Goal: Find specific page/section: Find specific page/section

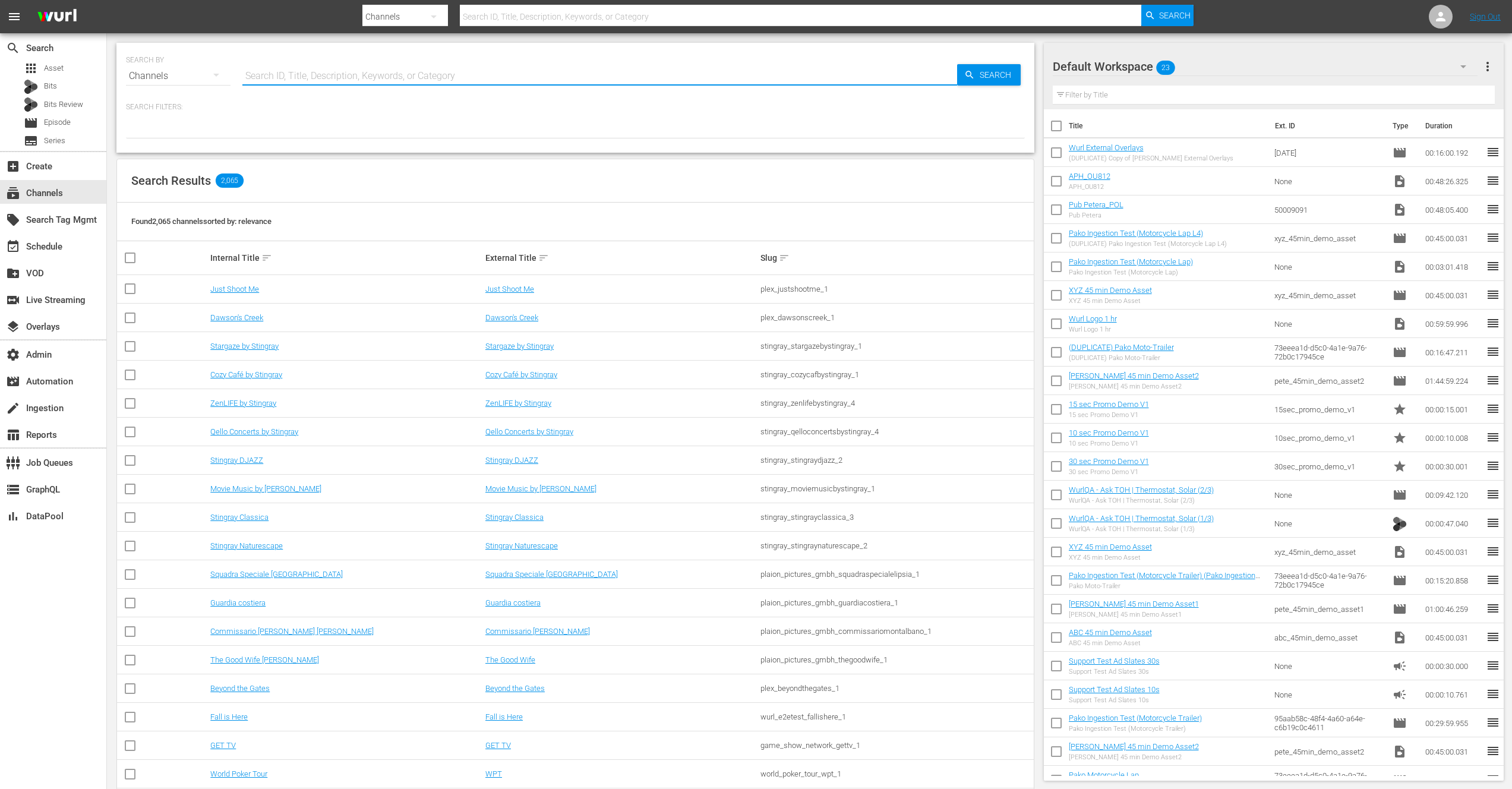
click at [311, 74] on input "text" at bounding box center [600, 76] width 715 height 28
paste input "akta_llc_talksport_1"
type input "akta_llc_talksport_1"
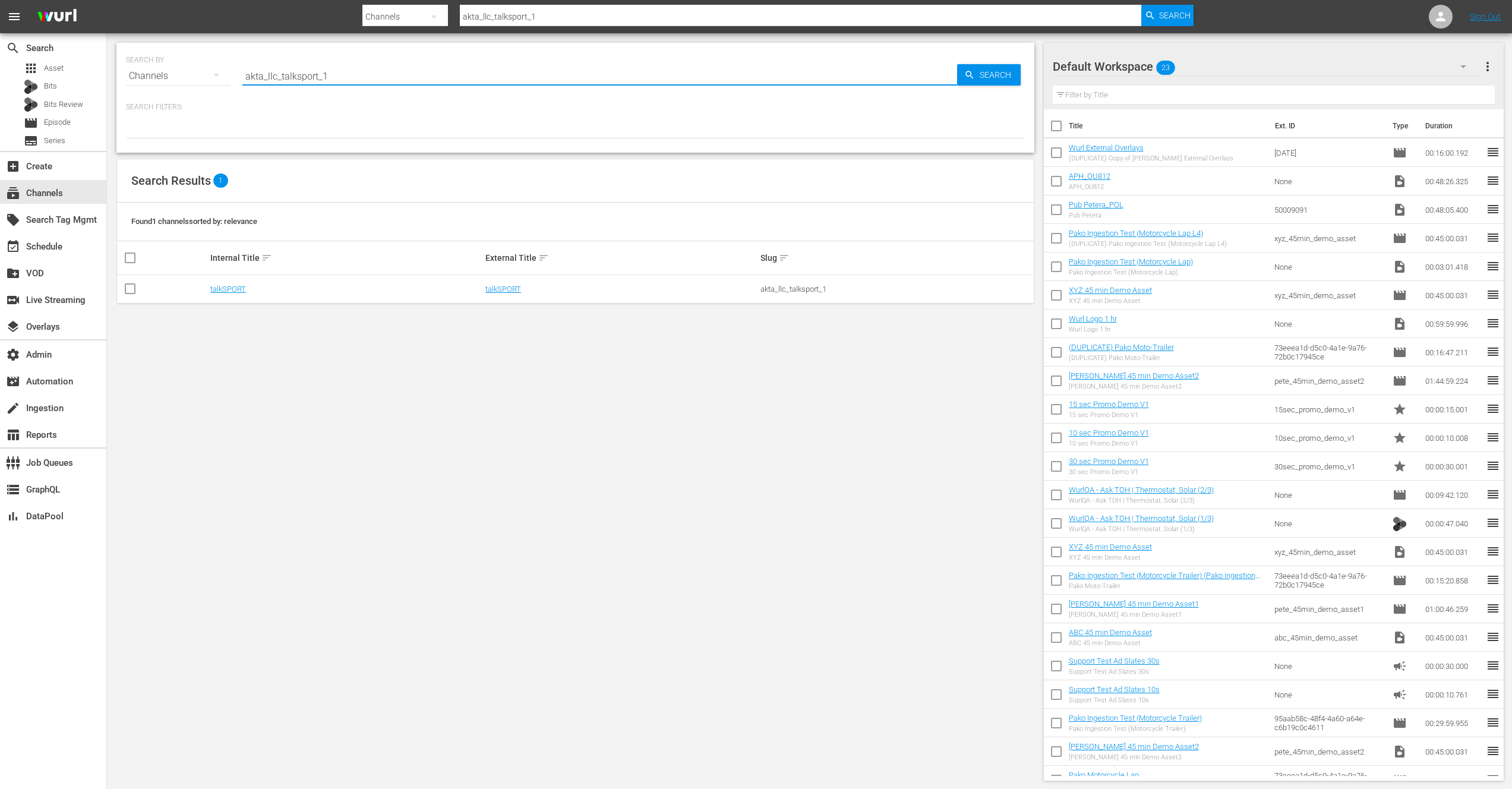
type input "akta_llc_talksport_1"
click at [226, 289] on link "talkSPORT" at bounding box center [228, 289] width 35 height 9
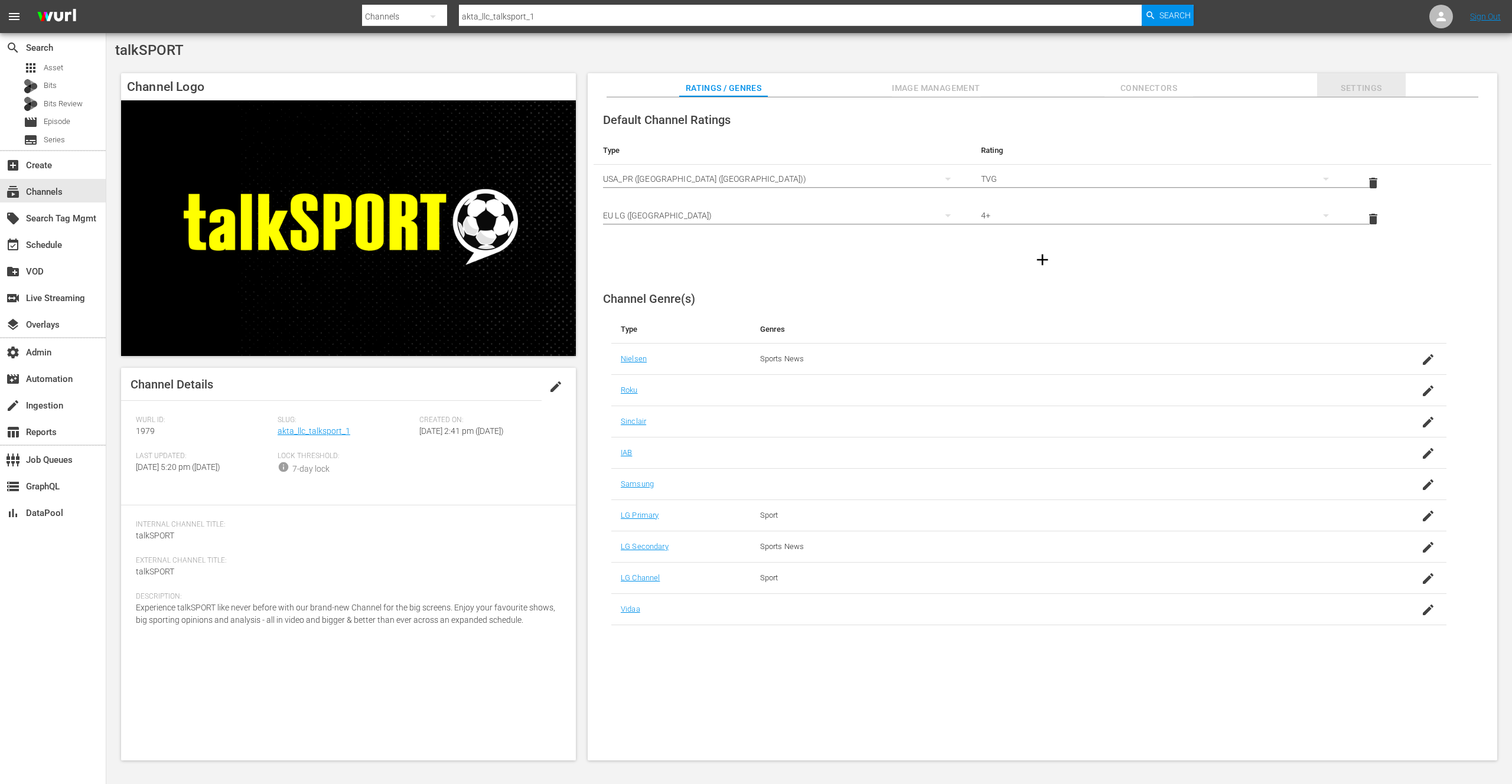
click at [1358, 84] on span "Settings" at bounding box center [1362, 88] width 89 height 15
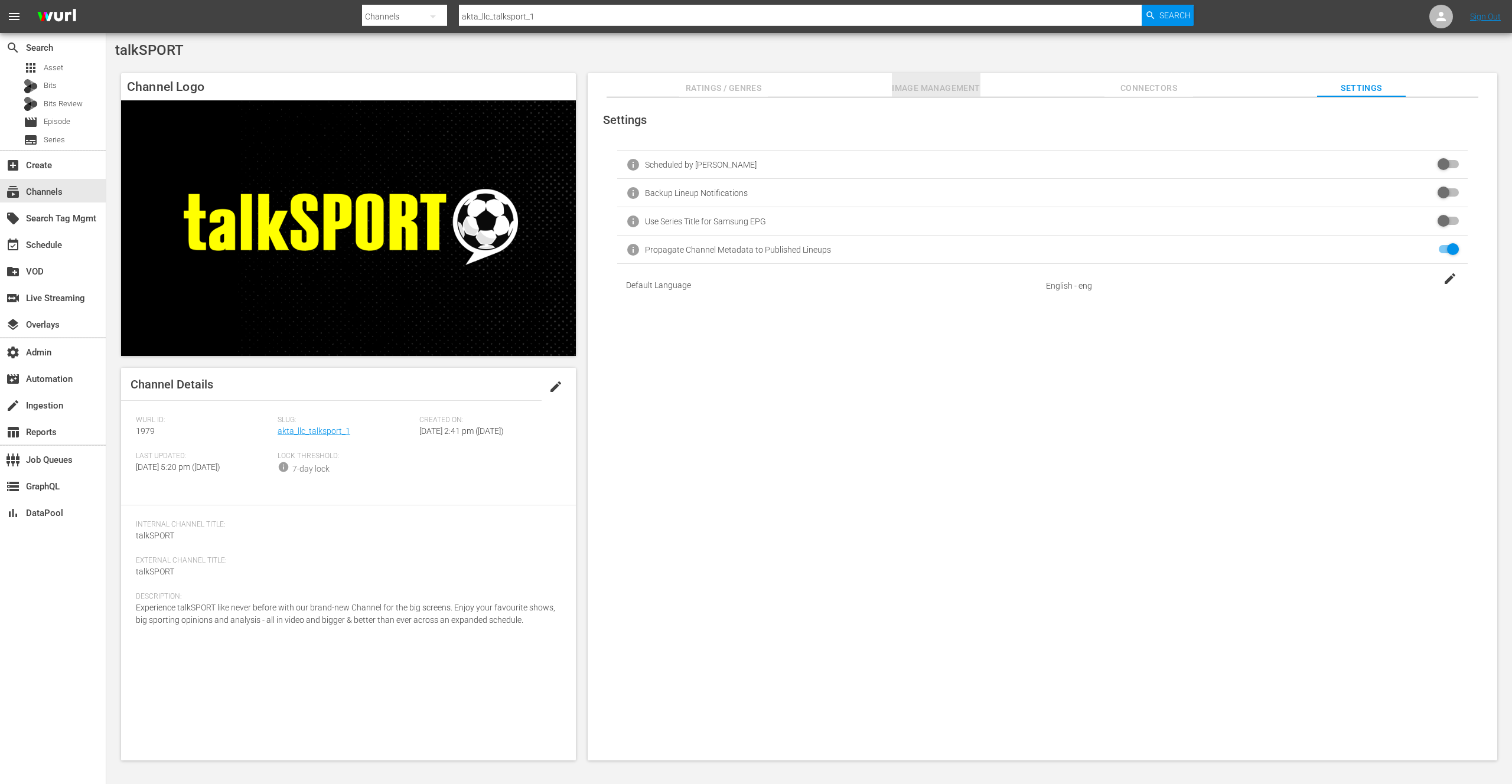
click at [937, 90] on span "Image Management" at bounding box center [936, 88] width 89 height 15
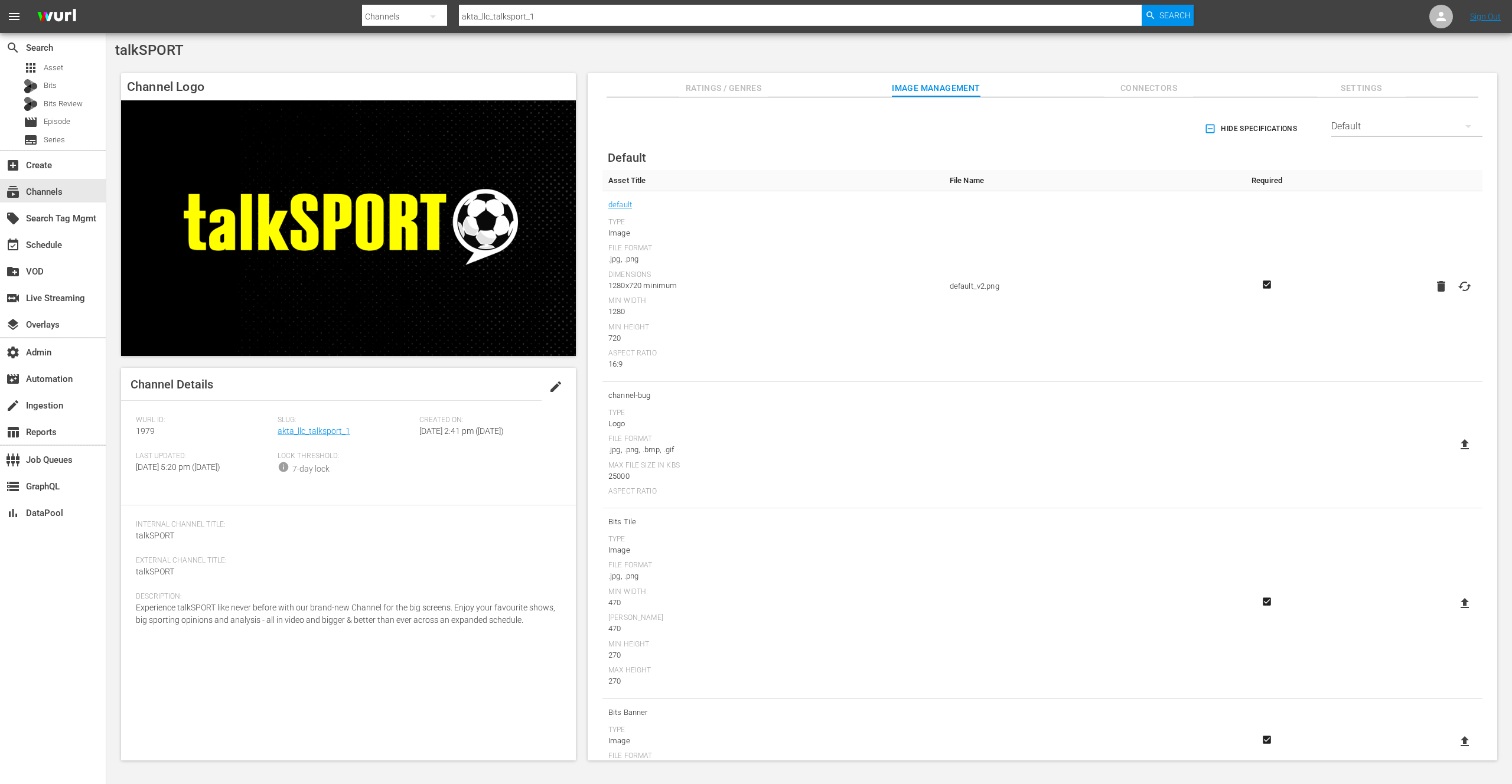
click at [1147, 91] on span "Connectors" at bounding box center [1148, 88] width 89 height 15
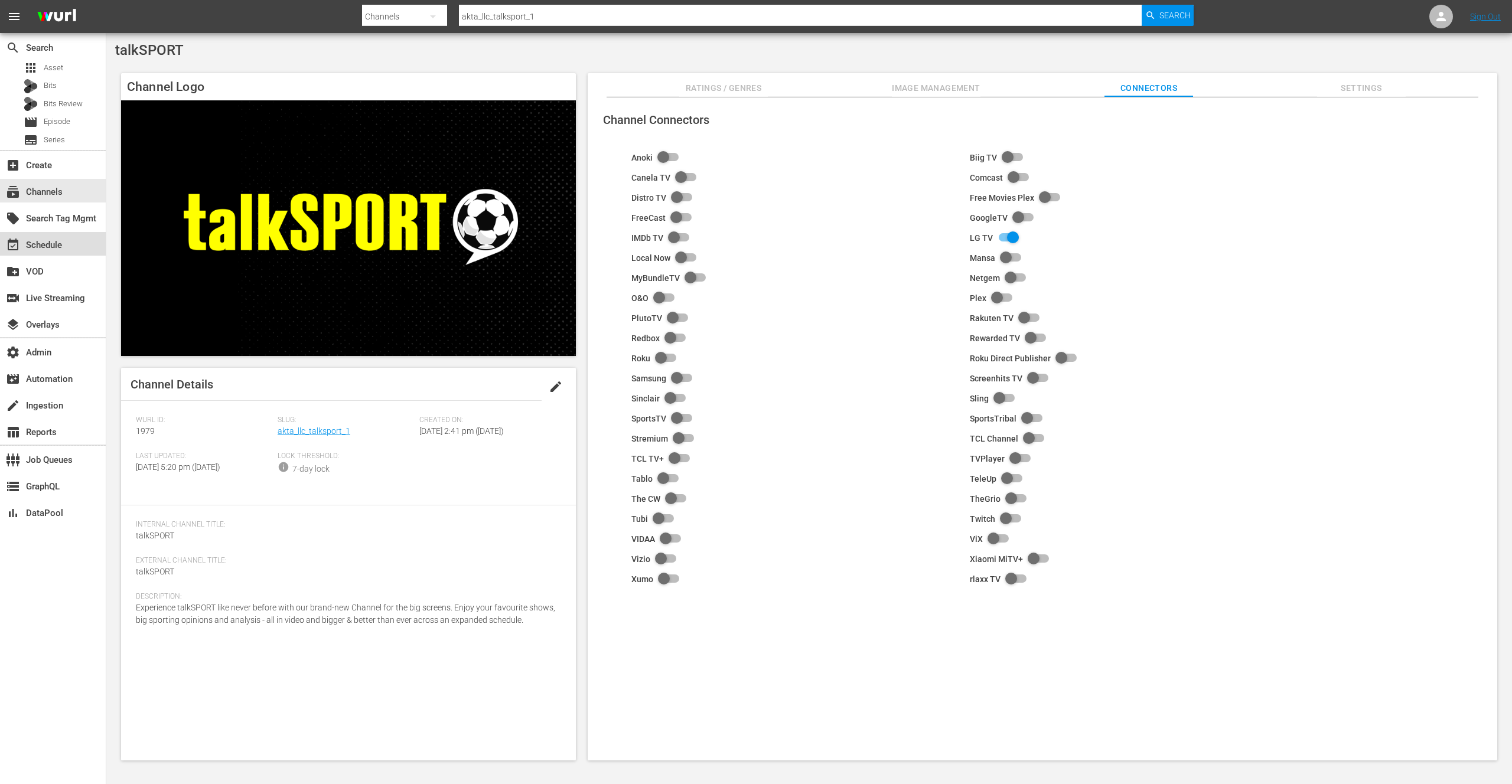
click at [44, 247] on div "event_available Schedule" at bounding box center [33, 243] width 66 height 11
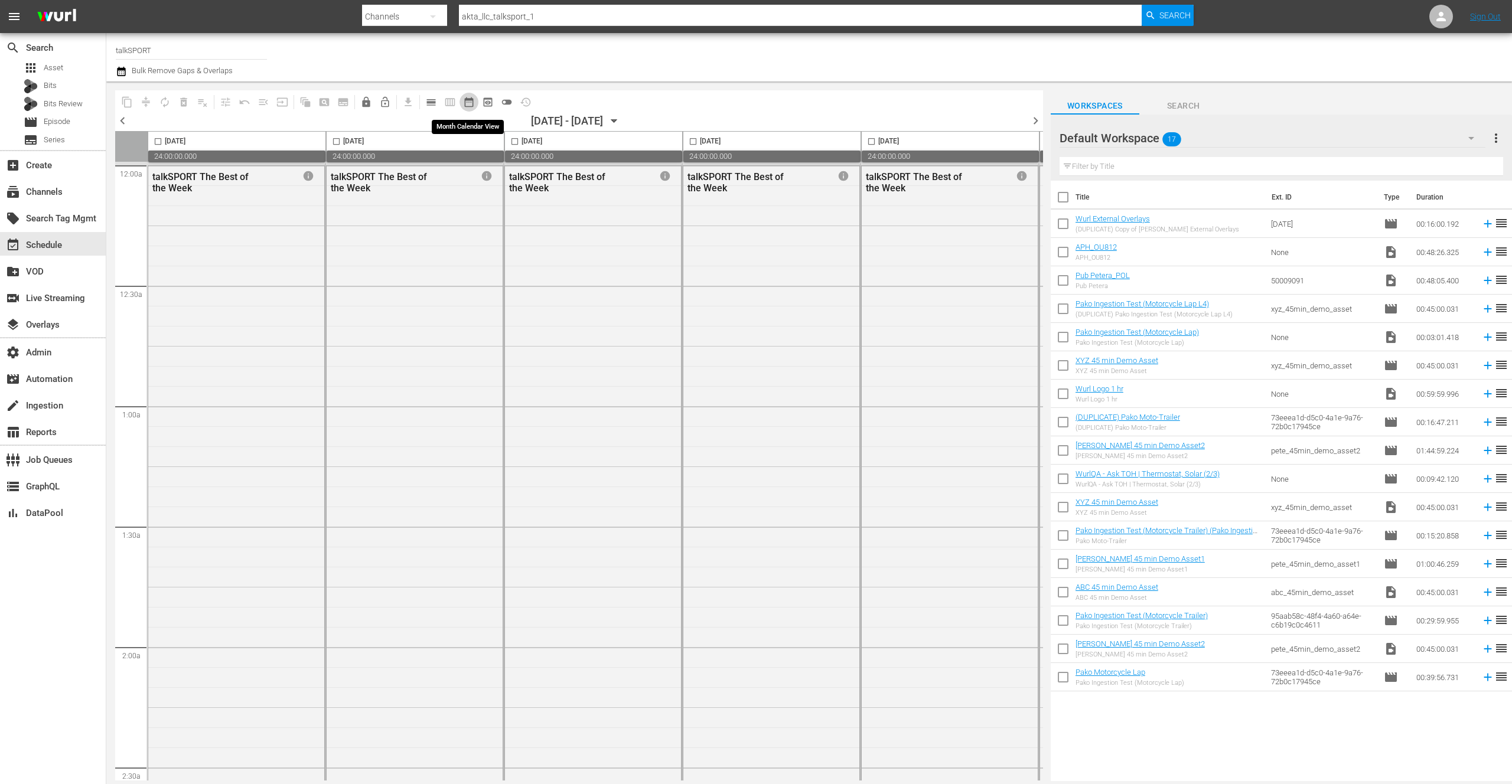
click at [470, 104] on span "date_range_outlined" at bounding box center [468, 102] width 12 height 12
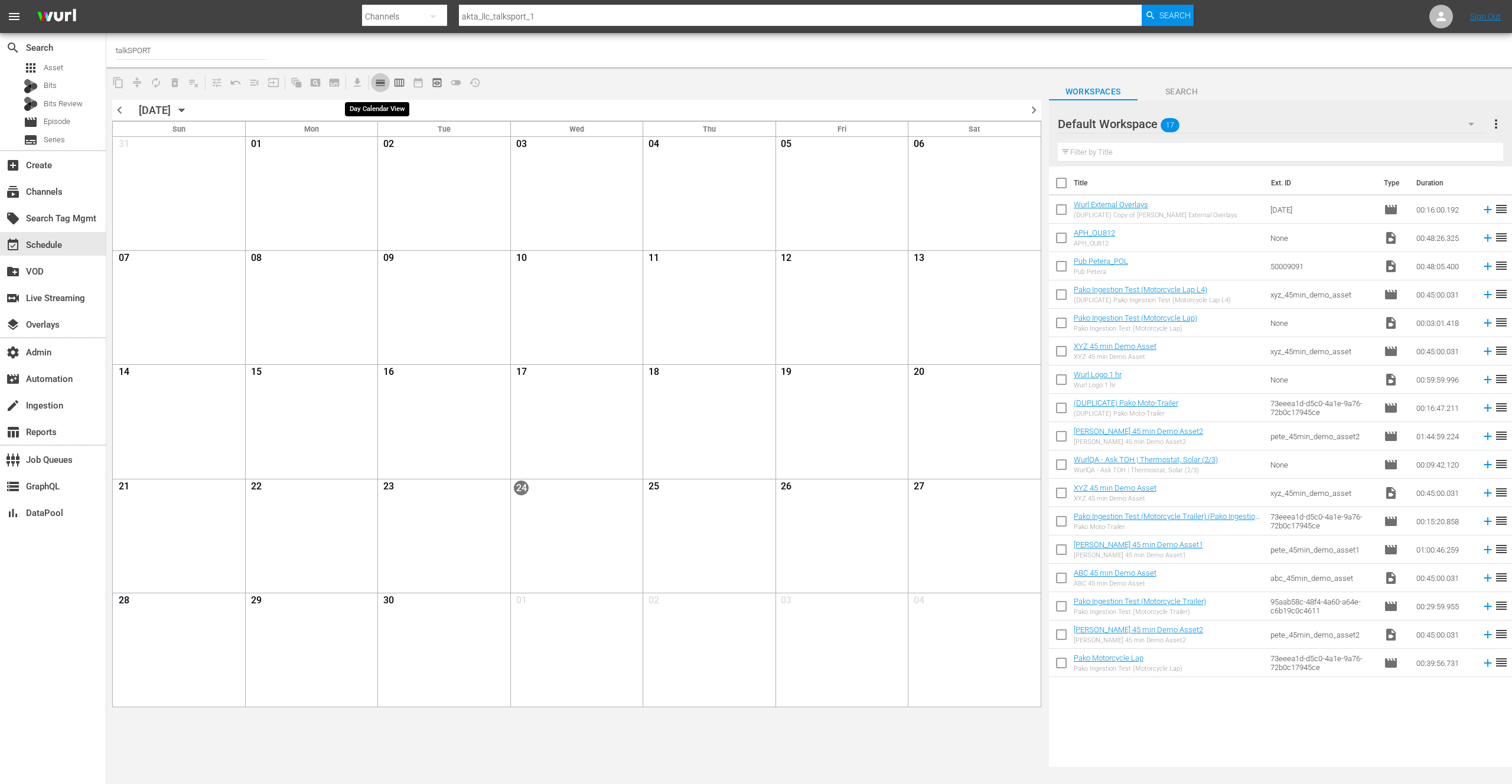
click at [383, 84] on span "calendar_view_day_outlined" at bounding box center [380, 82] width 12 height 12
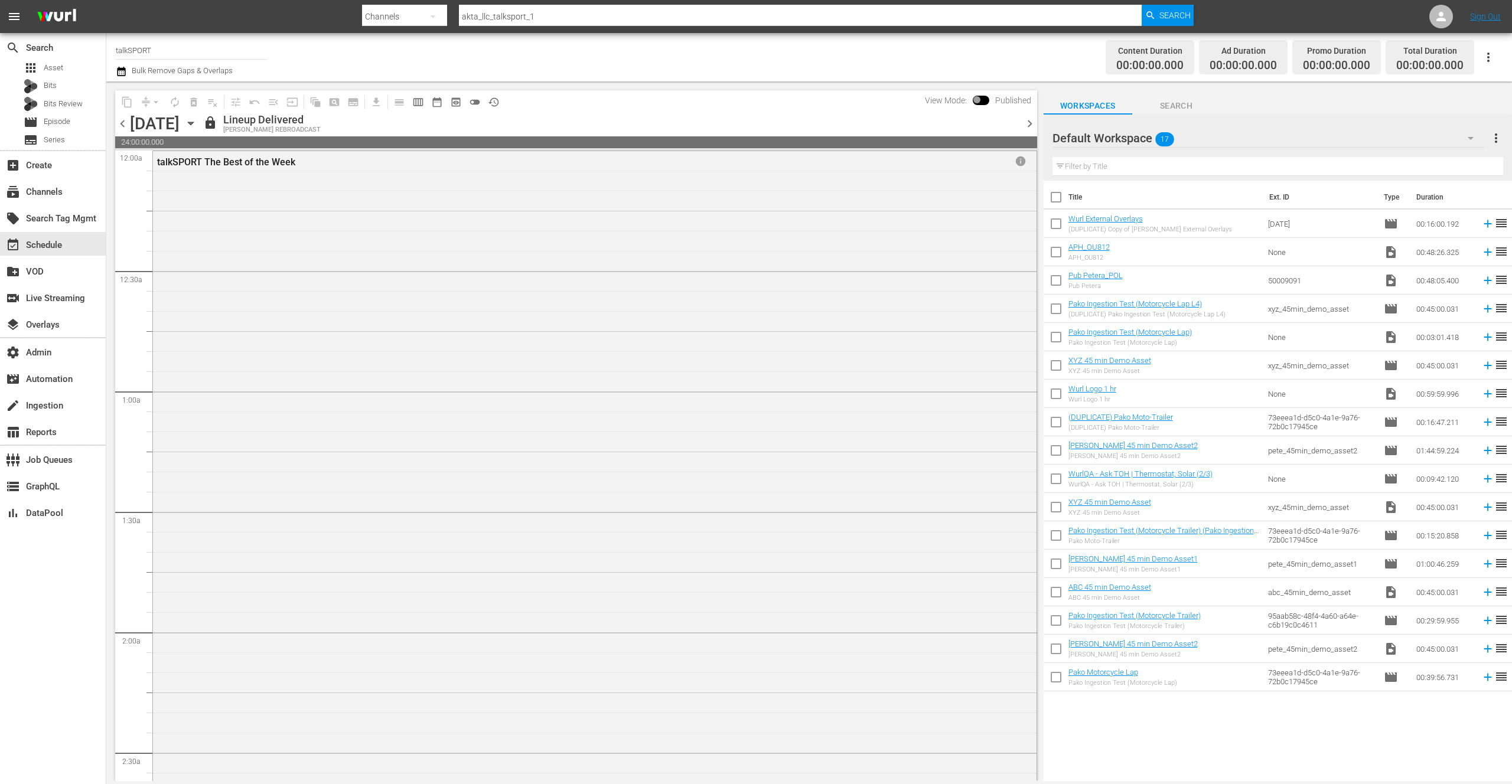
click at [983, 100] on span at bounding box center [981, 100] width 17 height 9
click at [982, 101] on span at bounding box center [981, 100] width 17 height 9
drag, startPoint x: 980, startPoint y: 101, endPoint x: 993, endPoint y: 101, distance: 13.0
click at [993, 101] on div "View Mode: Published" at bounding box center [978, 100] width 118 height 20
click at [1030, 121] on span "chevron_right" at bounding box center [1030, 123] width 15 height 15
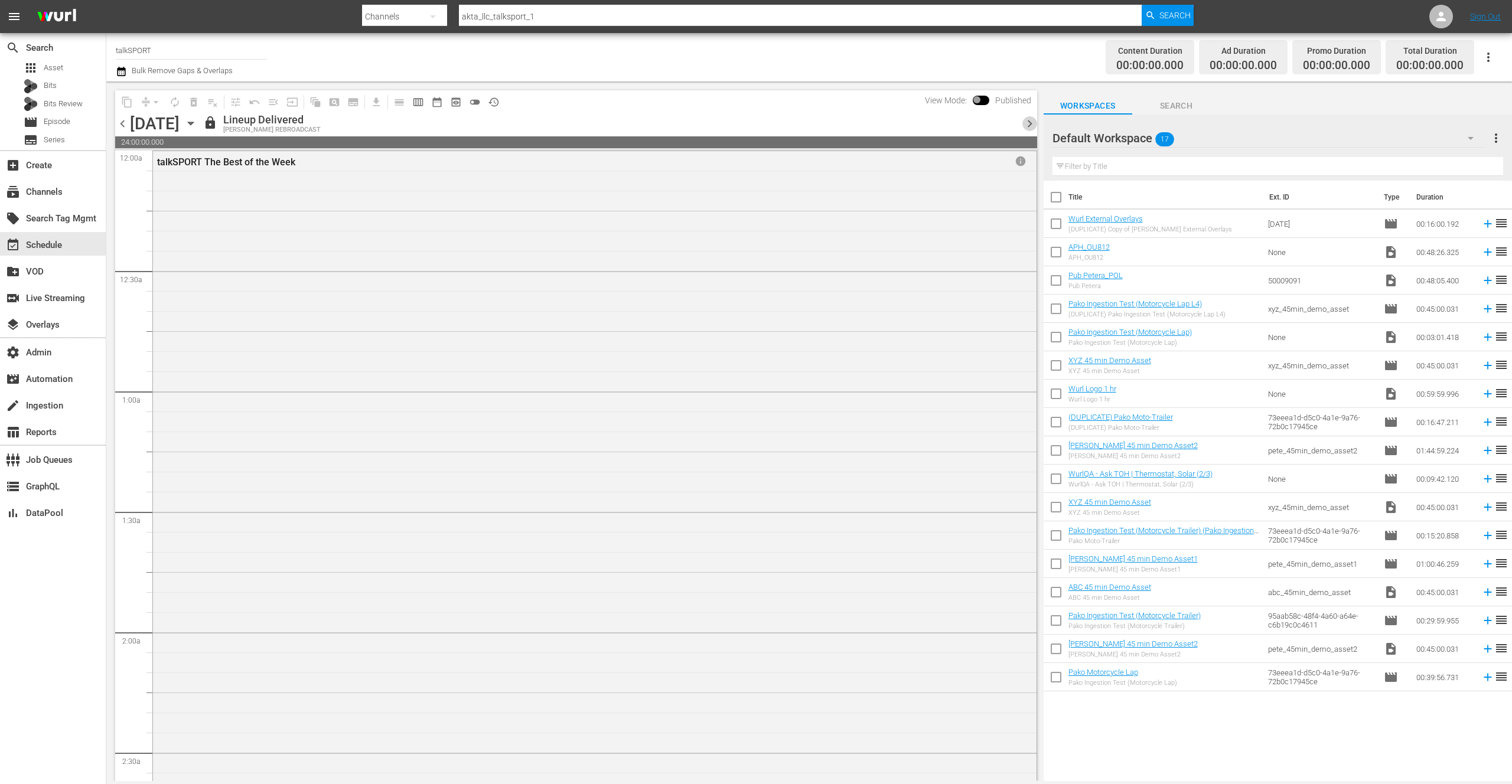
click at [1030, 122] on span "chevron_right" at bounding box center [1030, 123] width 15 height 15
click at [641, 105] on div "content_copy compress arrow_drop_down autorenew_outlined delete_forever_outline…" at bounding box center [576, 101] width 922 height 23
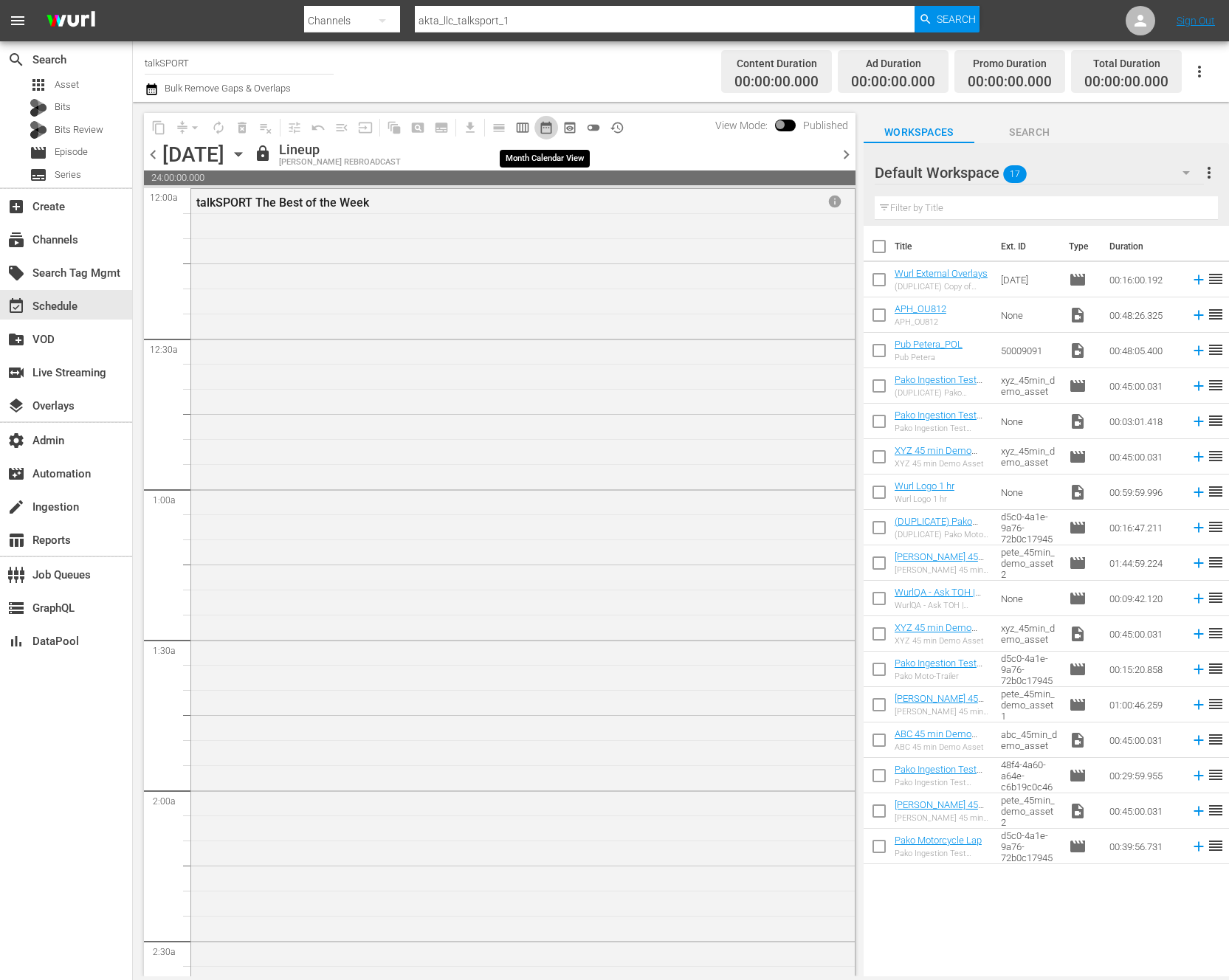
click at [546, 129] on span "date_range_outlined" at bounding box center [546, 127] width 15 height 15
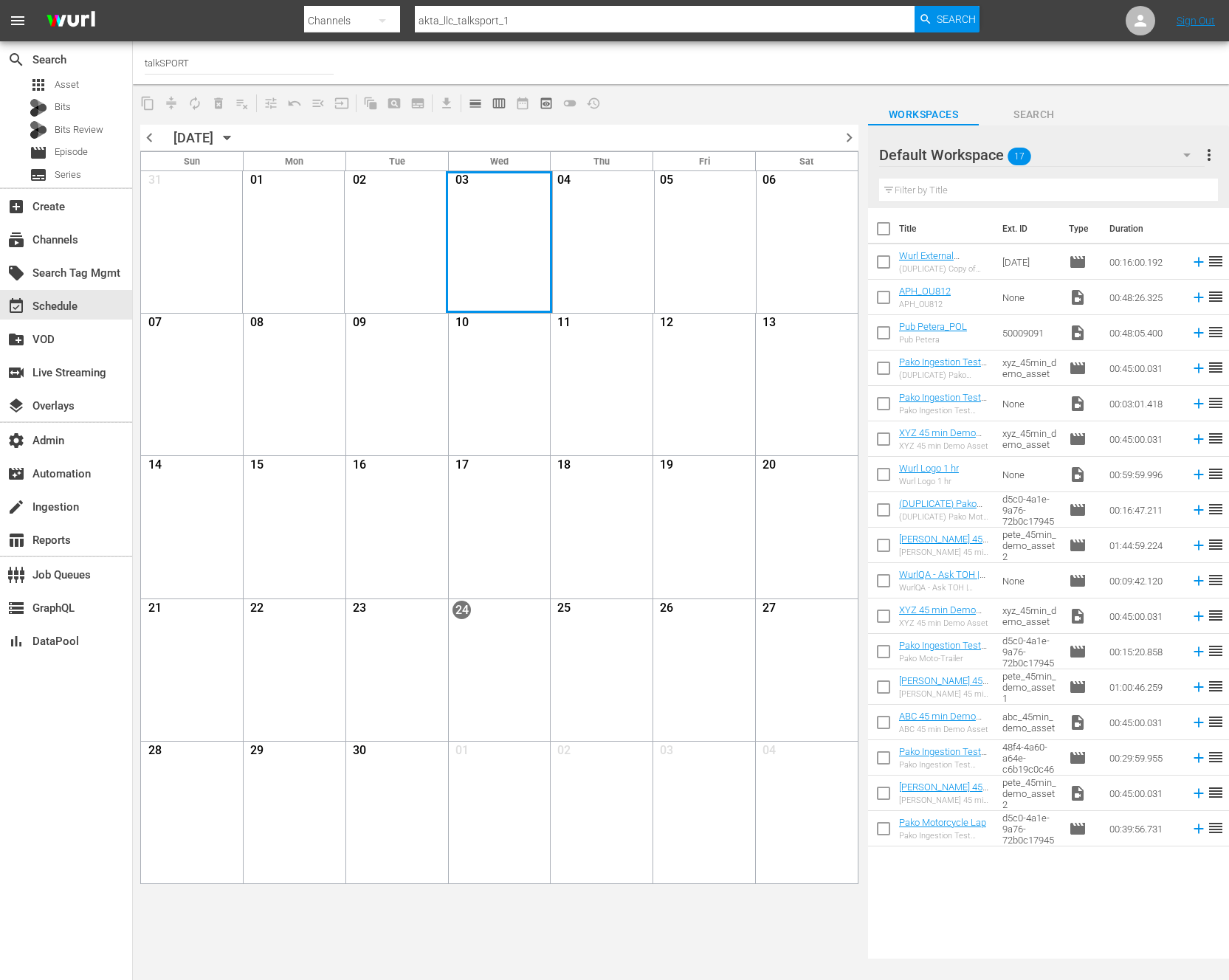
click at [498, 218] on div "Month View" at bounding box center [498, 242] width 105 height 142
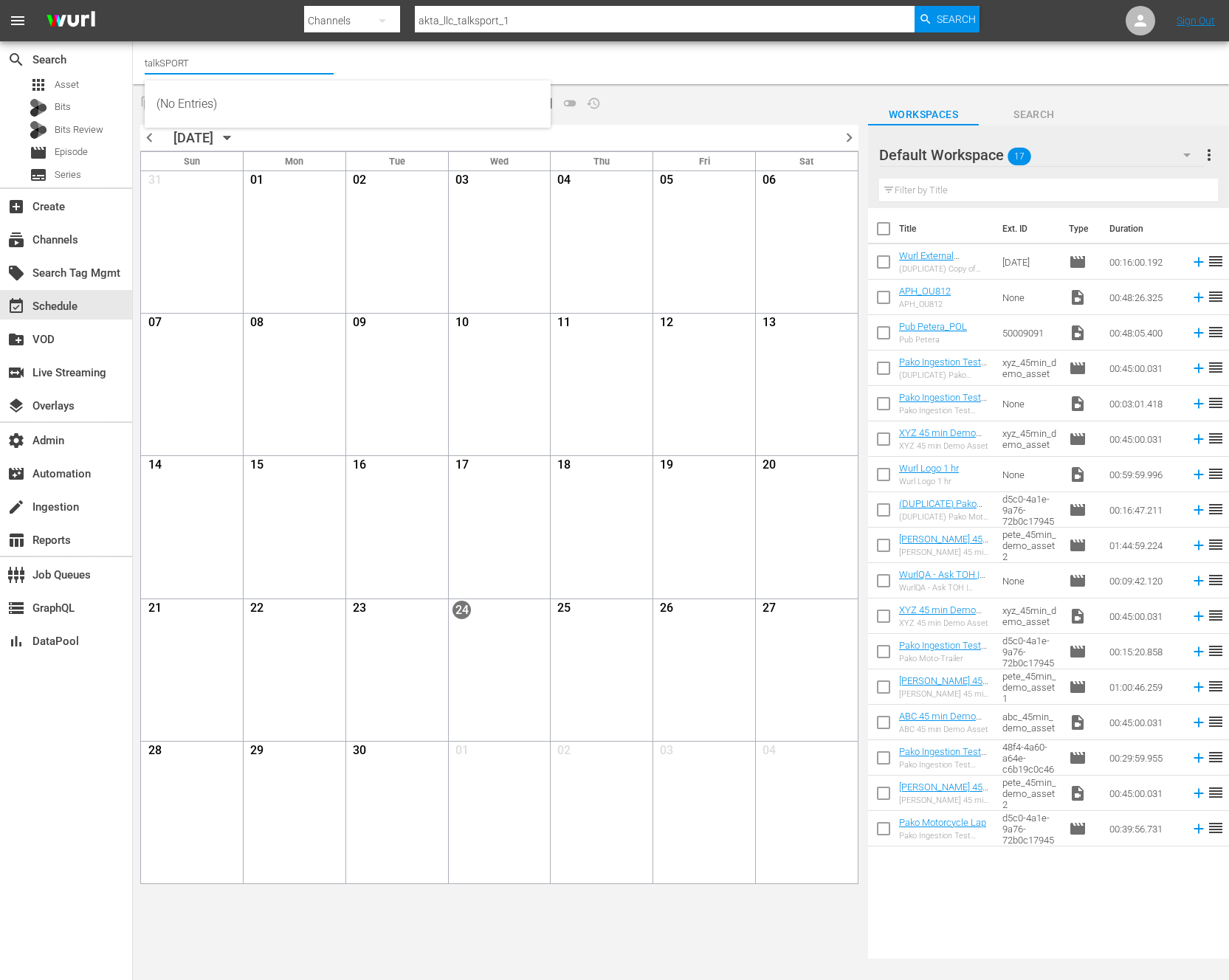
click at [196, 67] on input "talkSPORT" at bounding box center [239, 62] width 189 height 35
drag, startPoint x: 236, startPoint y: 63, endPoint x: 146, endPoint y: 63, distance: 90.0
click at [146, 63] on input "talkSPORT" at bounding box center [239, 62] width 189 height 35
type input "t"
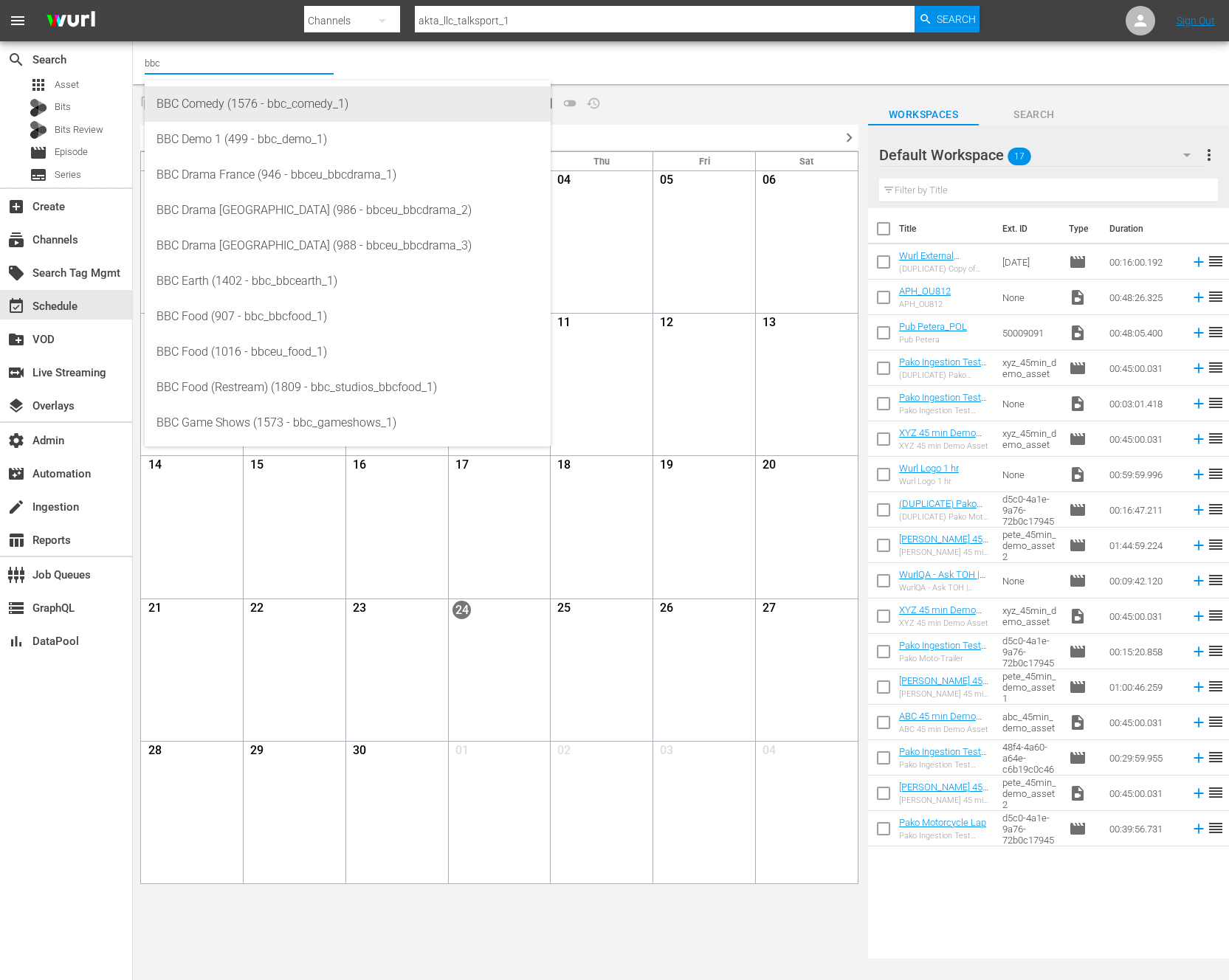
click at [211, 113] on div "BBC Comedy (1576 - bbc_comedy_1)" at bounding box center [347, 104] width 382 height 35
type input "BBC Comedy (1576 - bbc_comedy_1)"
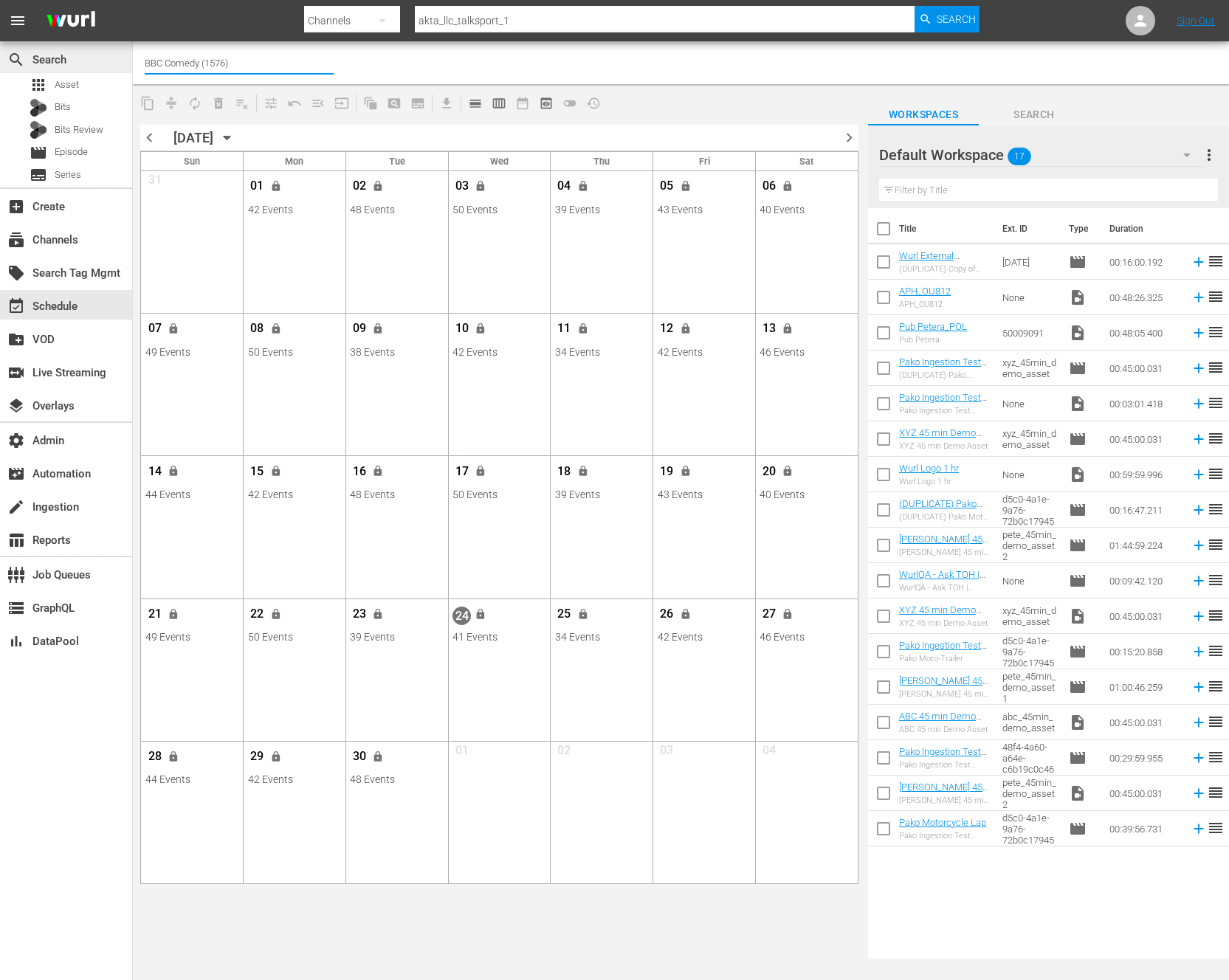
drag, startPoint x: 236, startPoint y: 65, endPoint x: 120, endPoint y: 64, distance: 116.0
click at [133, 0] on div "search Search apps Asset Bits Bits Review movie Episode subtitles Series add_bo…" at bounding box center [680, 0] width 1096 height 0
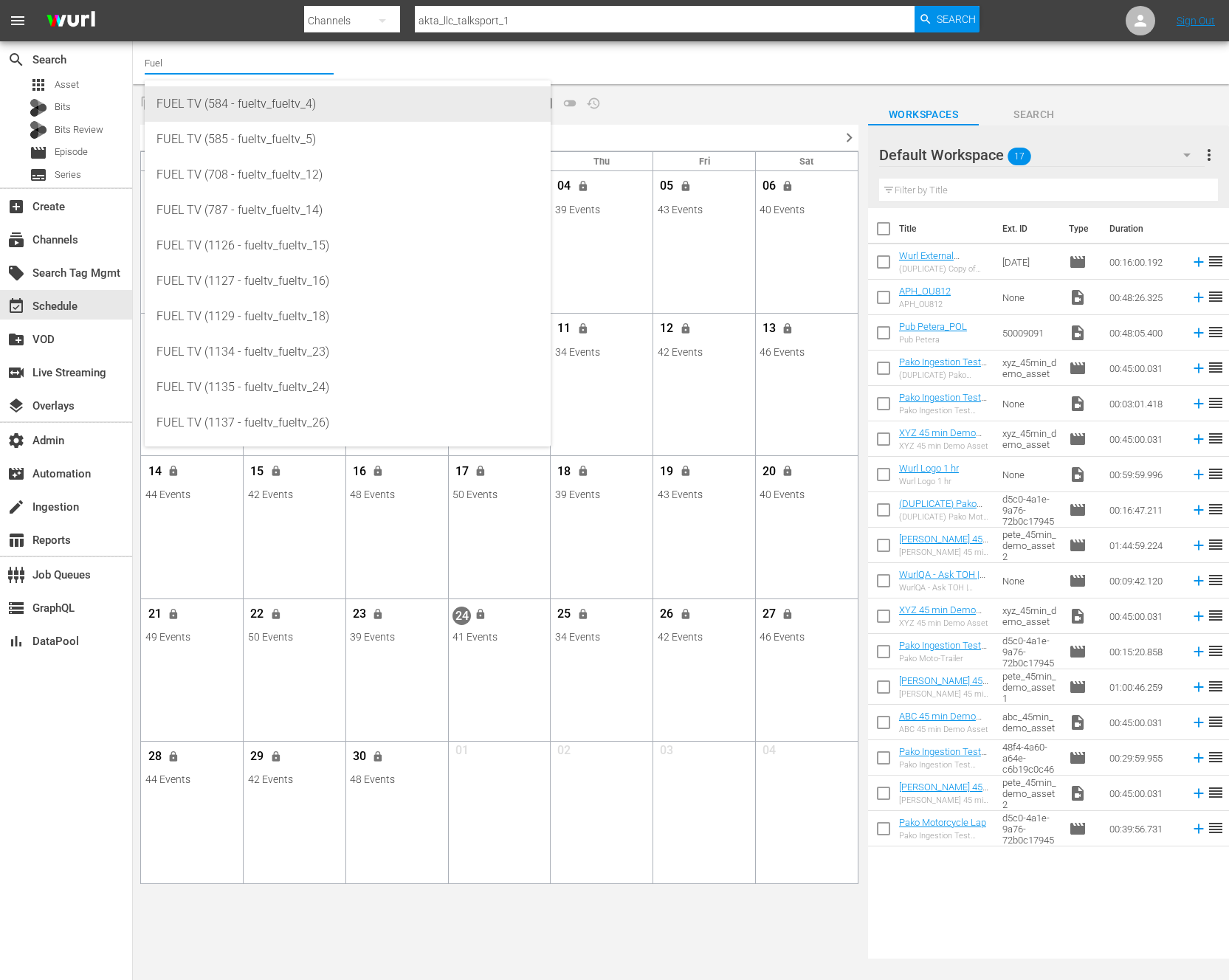
click at [178, 106] on div "FUEL TV (584 - fueltv_fueltv_4)" at bounding box center [347, 104] width 382 height 35
type input "FUEL TV (584 - fueltv_fueltv_4)"
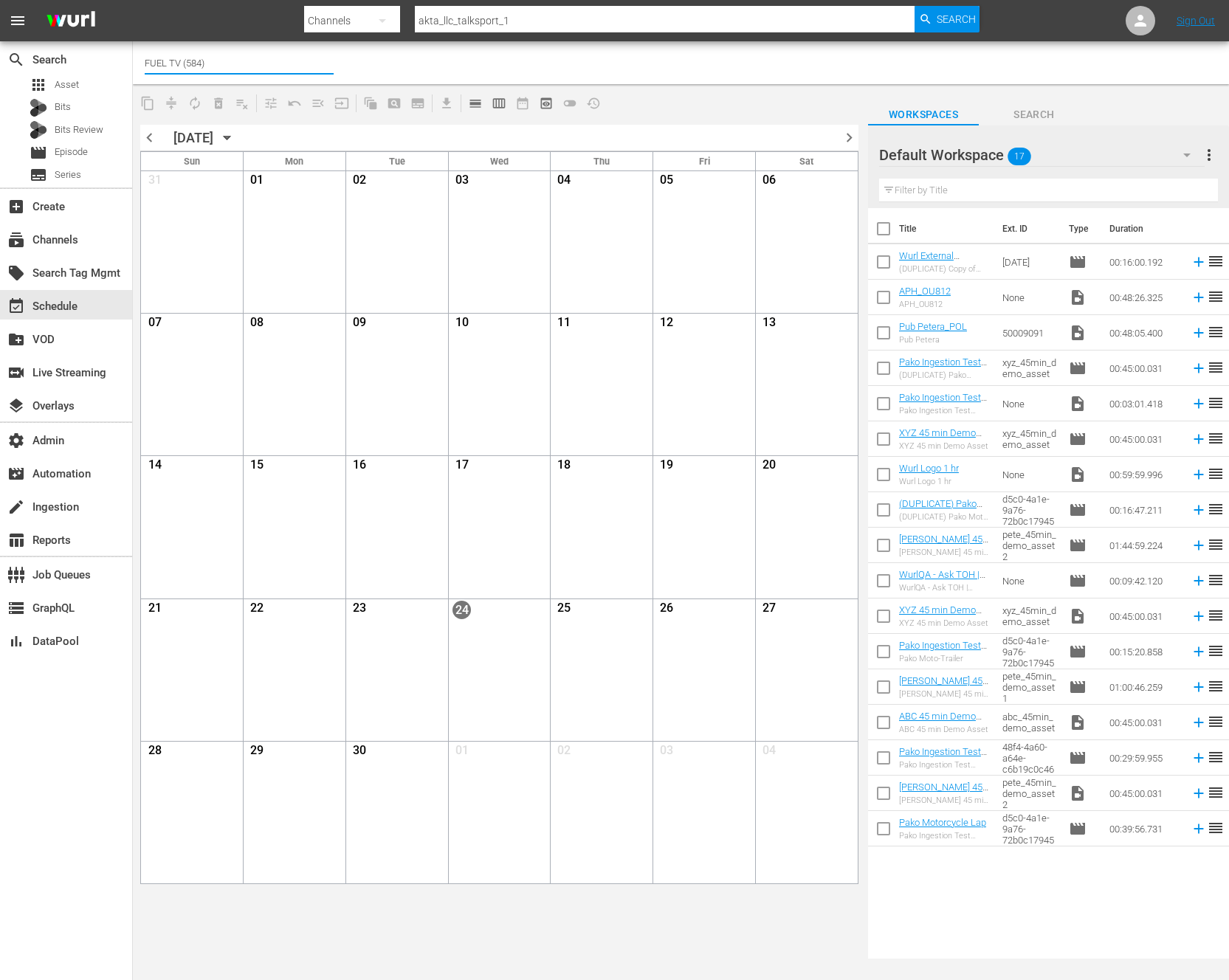
drag, startPoint x: 219, startPoint y: 62, endPoint x: 143, endPoint y: 67, distance: 76.2
click at [141, 60] on div "Channel Title FUEL TV (584)" at bounding box center [680, 62] width 1096 height 43
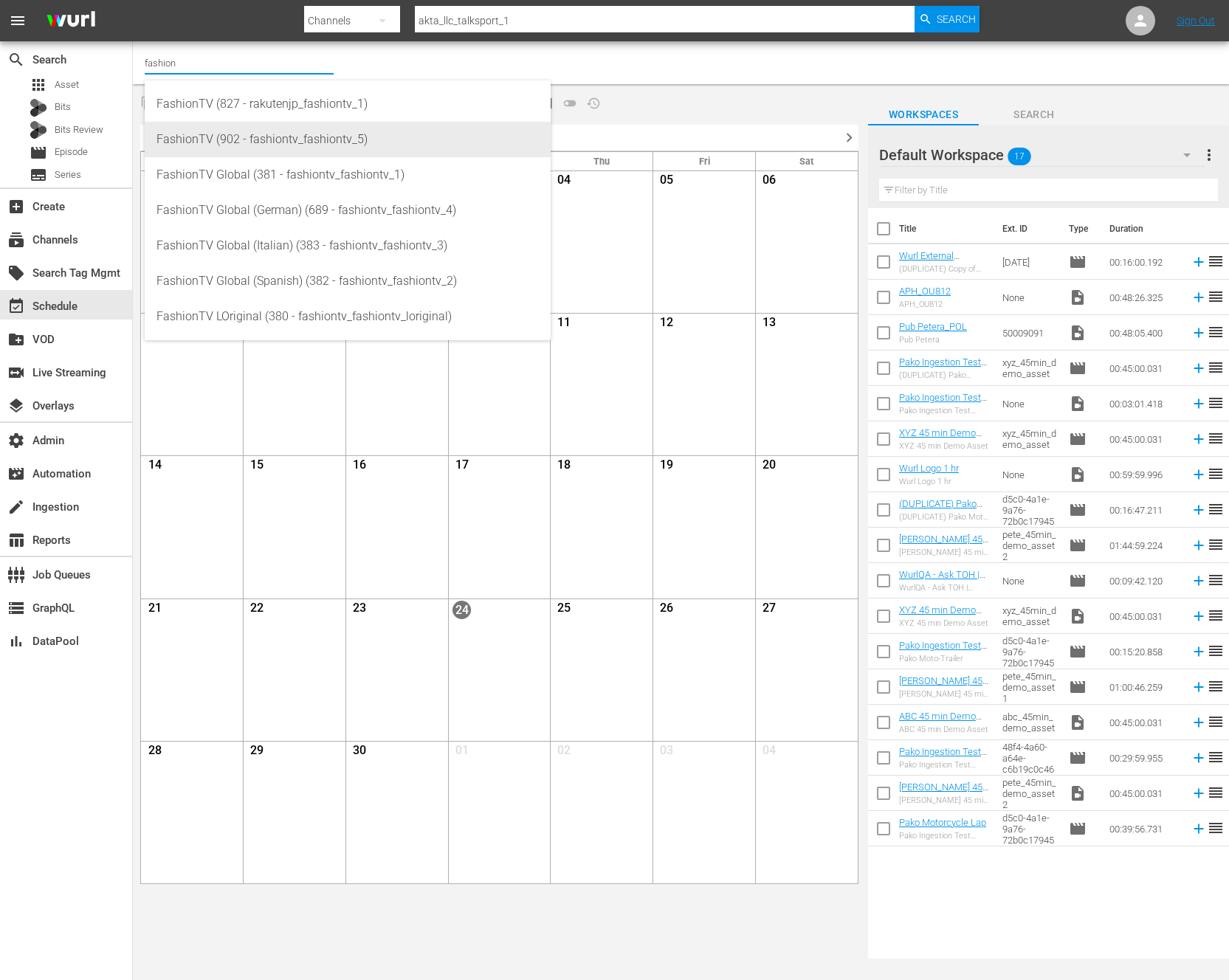
click at [222, 141] on div "FashionTV (902 - fashiontv_fashiontv_5)" at bounding box center [347, 140] width 382 height 35
type input "FashionTV (902 - fashiontv_fashiontv_5)"
click at [222, 141] on div "FashionTV (902 - fashiontv_fashiontv_5)" at bounding box center [347, 140] width 382 height 35
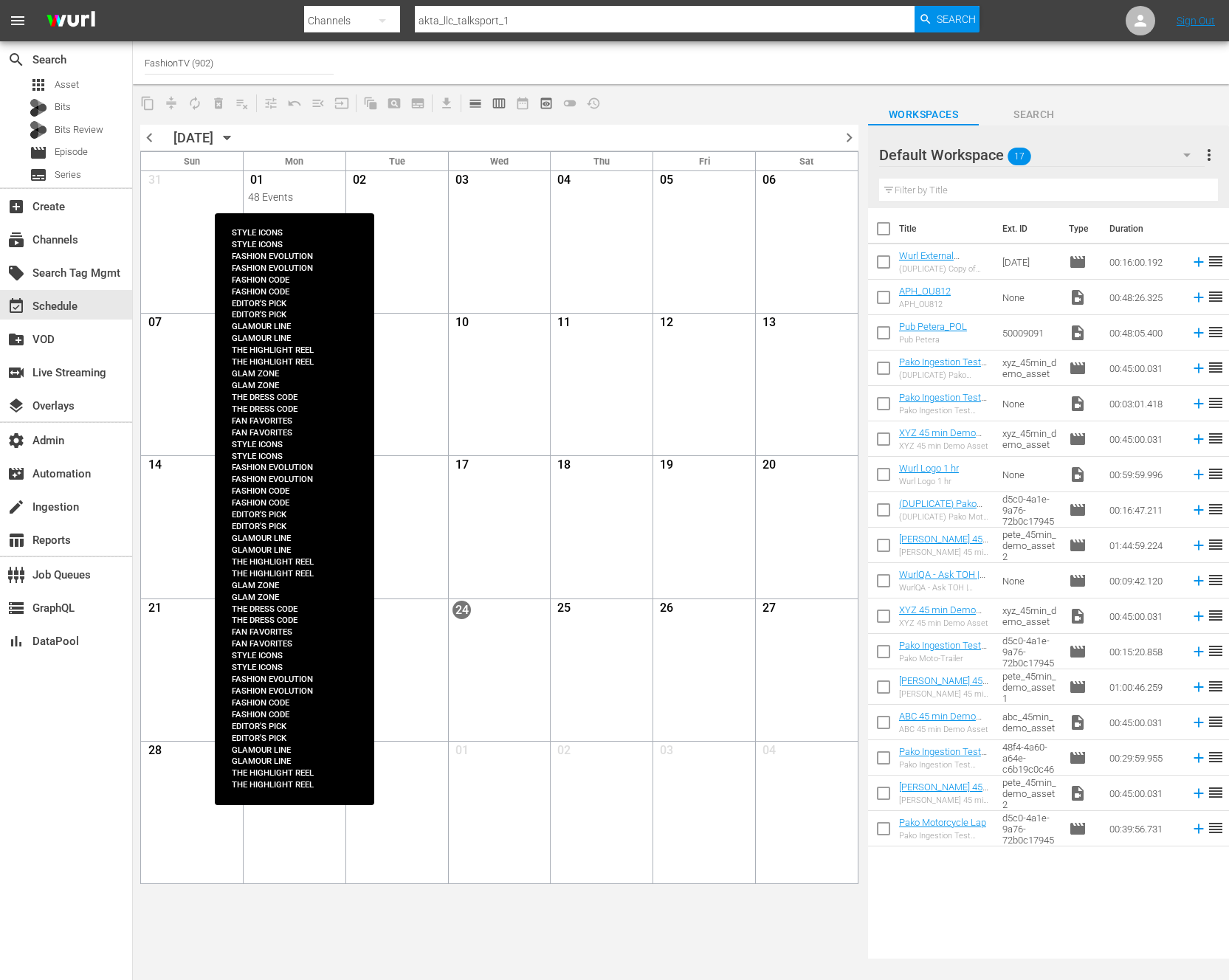
click at [302, 187] on div "01" at bounding box center [295, 182] width 94 height 18
click at [342, 199] on div "View Lineup" at bounding box center [372, 204] width 137 height 22
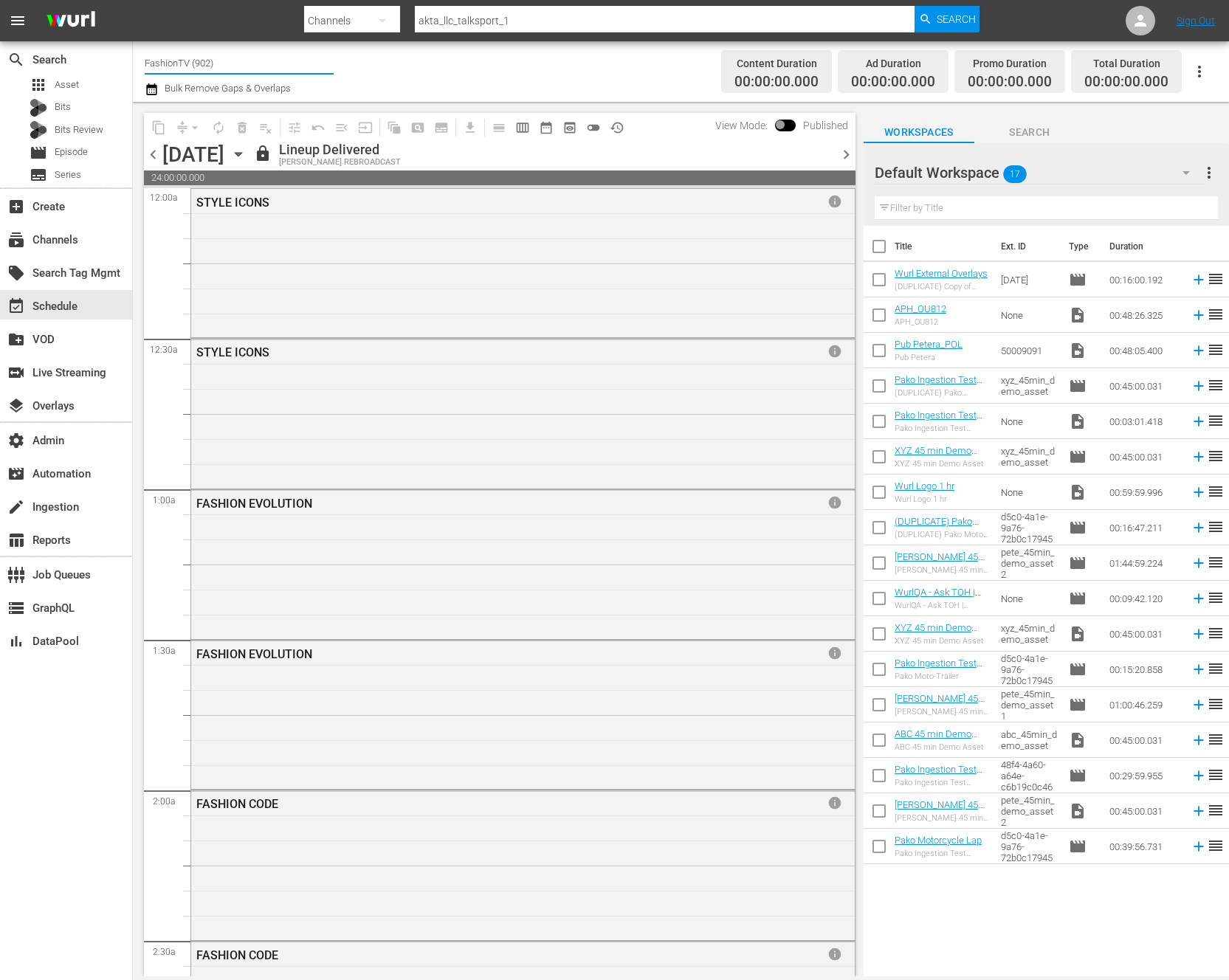
drag, startPoint x: 226, startPoint y: 65, endPoint x: 143, endPoint y: 63, distance: 83.0
click at [143, 63] on div "Channel Title FashionTV (902) Bulk Remove Gaps & Overlaps Content Duration 00:0…" at bounding box center [680, 71] width 1096 height 61
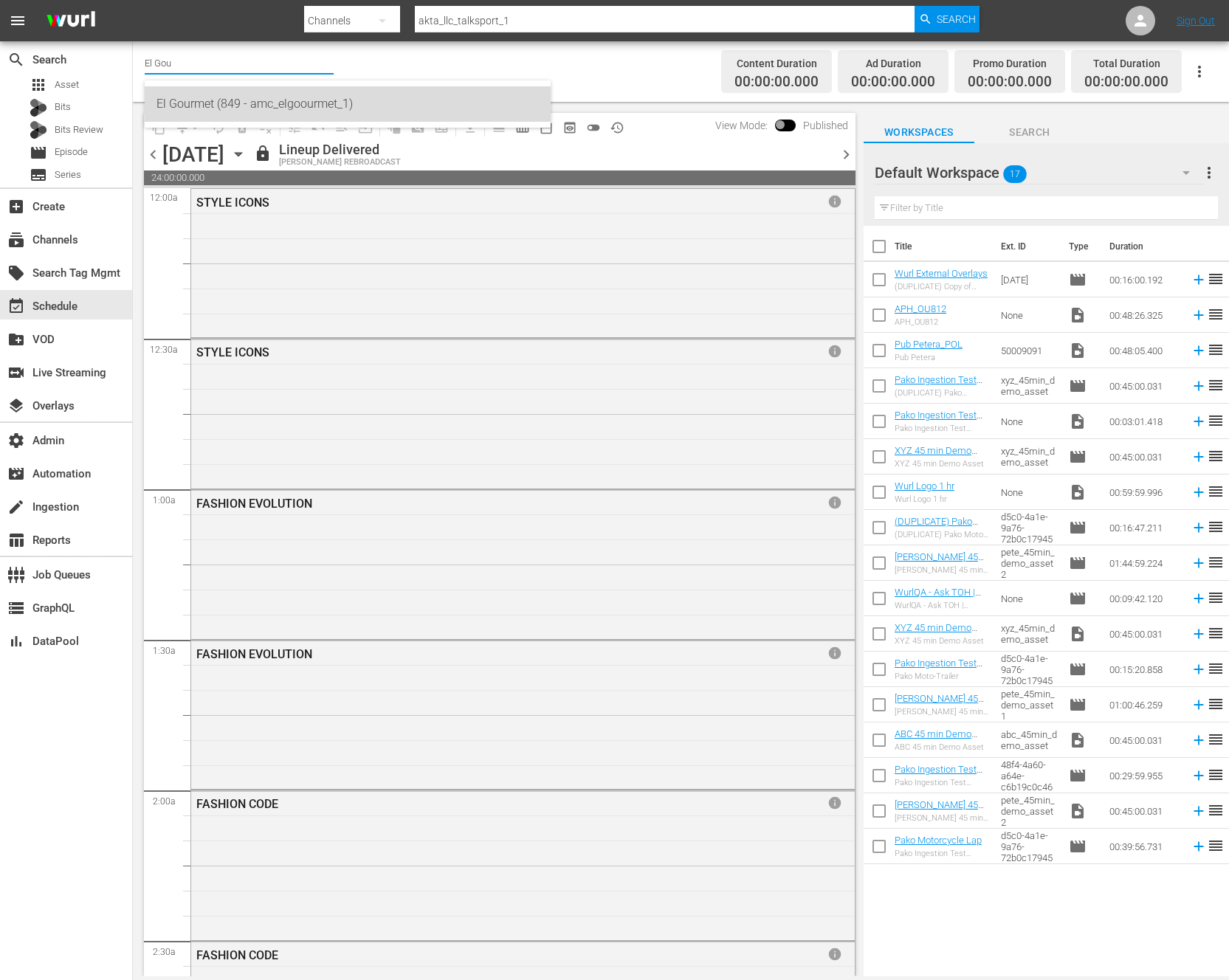
click at [214, 95] on div "El Gourmet (849 - amc_elgoourmet_1)" at bounding box center [347, 104] width 382 height 35
type input "El Gourmet (849 - amc_elgoourmet_1)"
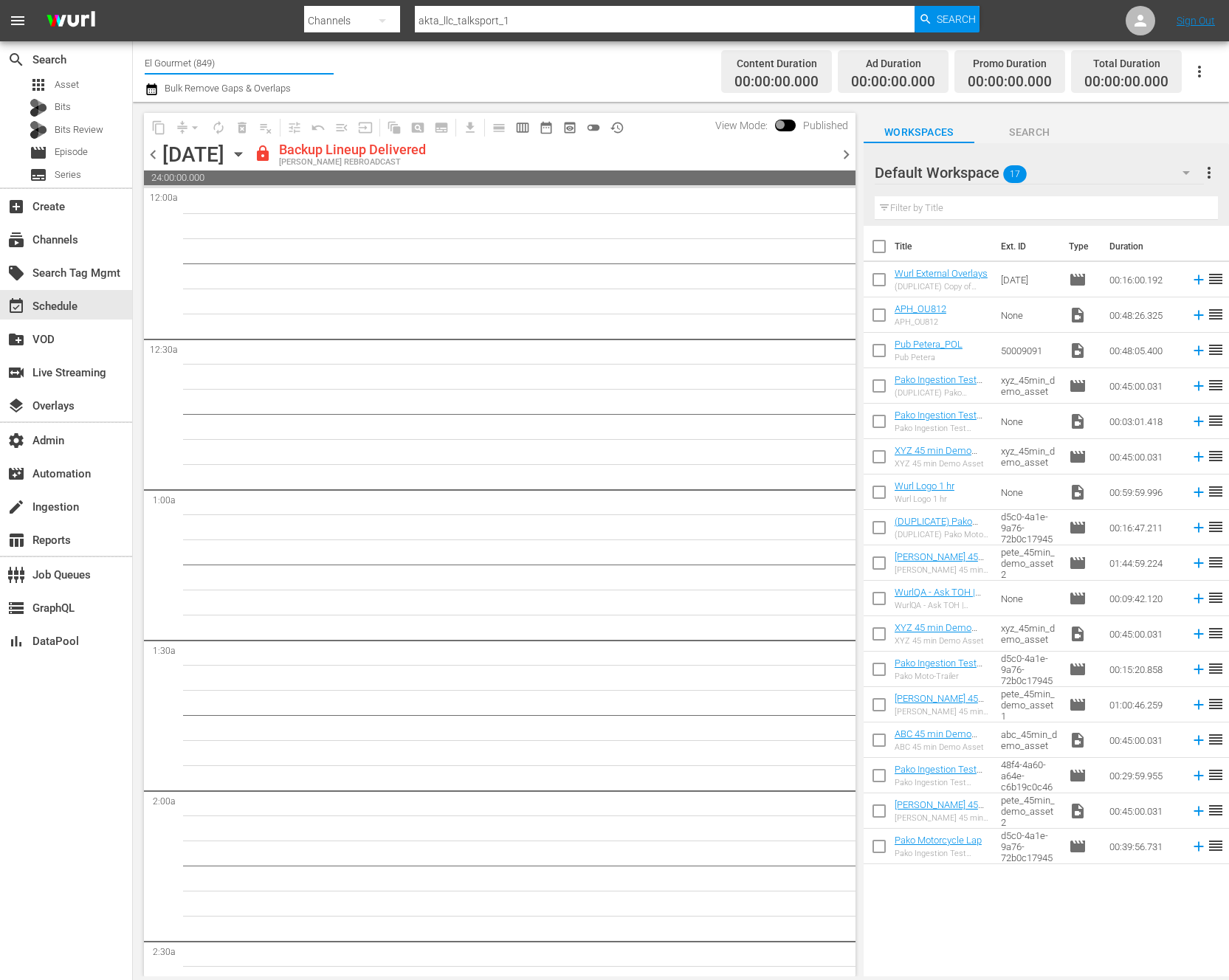
drag, startPoint x: 219, startPoint y: 64, endPoint x: 142, endPoint y: 62, distance: 77.0
click at [142, 63] on div "Channel Title El Gourmet (849) Bulk Remove Gaps & Overlaps Content Duration 00:…" at bounding box center [680, 71] width 1096 height 61
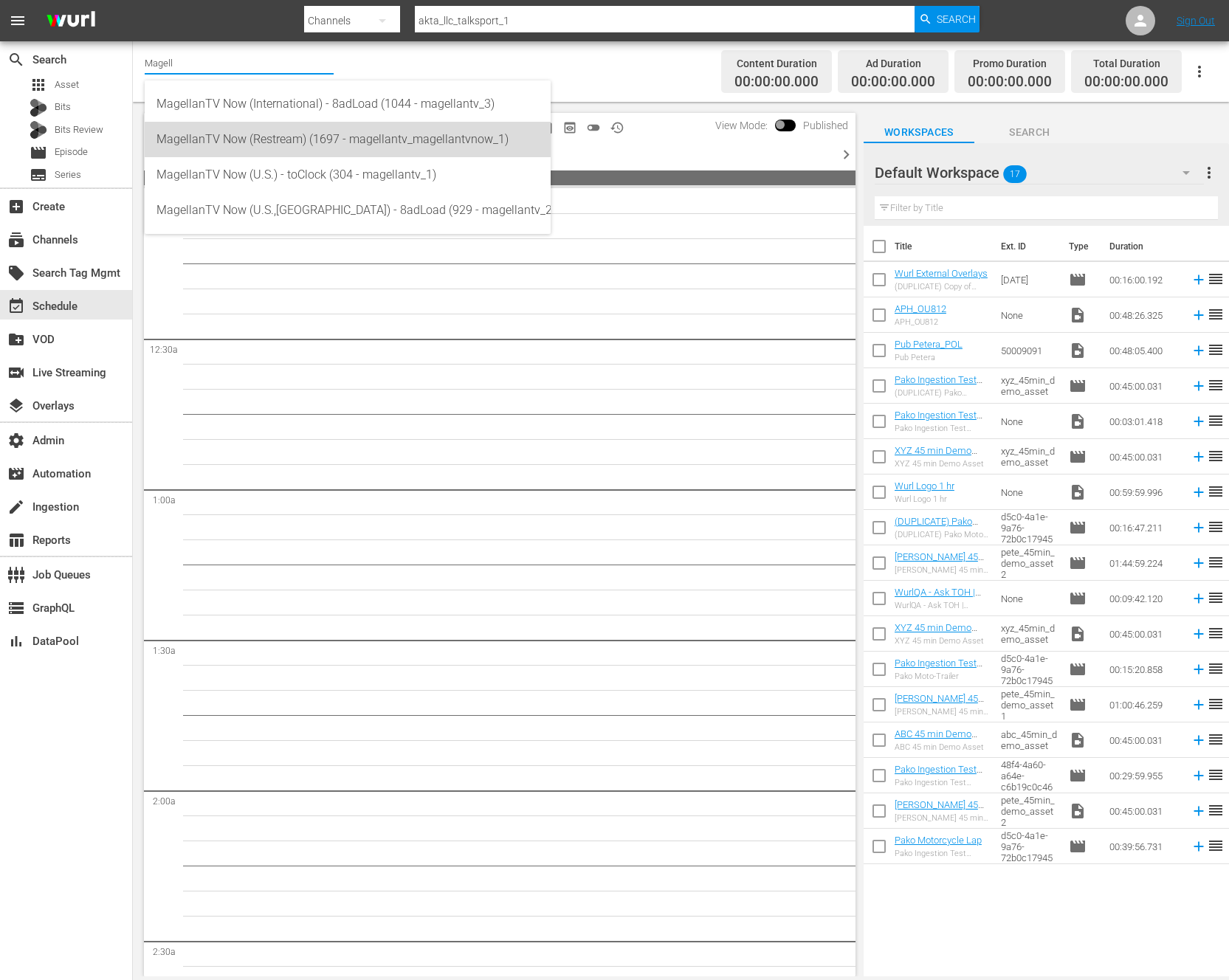
click at [293, 136] on div "MagellanTV Now (Restream) (1697 - magellantv_magellantvnow_1)" at bounding box center [347, 140] width 382 height 35
type input "MagellanTV Now (Restream) (1697 - magellantv_magellantvnow_1)"
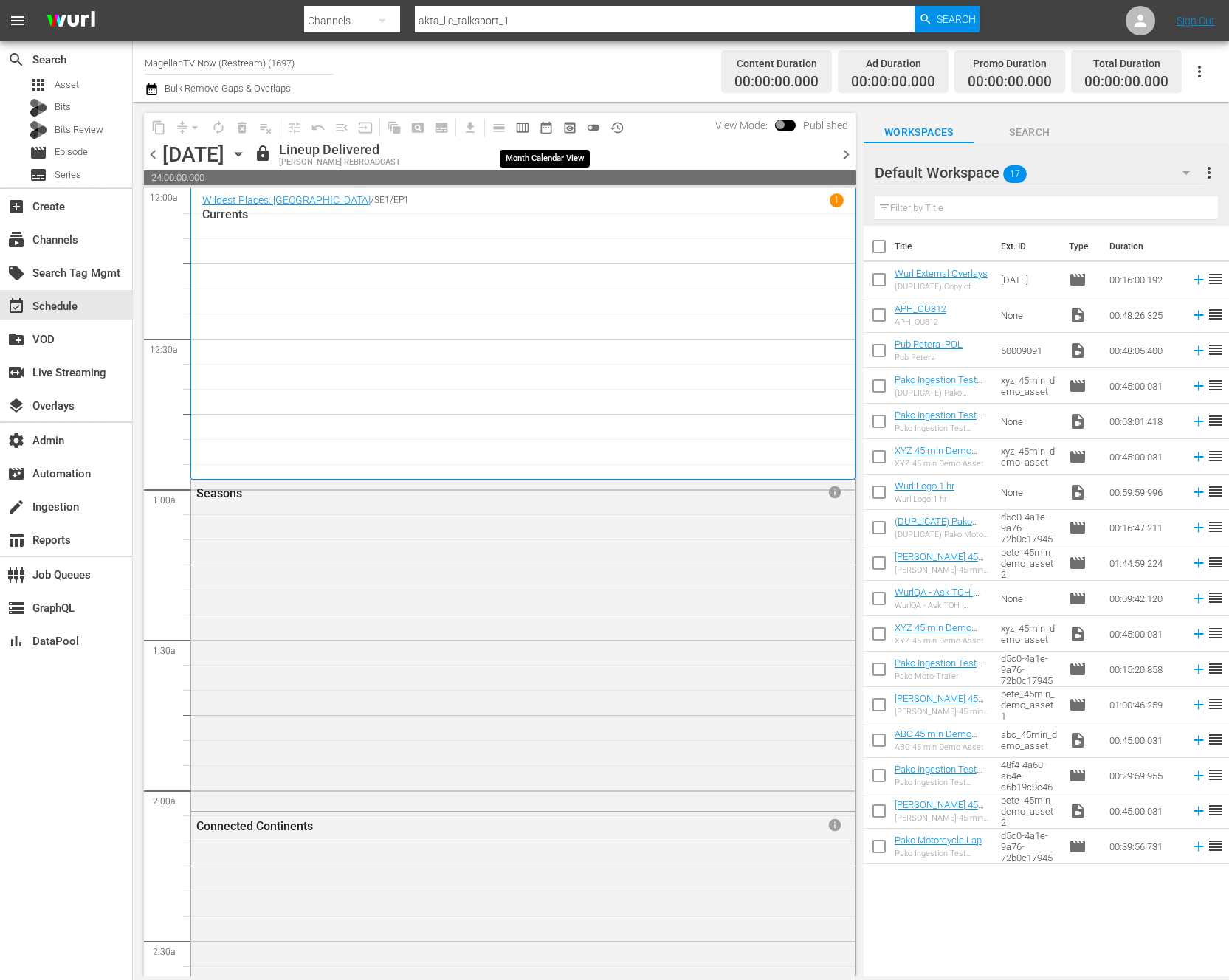
click at [549, 131] on span "date_range_outlined" at bounding box center [546, 127] width 15 height 15
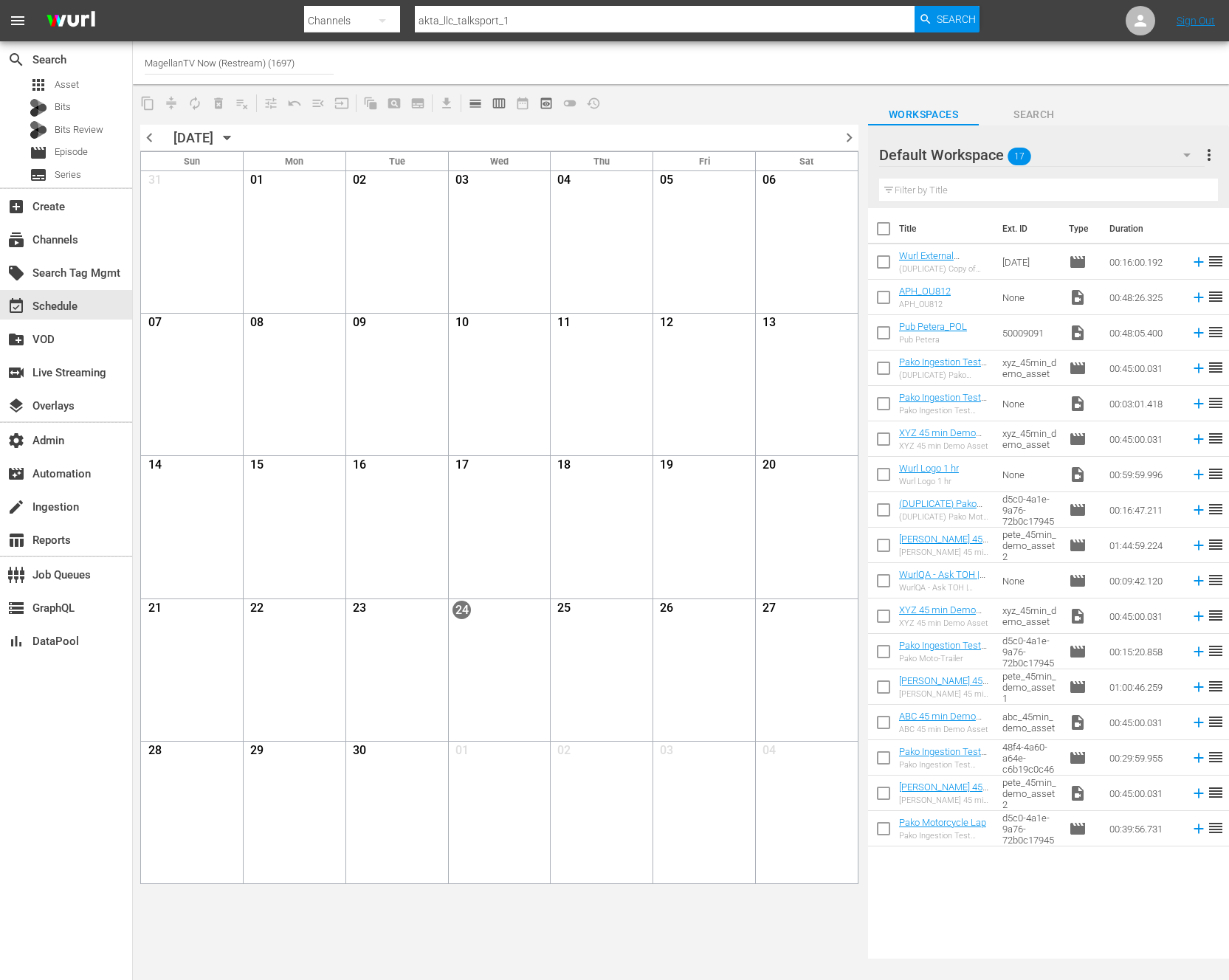
click at [314, 62] on input "MagellanTV Now (Restream) (1697)" at bounding box center [239, 62] width 189 height 35
click at [503, 102] on span "calendar_view_week_outlined" at bounding box center [498, 103] width 15 height 15
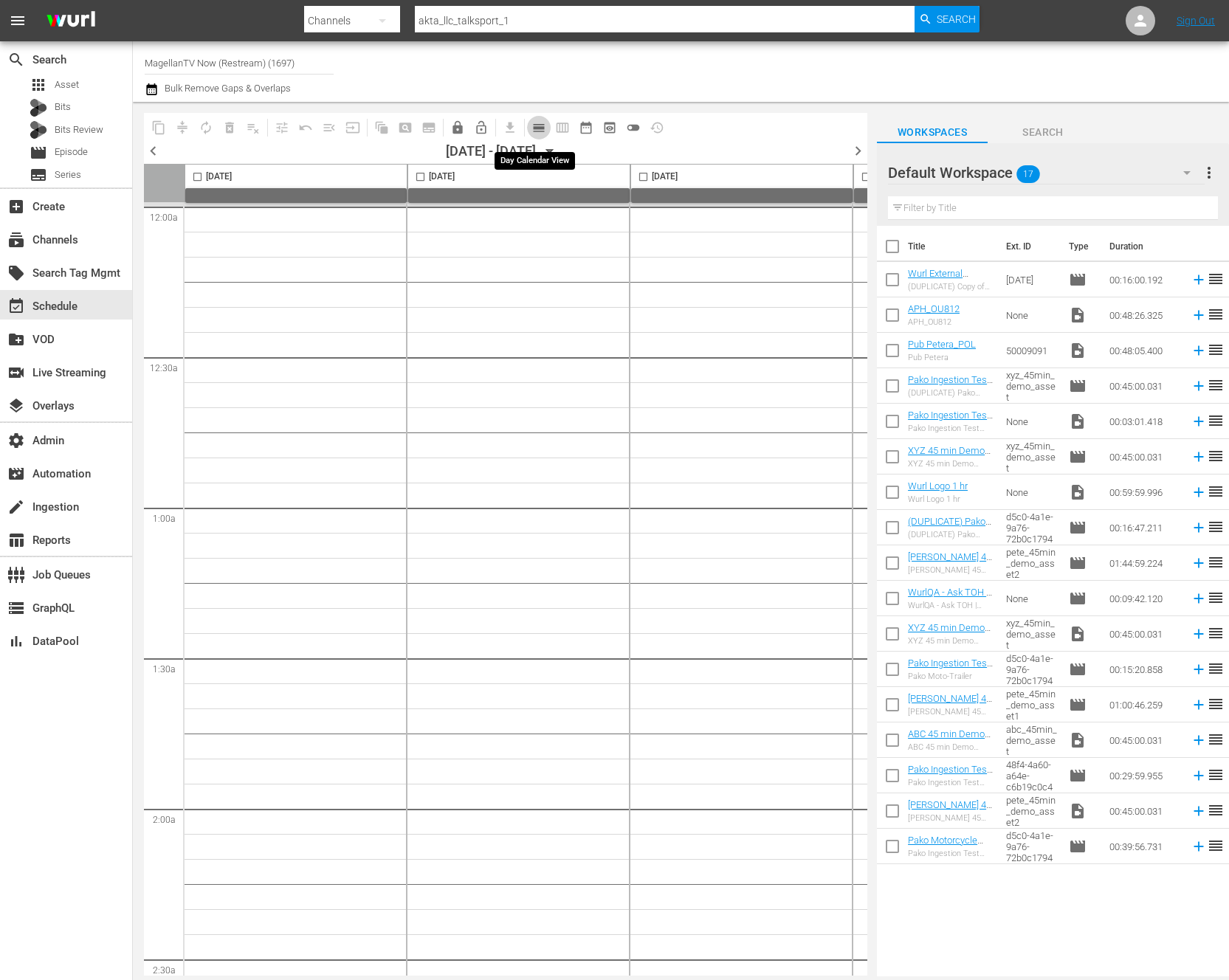
click at [536, 129] on span "calendar_view_day_outlined" at bounding box center [539, 127] width 15 height 15
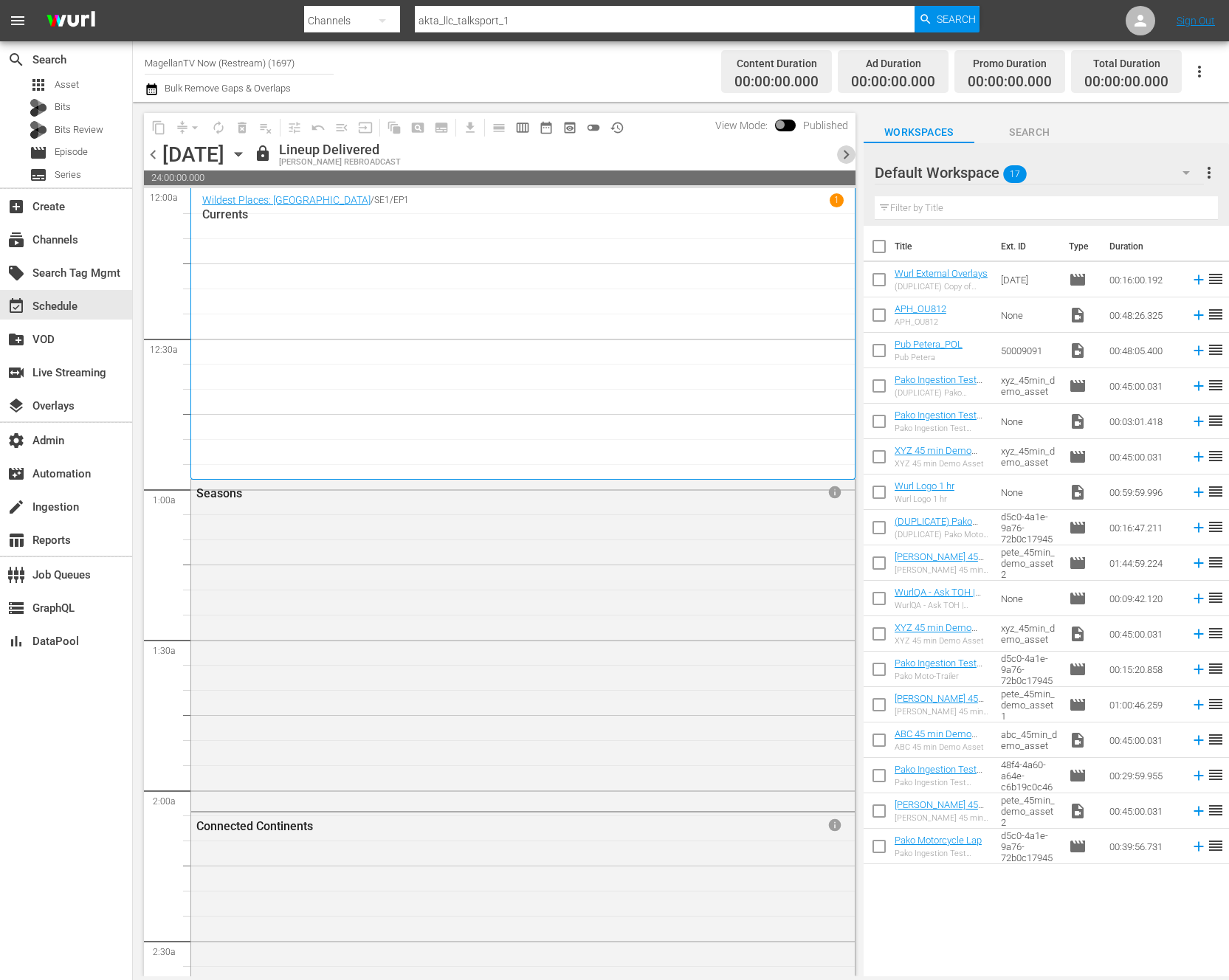
click at [843, 155] on span "chevron_right" at bounding box center [846, 154] width 18 height 18
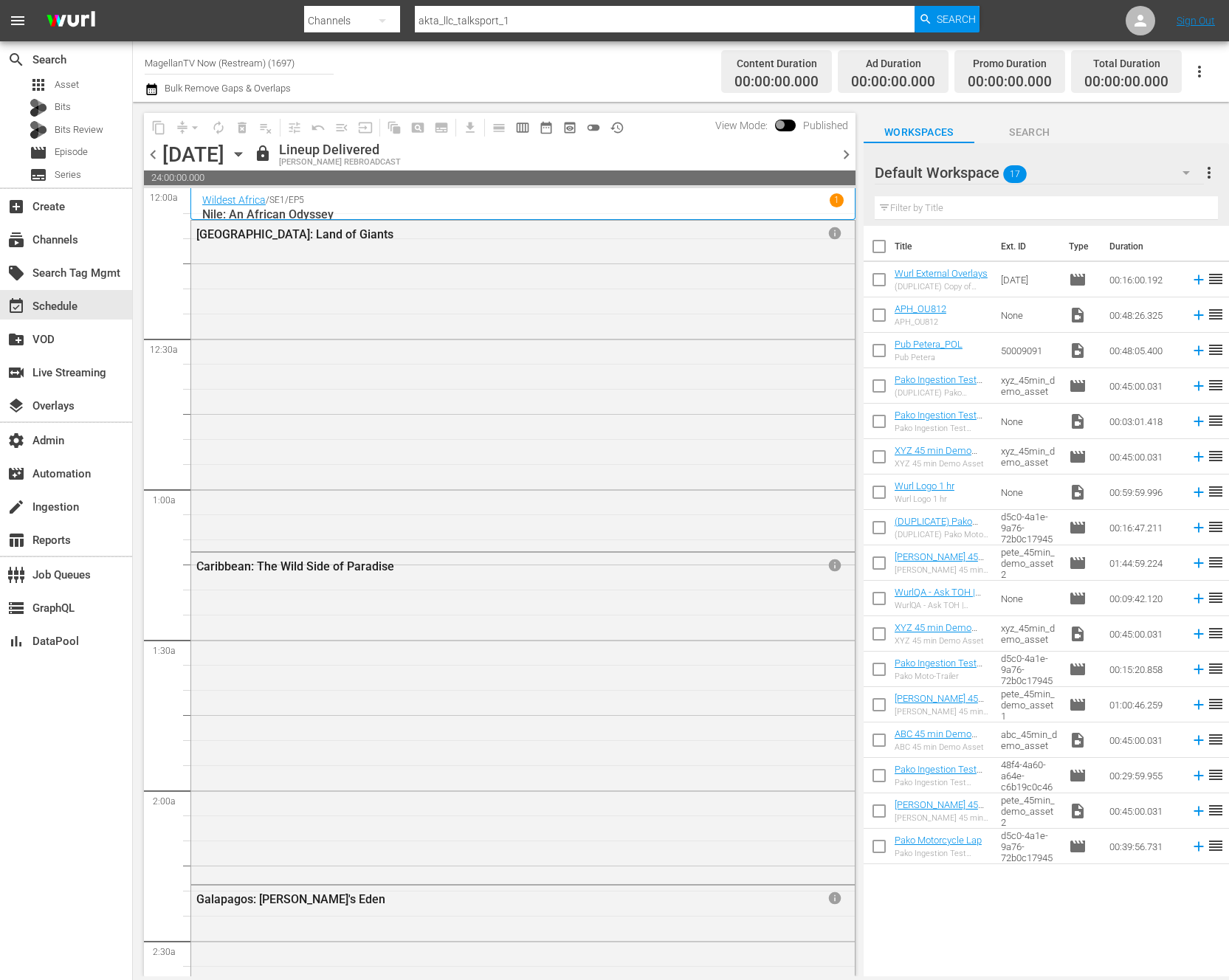
click at [843, 155] on span "chevron_right" at bounding box center [846, 154] width 18 height 18
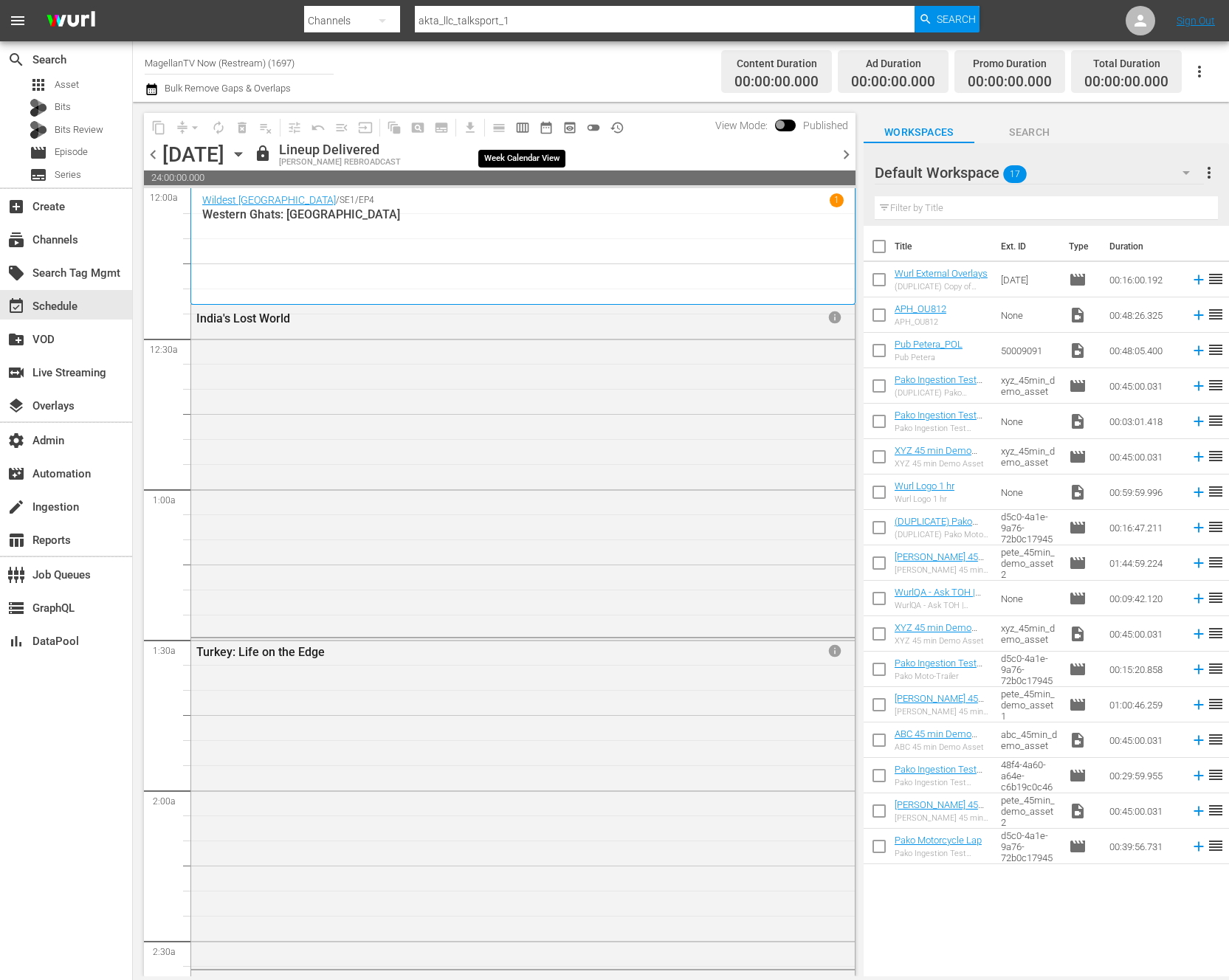
click at [520, 128] on span "calendar_view_week_outlined" at bounding box center [522, 127] width 15 height 15
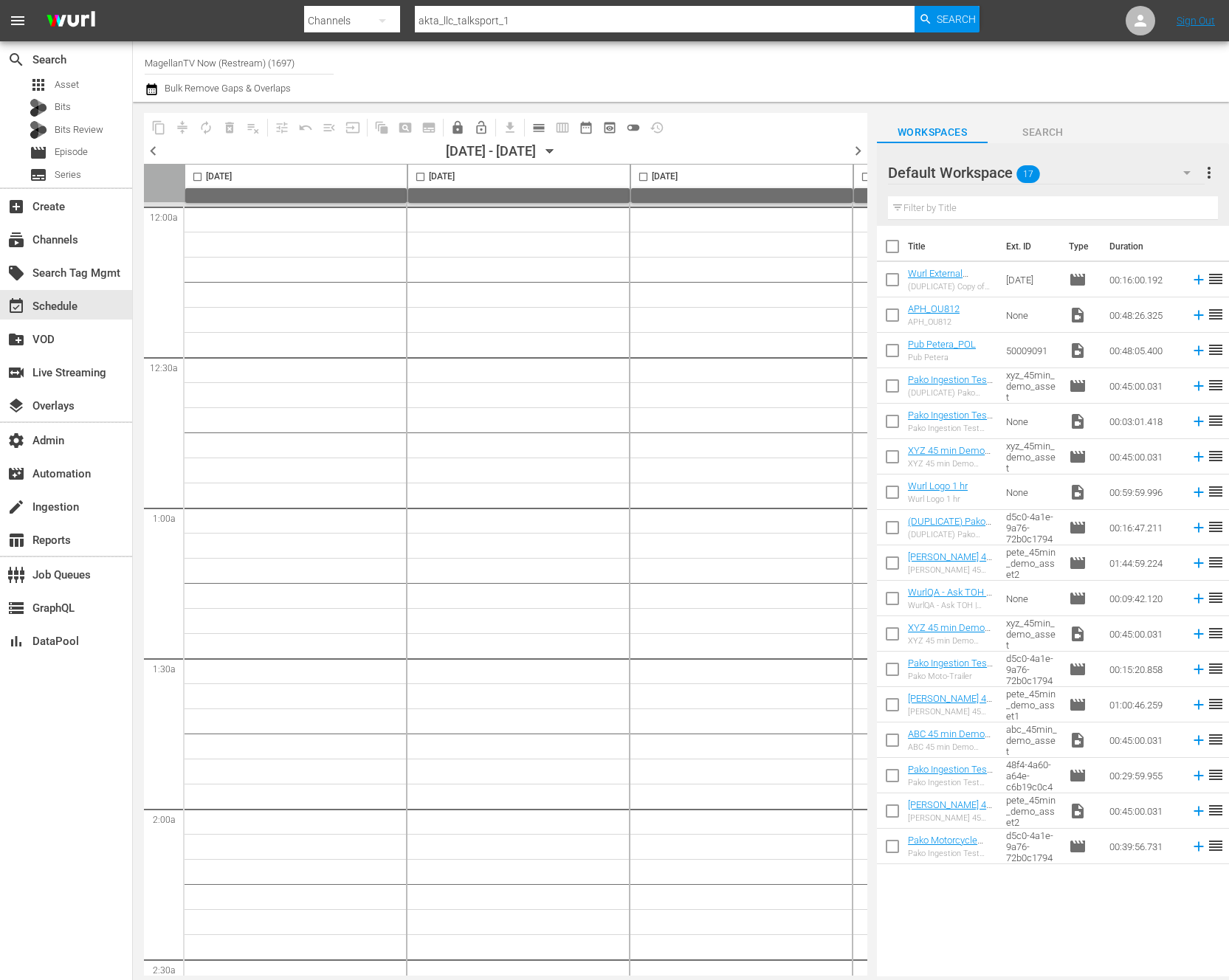
click at [222, 19] on nav "menu Search By Channels Search ID, Title, Description, Keywords, or Category ak…" at bounding box center [614, 20] width 1229 height 41
drag, startPoint x: 309, startPoint y: 62, endPoint x: 142, endPoint y: 63, distance: 167.0
click at [142, 63] on div "Channel Title MagellanTV Now (Restream) (1697) Bulk Remove Gaps & Overlaps" at bounding box center [680, 71] width 1096 height 61
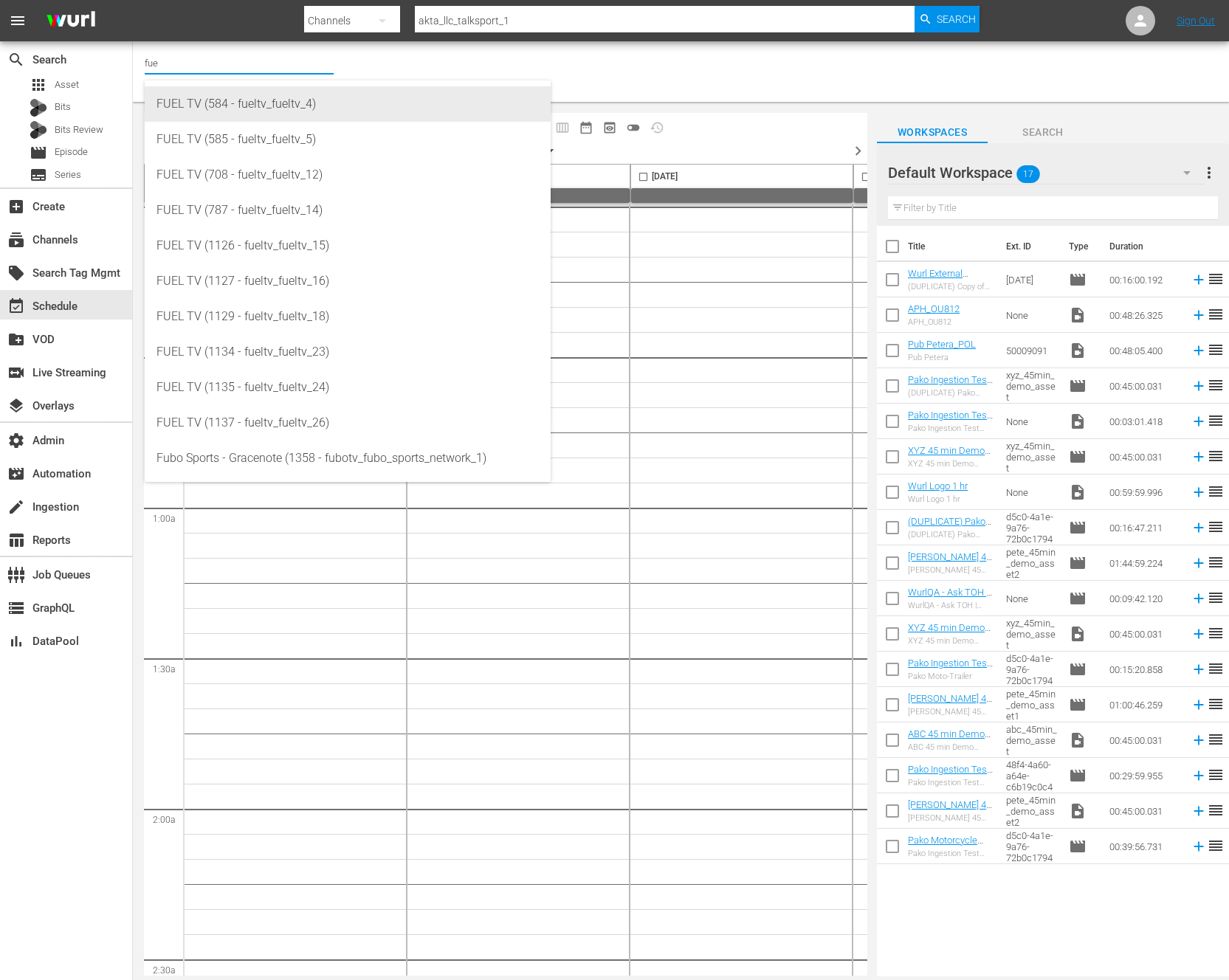
type input "fuel"
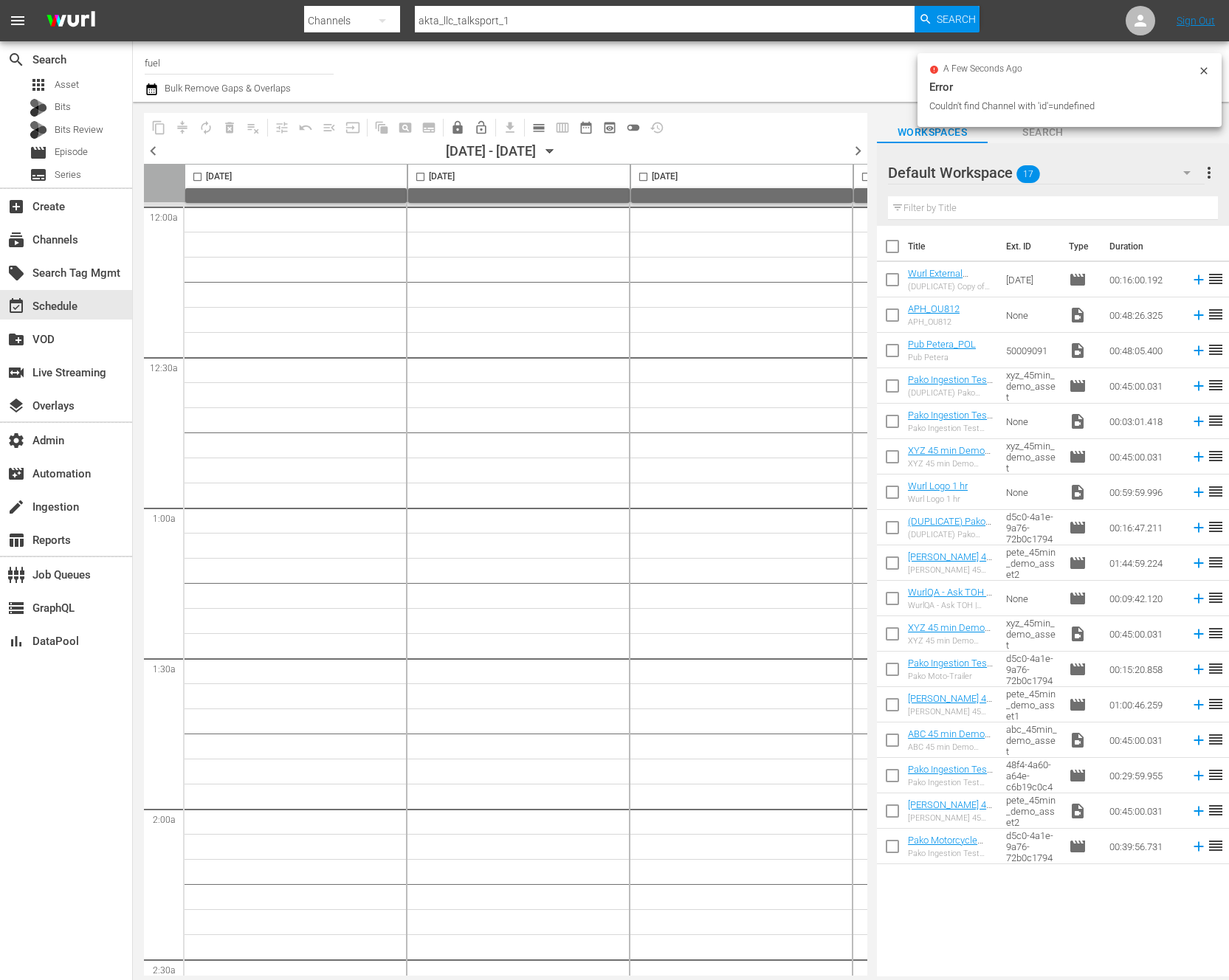
click at [180, 62] on input "fuel" at bounding box center [239, 62] width 189 height 35
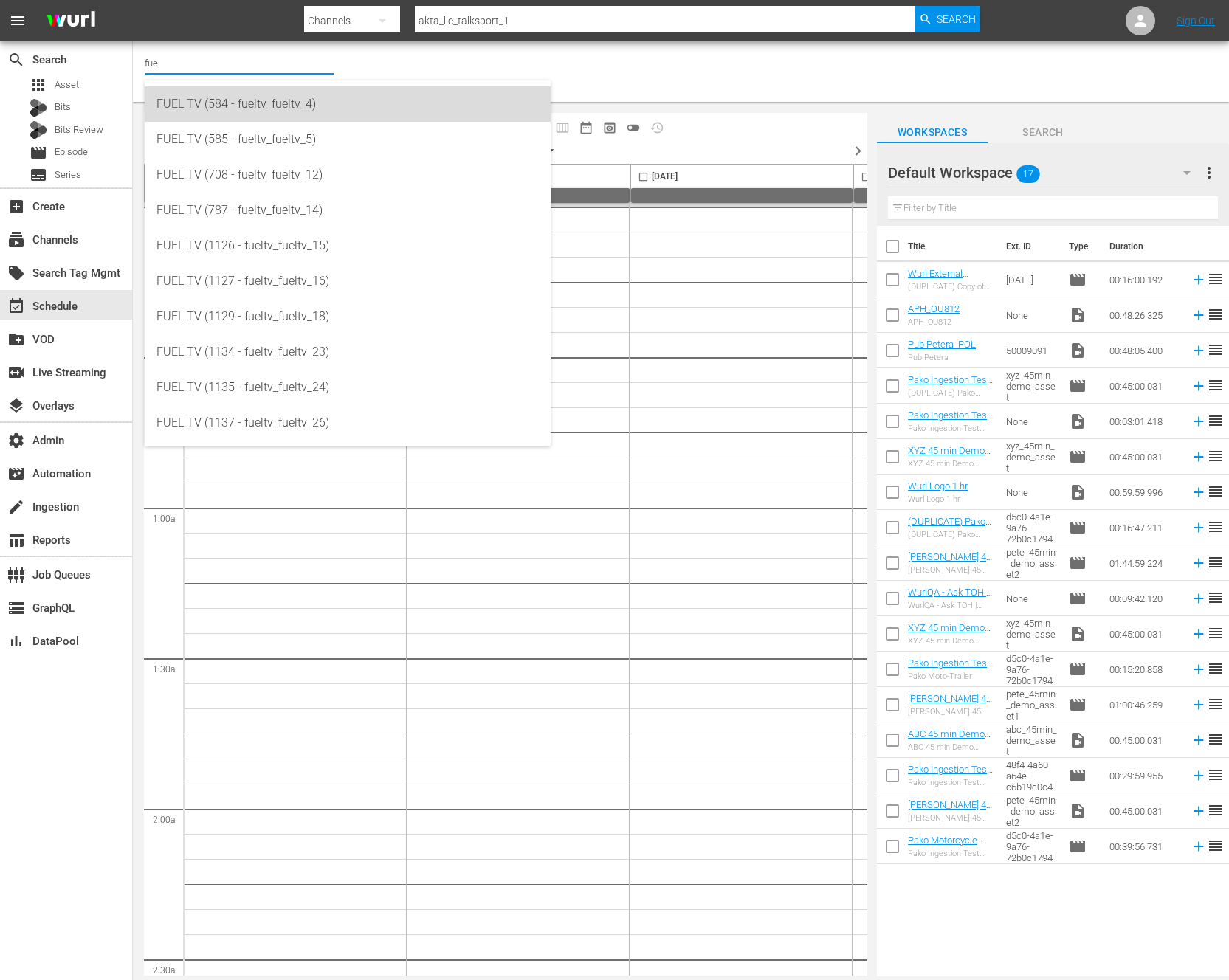
click at [204, 105] on div "FUEL TV (584 - fueltv_fueltv_4)" at bounding box center [347, 104] width 382 height 35
type input "FUEL TV (584 - fueltv_fueltv_4)"
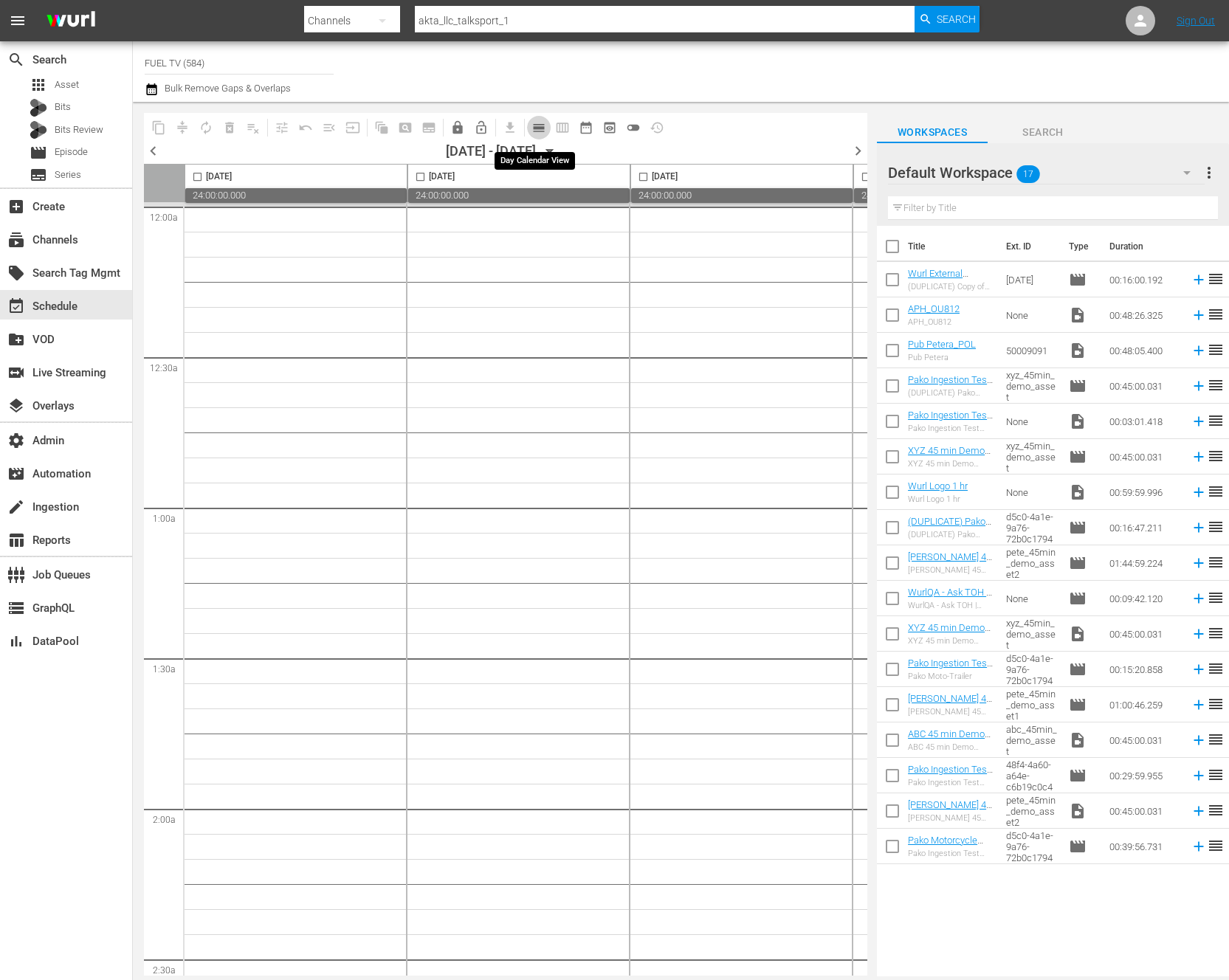
click at [541, 128] on span "calendar_view_day_outlined" at bounding box center [539, 127] width 15 height 15
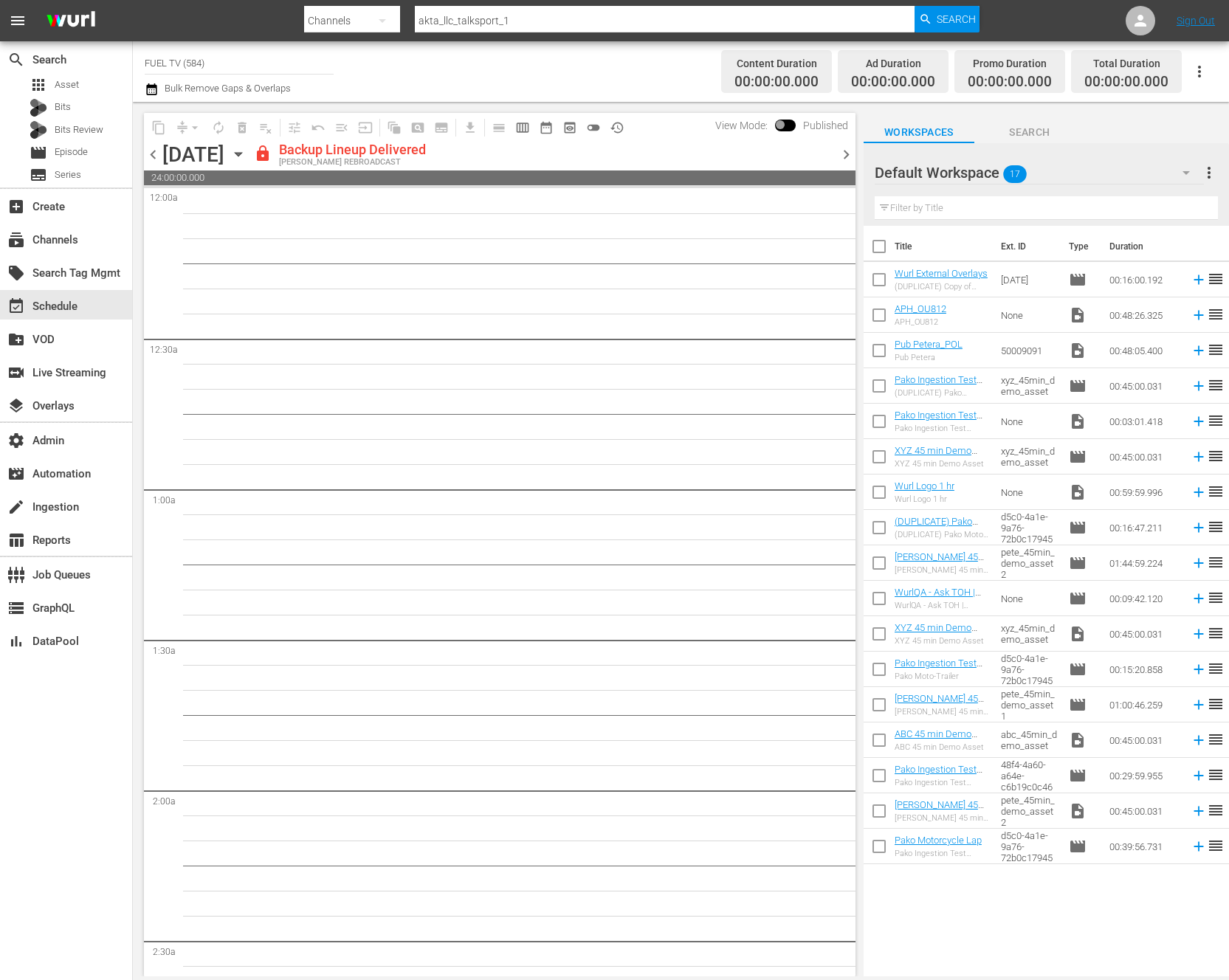
click at [232, 62] on input "FUEL TV (584)" at bounding box center [239, 62] width 189 height 35
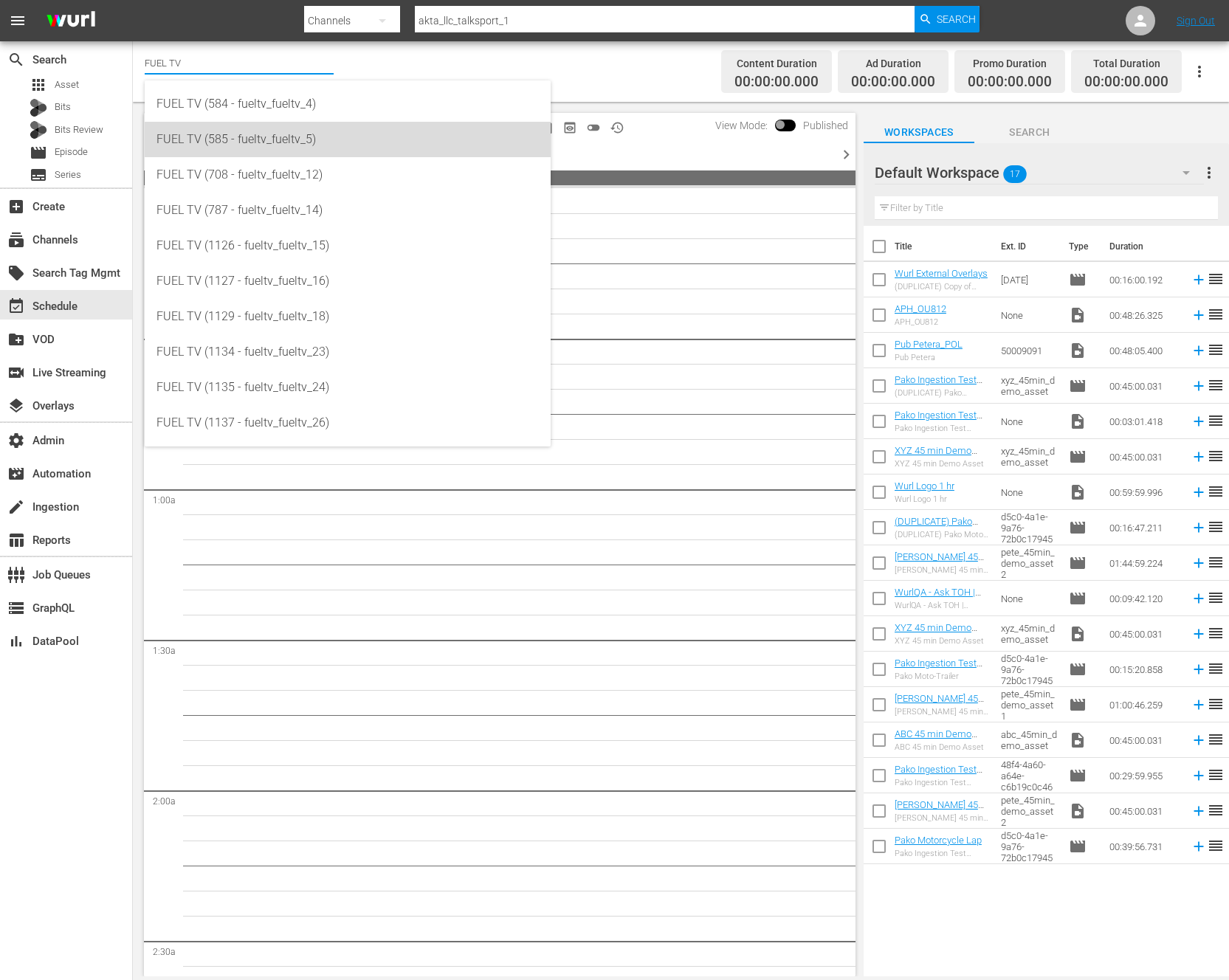
click at [281, 141] on div "FUEL TV (585 - fueltv_fueltv_5)" at bounding box center [347, 140] width 382 height 35
type input "FUEL TV (585 - fueltv_fueltv_5)"
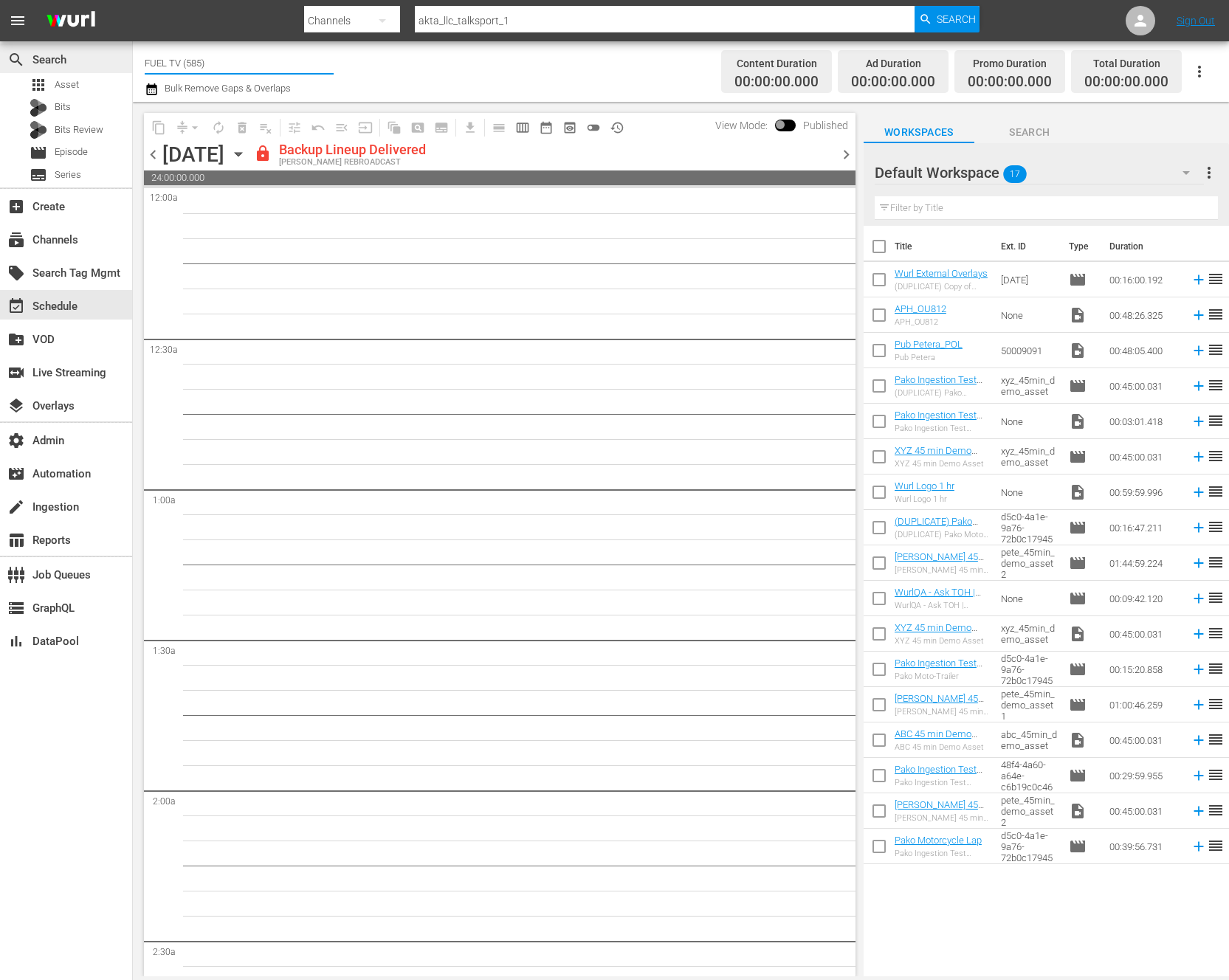
drag, startPoint x: 204, startPoint y: 62, endPoint x: 130, endPoint y: 58, distance: 74.1
click at [133, 0] on div "search Search apps Asset Bits Bits Review movie Episode subtitles Series add_bo…" at bounding box center [680, 0] width 1096 height 0
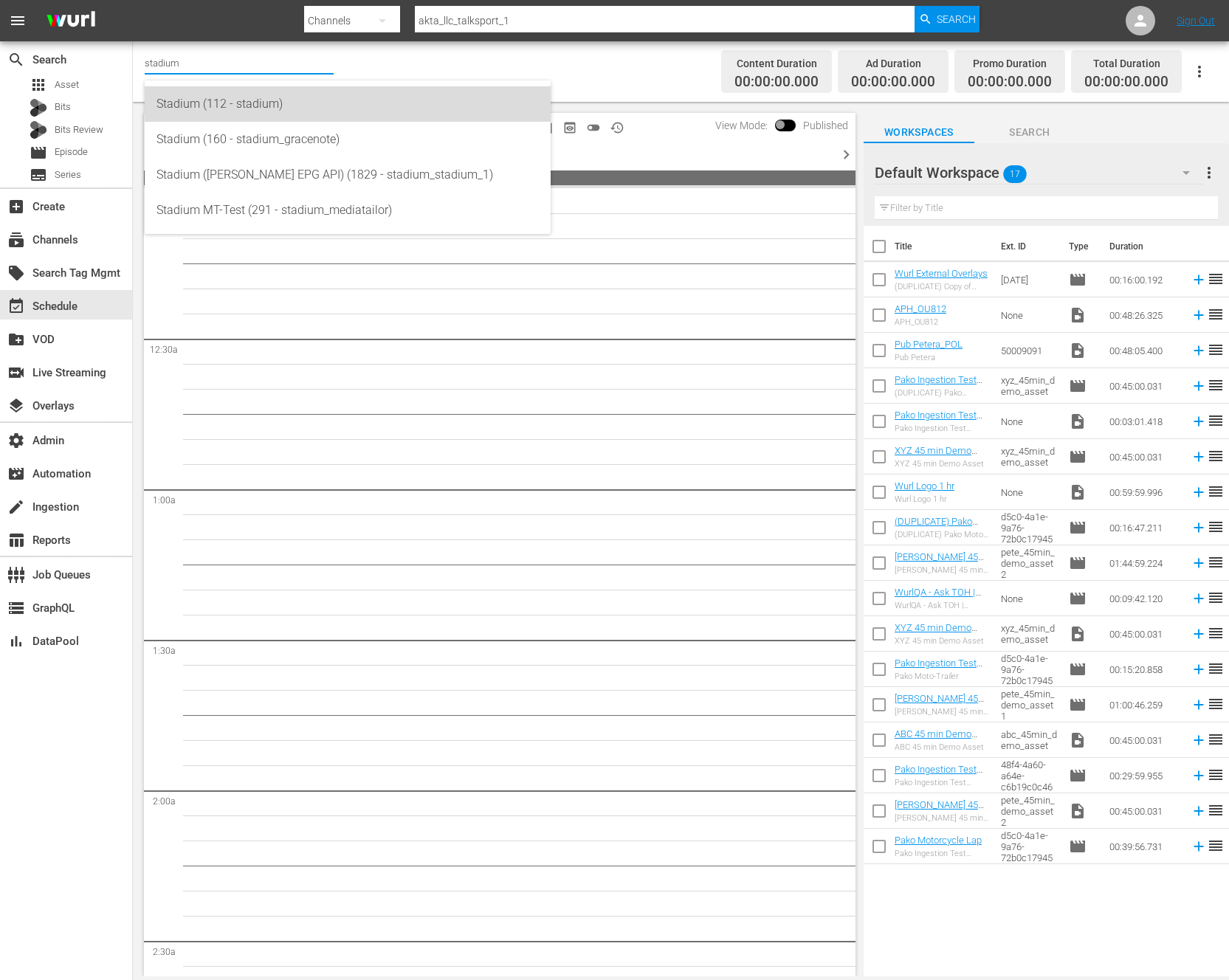
click at [223, 110] on div "Stadium (112 - stadium)" at bounding box center [347, 104] width 382 height 35
type input "Stadium (112 - stadium)"
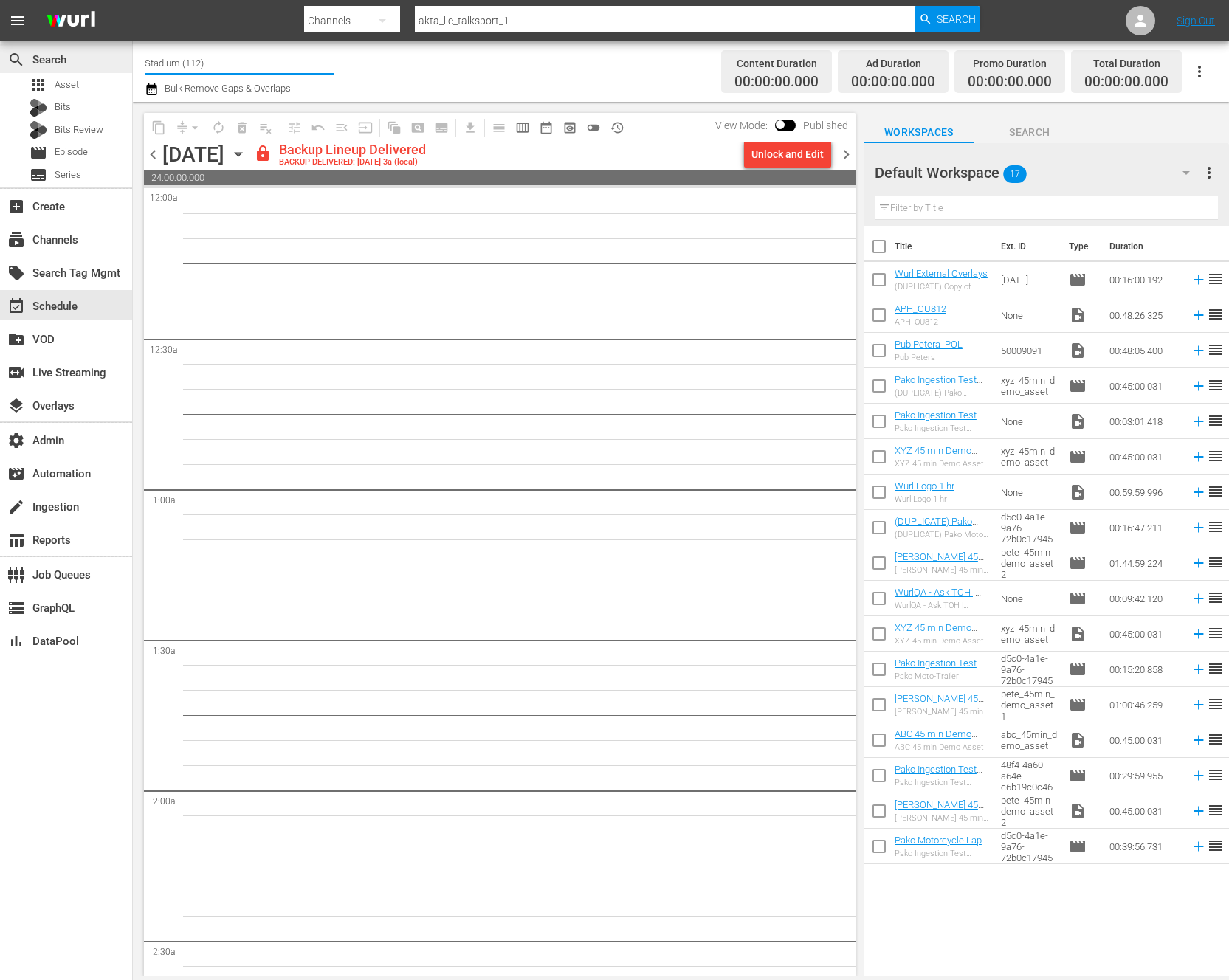
drag, startPoint x: 222, startPoint y: 62, endPoint x: 74, endPoint y: 58, distance: 148.1
click at [133, 0] on div "search Search apps Asset Bits Bits Review movie Episode subtitles Series add_bo…" at bounding box center [680, 0] width 1096 height 0
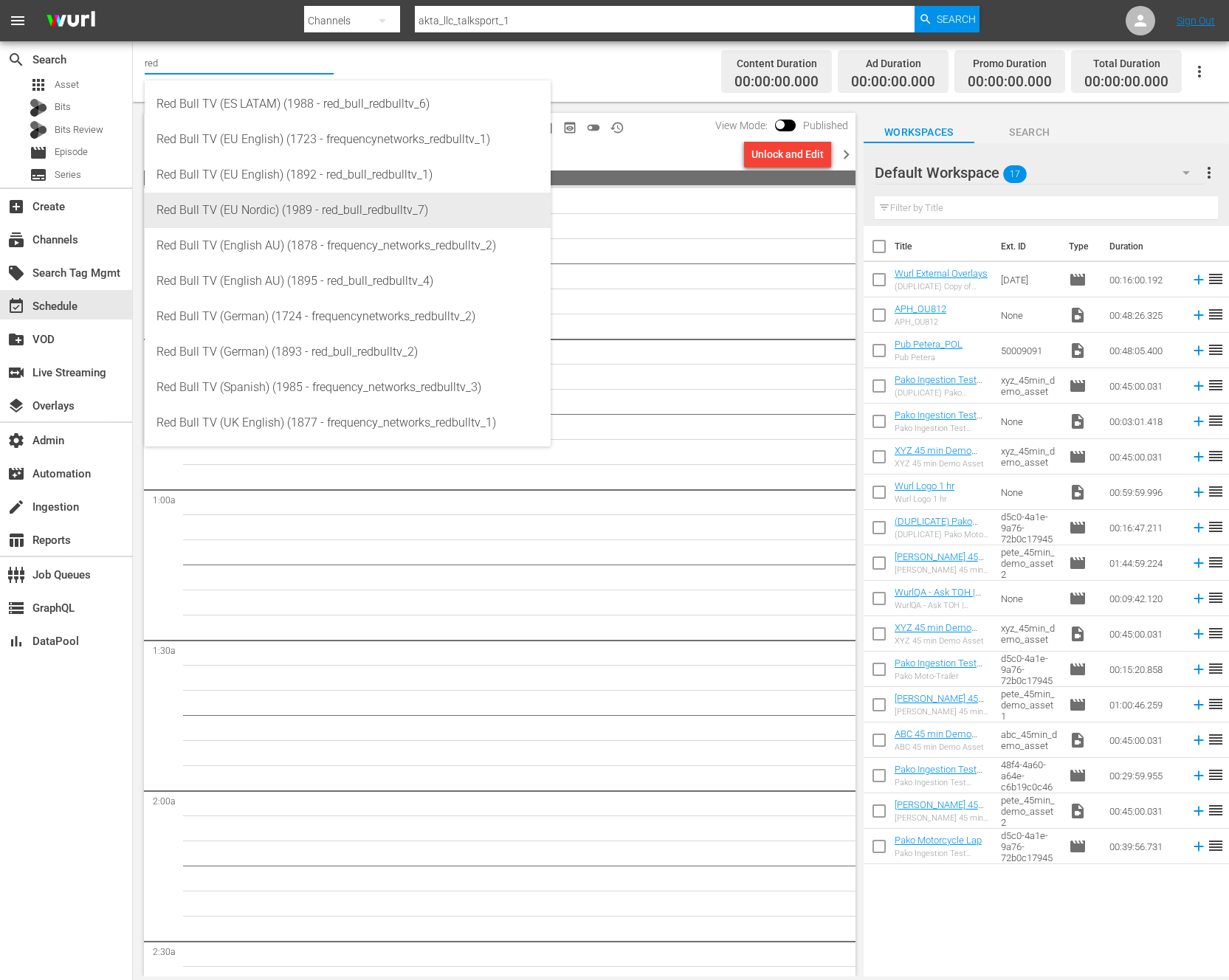
click at [247, 210] on div "Red Bull TV (EU Nordic) (1989 - red_bull_redbulltv_7)" at bounding box center [347, 210] width 382 height 35
type input "Red Bull TV (EU Nordic) (1989 - red_bull_redbulltv_7)"
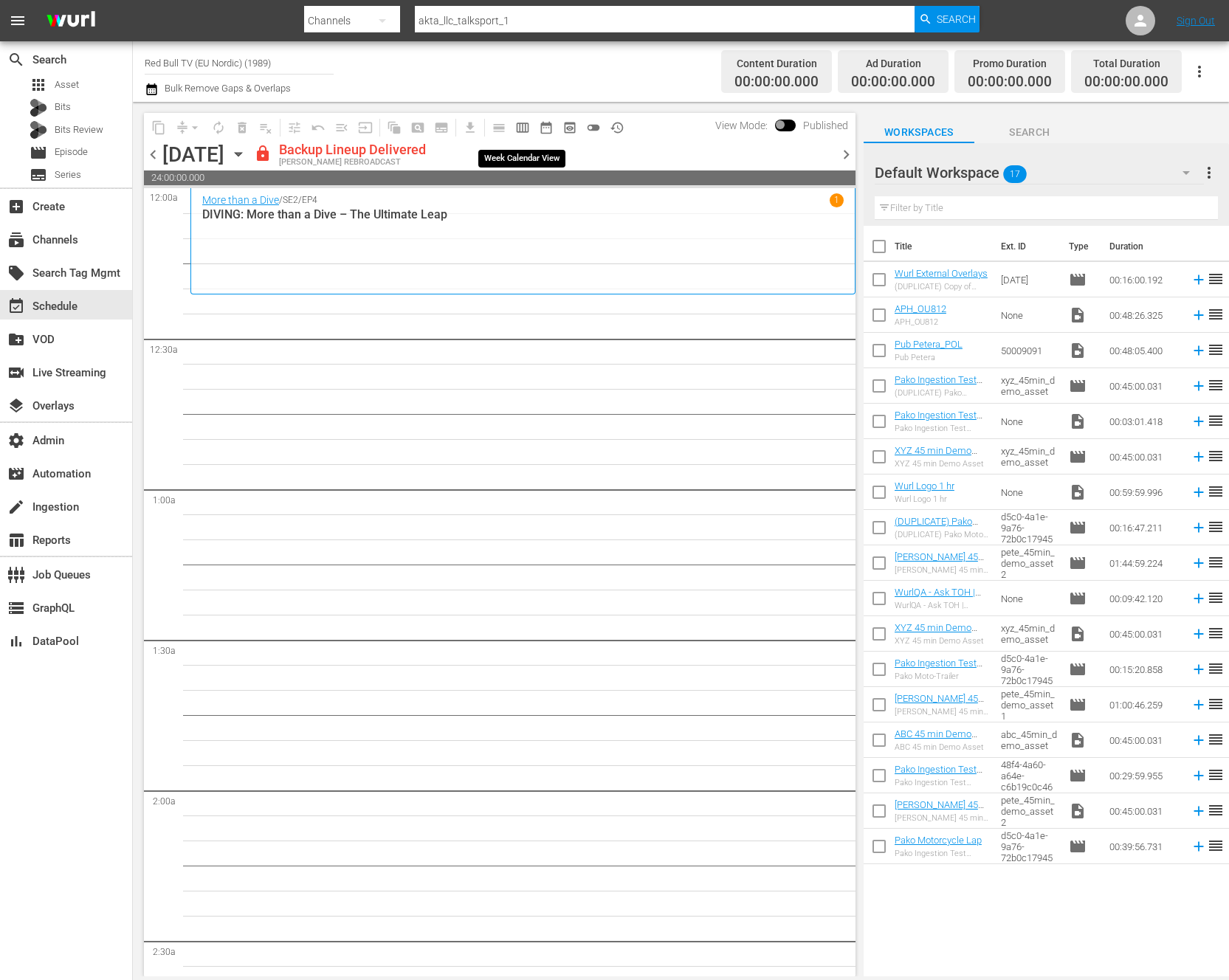
click at [524, 128] on span "calendar_view_week_outlined" at bounding box center [522, 127] width 15 height 15
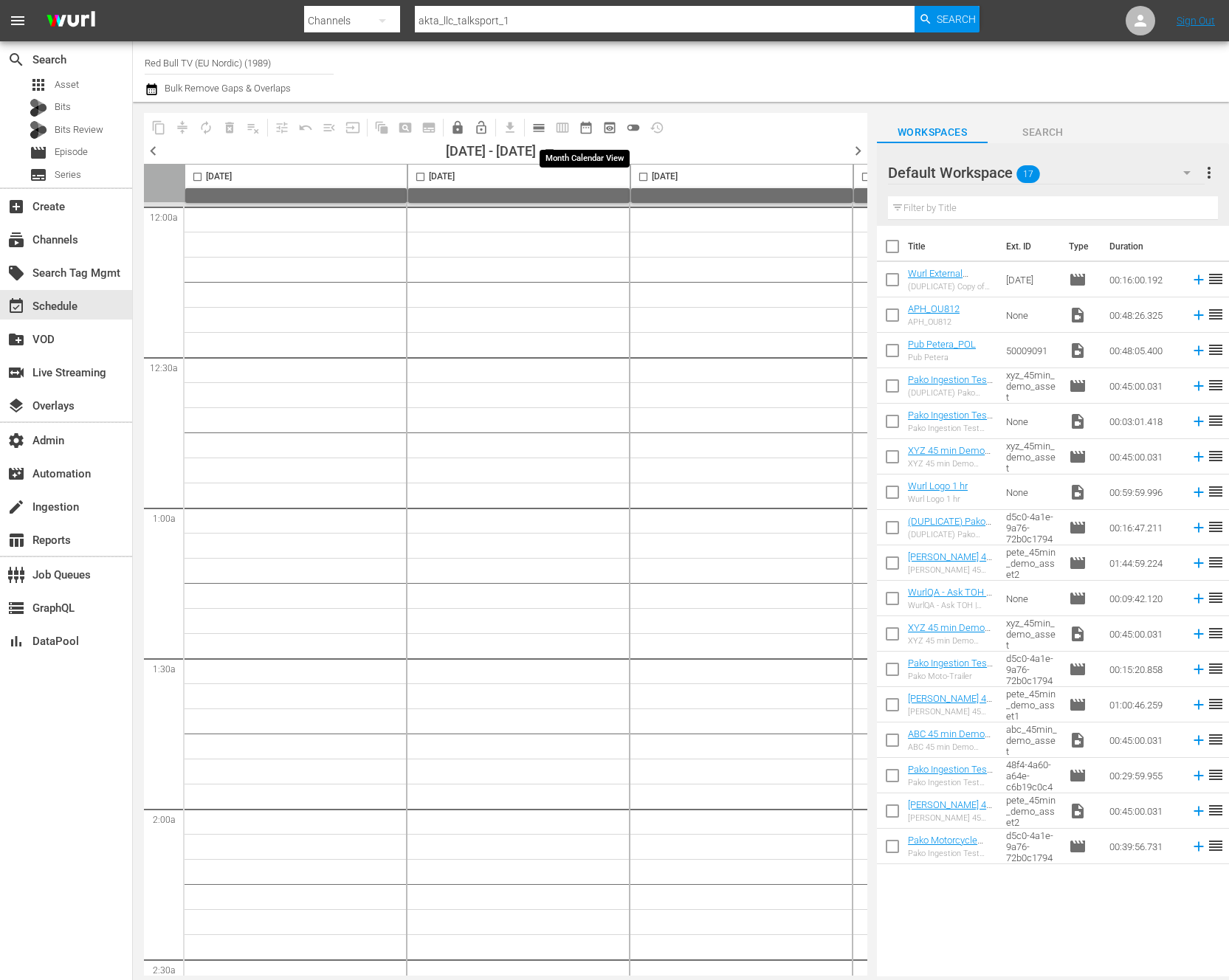
click at [587, 131] on span "date_range_outlined" at bounding box center [585, 127] width 15 height 15
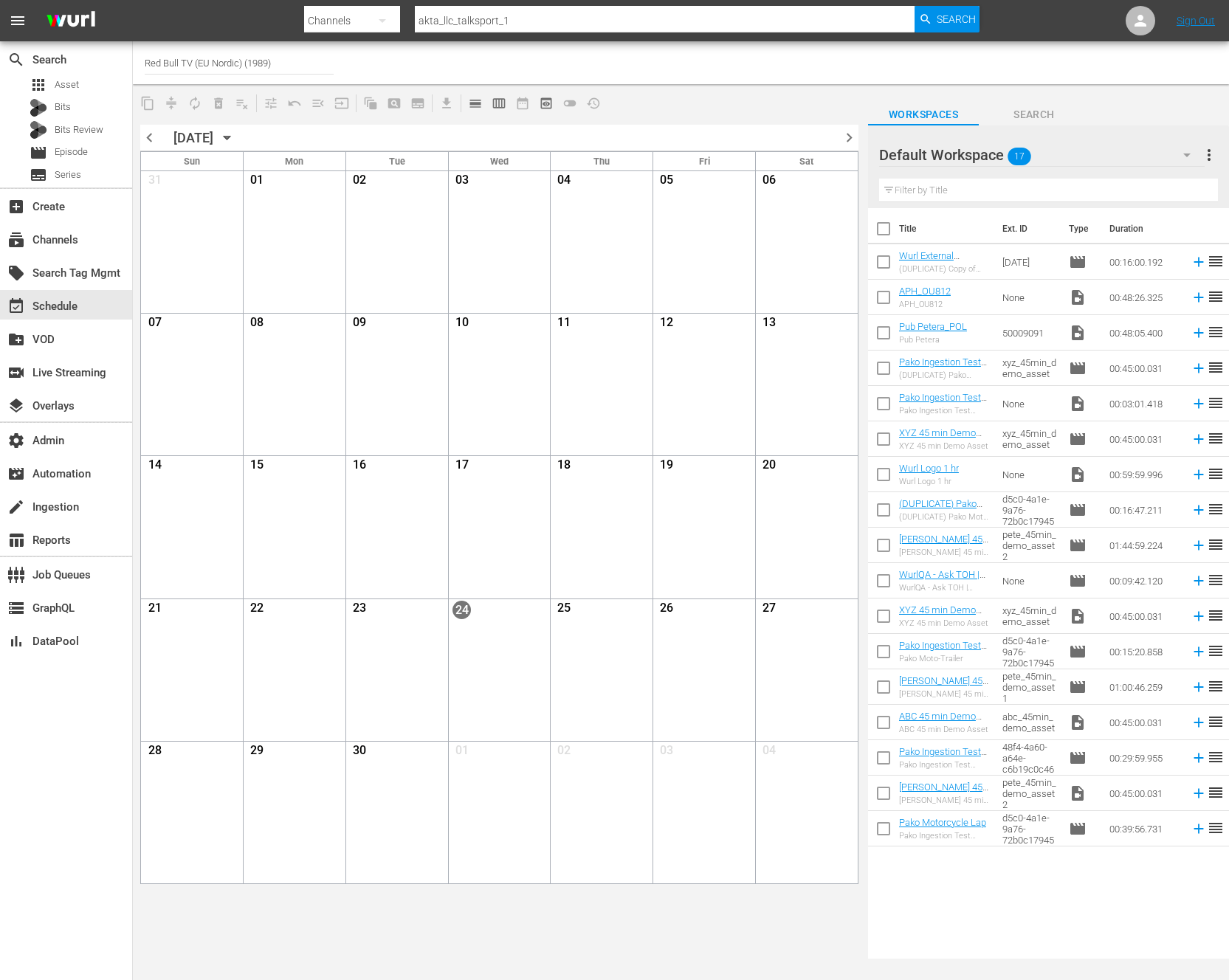
click at [466, 62] on div "Channel Title Red Bull TV (EU Nordic) (1989)" at bounding box center [438, 62] width 585 height 35
click at [223, 56] on input "FashionTV (902)" at bounding box center [239, 62] width 189 height 35
click at [499, 105] on span "calendar_view_week_outlined" at bounding box center [498, 103] width 15 height 15
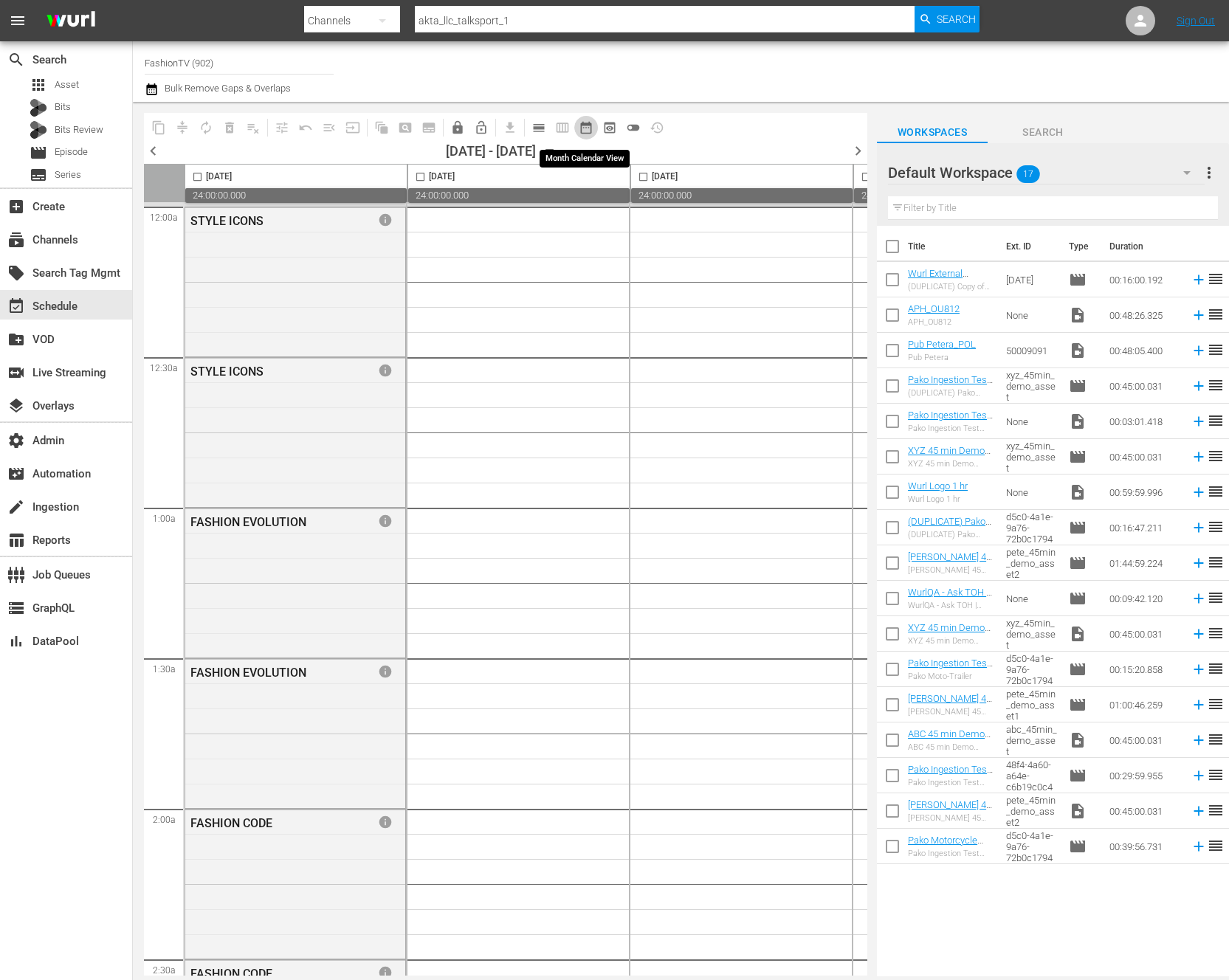
click at [588, 129] on span "date_range_outlined" at bounding box center [585, 127] width 15 height 15
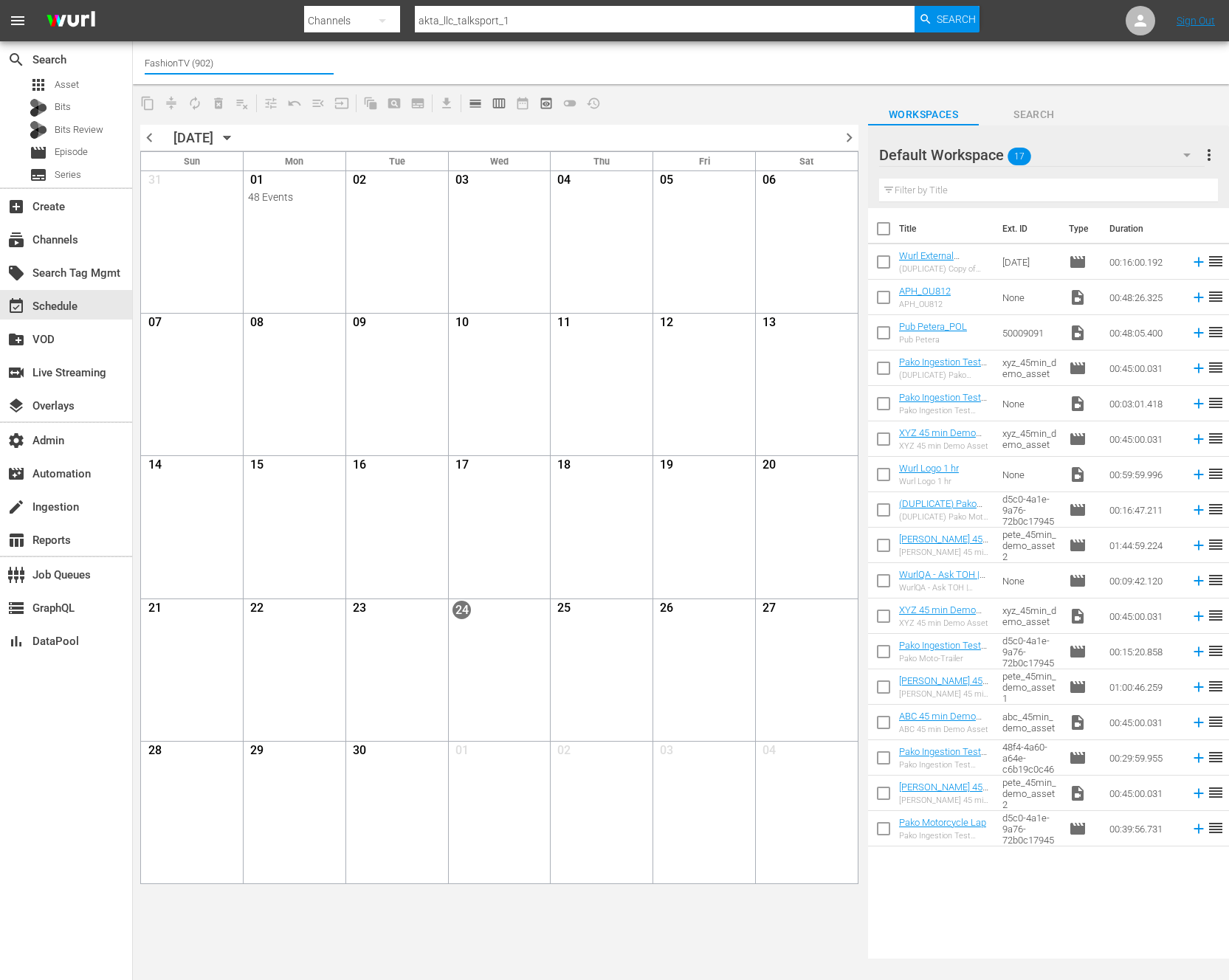
click at [215, 46] on input "FashionTV (902)" at bounding box center [239, 62] width 189 height 35
drag, startPoint x: 228, startPoint y: 60, endPoint x: 127, endPoint y: 61, distance: 101.0
click at [133, 0] on div "search Search apps Asset Bits Bits Review movie Episode subtitles Series add_bo…" at bounding box center [680, 0] width 1096 height 0
type input "f"
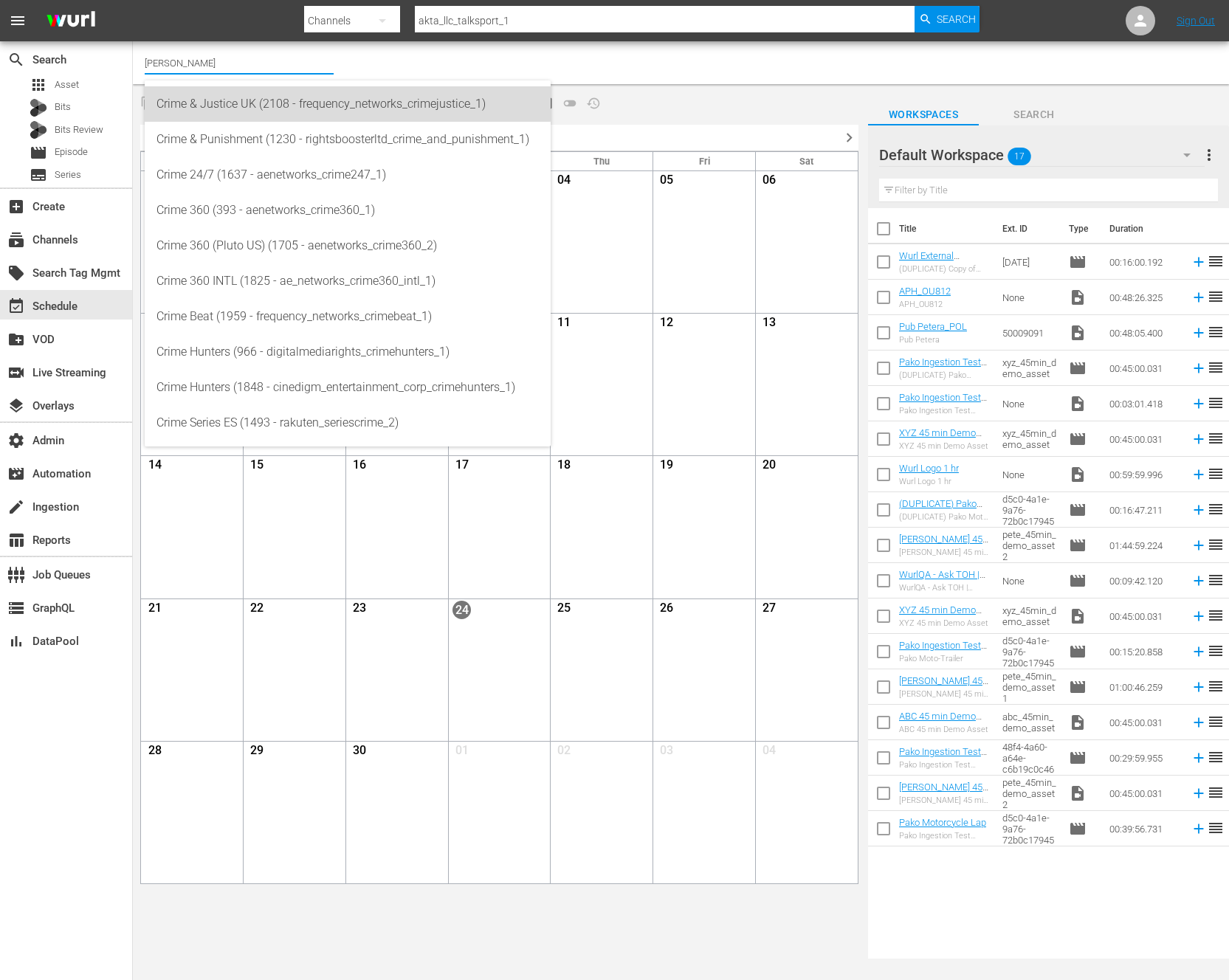
click at [225, 98] on div "Crime & Justice UK (2108 - frequency_networks_crimejustice_1)" at bounding box center [347, 104] width 382 height 35
type input "Crime & Justice UK (2108 - frequency_networks_crimejustice_1)"
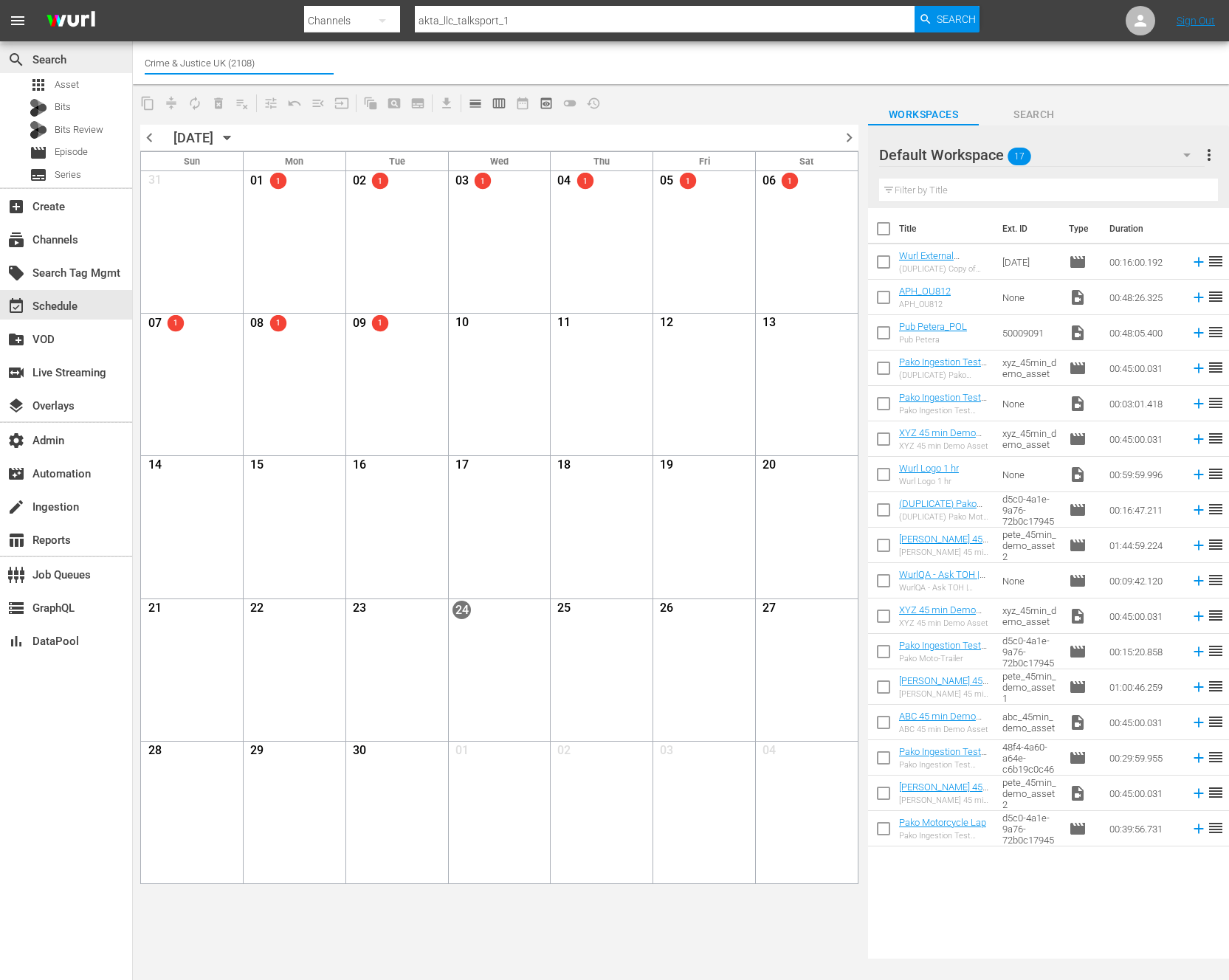
drag, startPoint x: 269, startPoint y: 68, endPoint x: 130, endPoint y: 60, distance: 139.2
click at [133, 0] on div "search Search apps Asset Bits Bits Review movie Episode subtitles Series add_bo…" at bounding box center [680, 0] width 1096 height 0
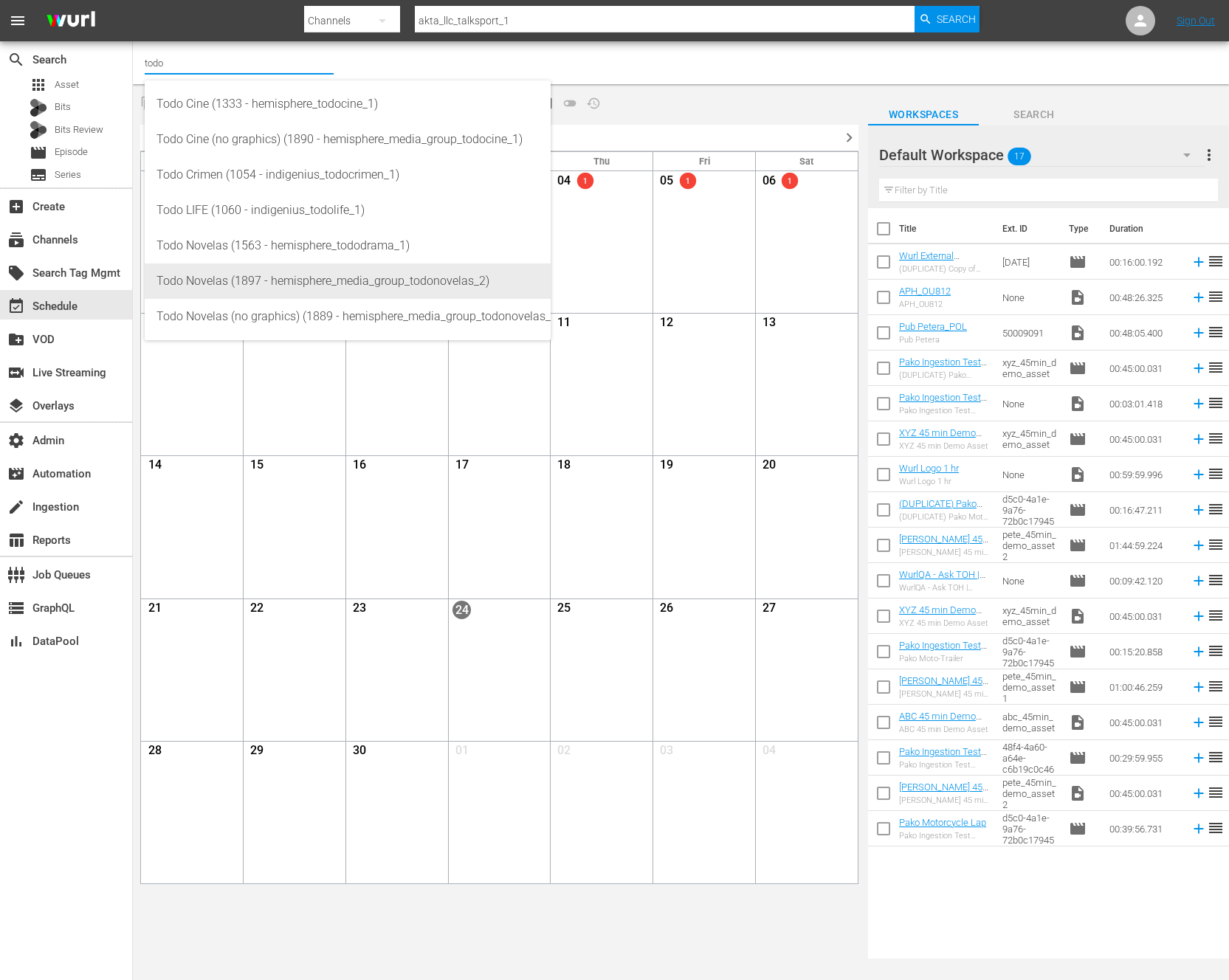
click at [256, 288] on div "Todo Novelas (1897 - hemisphere_media_group_todonovelas_2)" at bounding box center [347, 281] width 382 height 35
type input "Todo Novelas (1897 - hemisphere_media_group_todonovelas_2)"
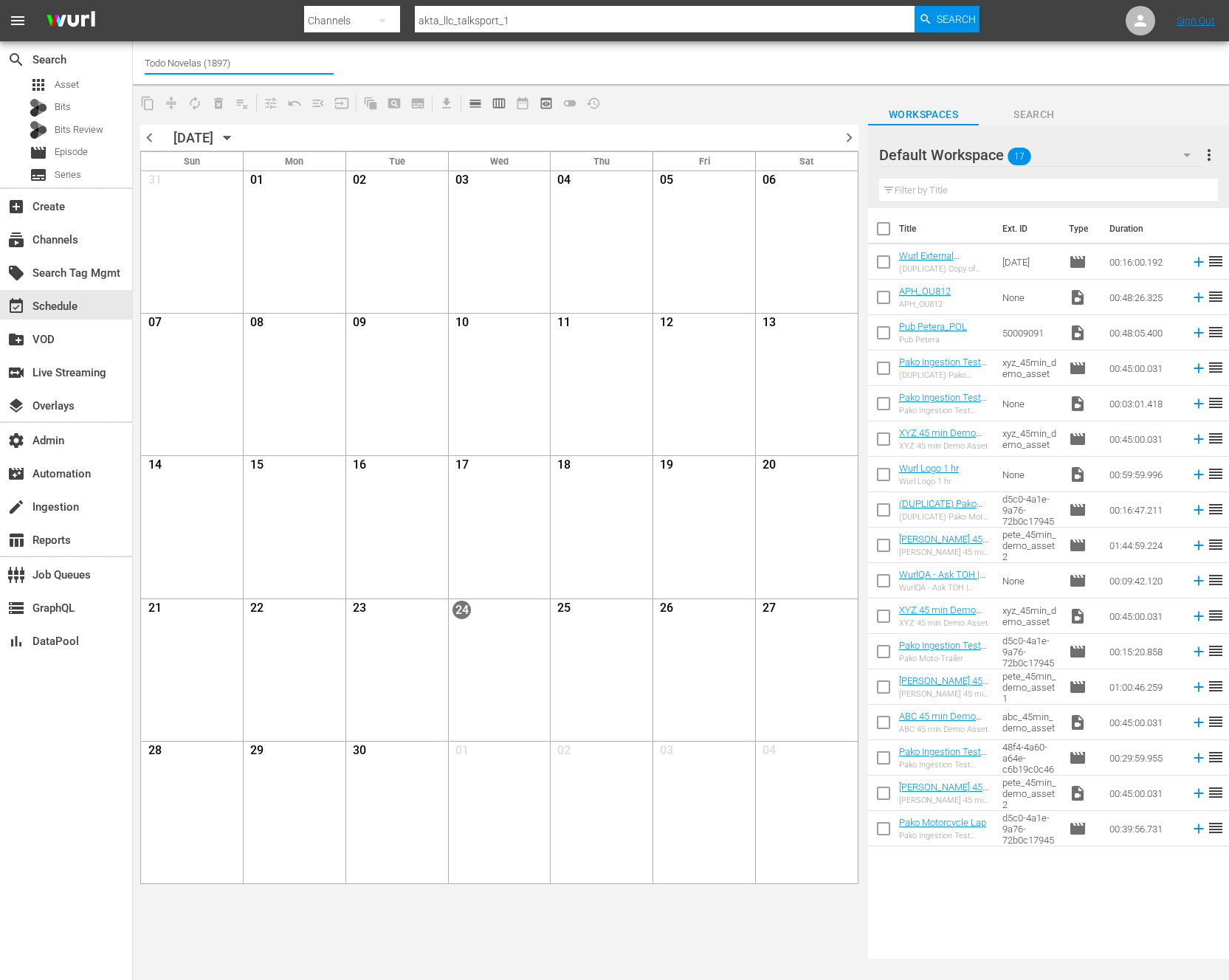
drag, startPoint x: 269, startPoint y: 71, endPoint x: 132, endPoint y: 64, distance: 137.2
click at [133, 63] on div "Channel Title Todo Novelas (1897)" at bounding box center [680, 62] width 1096 height 43
click at [270, 104] on div "A New Life In The Sun (2109 - frequency_networks_anewlifeinthesun_1)" at bounding box center [347, 104] width 382 height 35
type input "A New Life In The Sun (2109 - frequency_networks_anewlifeinthesun_1)"
drag, startPoint x: 264, startPoint y: 62, endPoint x: 135, endPoint y: 61, distance: 129.0
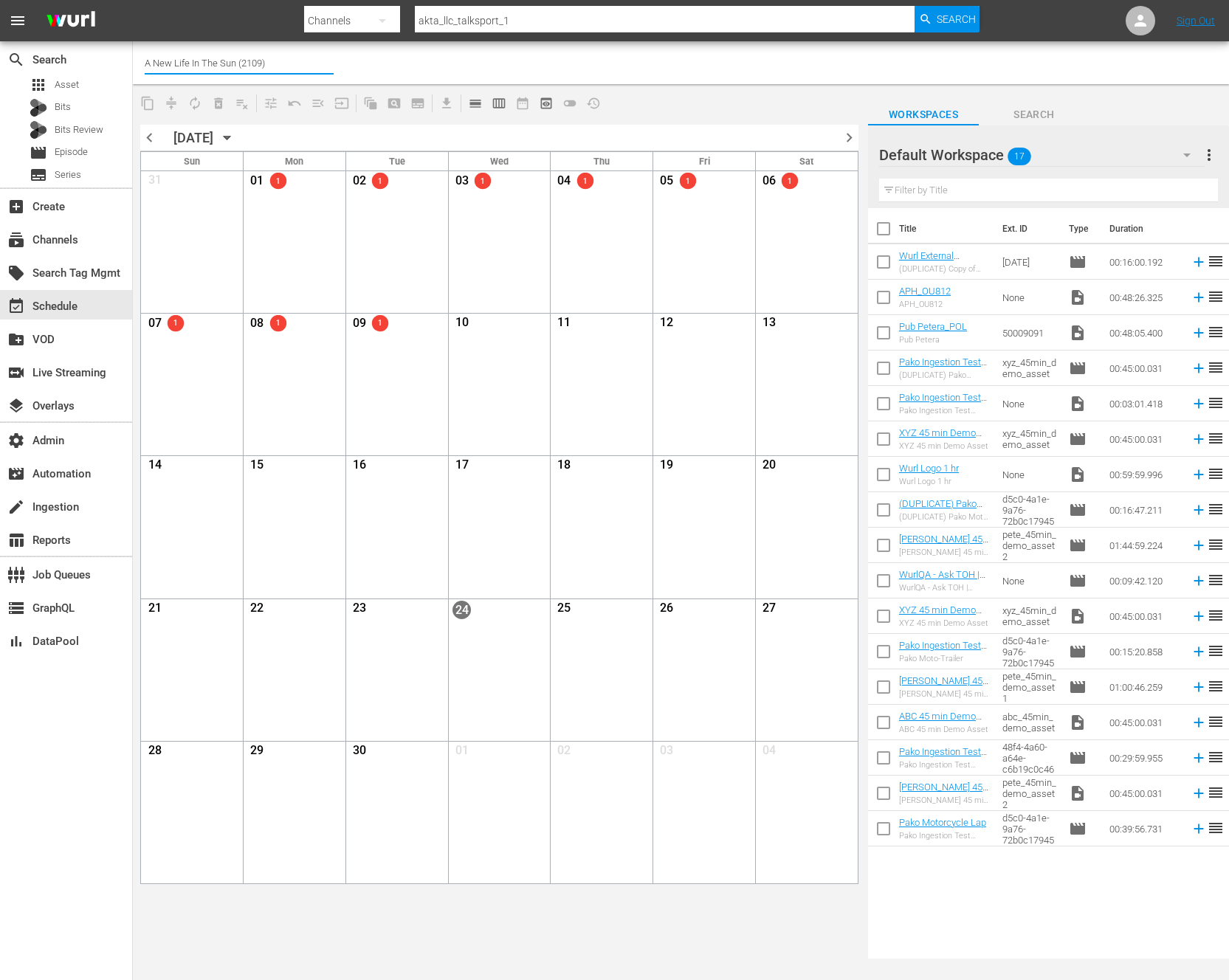
click at [135, 61] on div "Channel Title A New Life In The Sun (2109)" at bounding box center [680, 62] width 1096 height 43
click at [259, 98] on div "Mayday: Air Disaster (2110 - frequency_networks_maydayairdisaster_1)" at bounding box center [347, 104] width 382 height 35
type input "Mayday: Air Disaster (2110 - frequency_networks_maydayairdisaster_1)"
click at [476, 107] on span "calendar_view_day_outlined" at bounding box center [475, 103] width 15 height 15
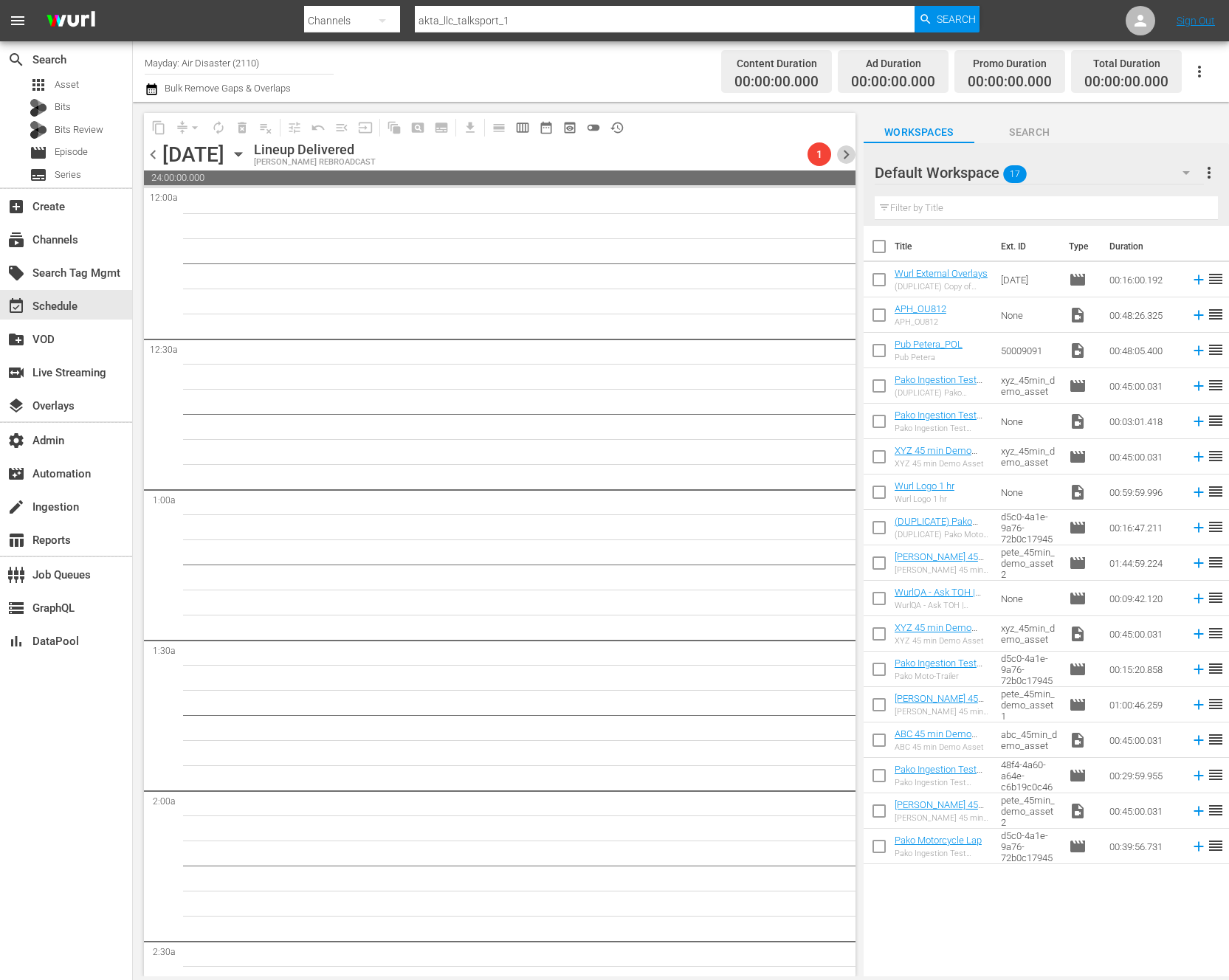
click at [846, 156] on span "chevron_right" at bounding box center [846, 154] width 18 height 18
click at [242, 153] on icon "button" at bounding box center [238, 155] width 7 height 4
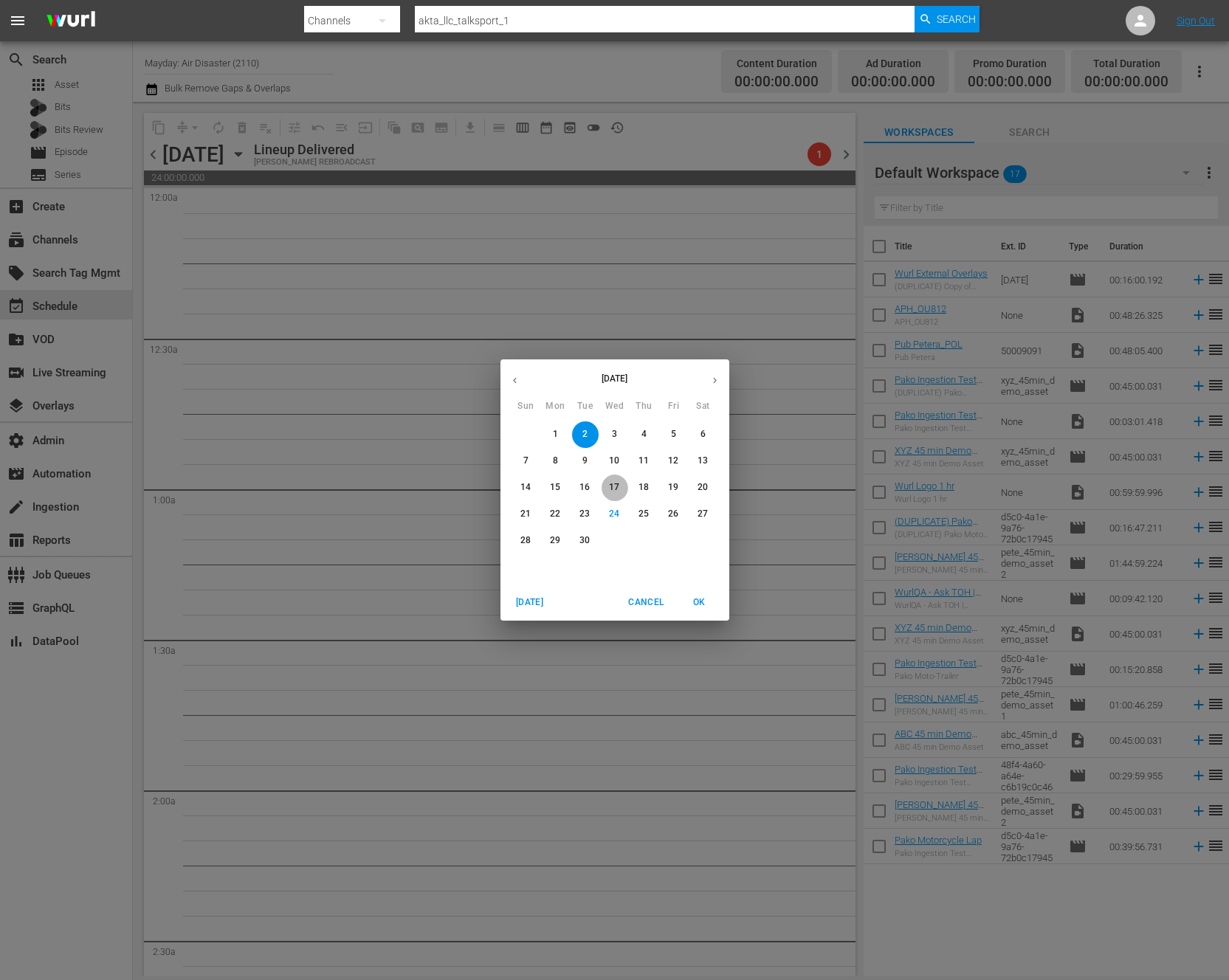
click at [615, 484] on p "17" at bounding box center [614, 488] width 11 height 12
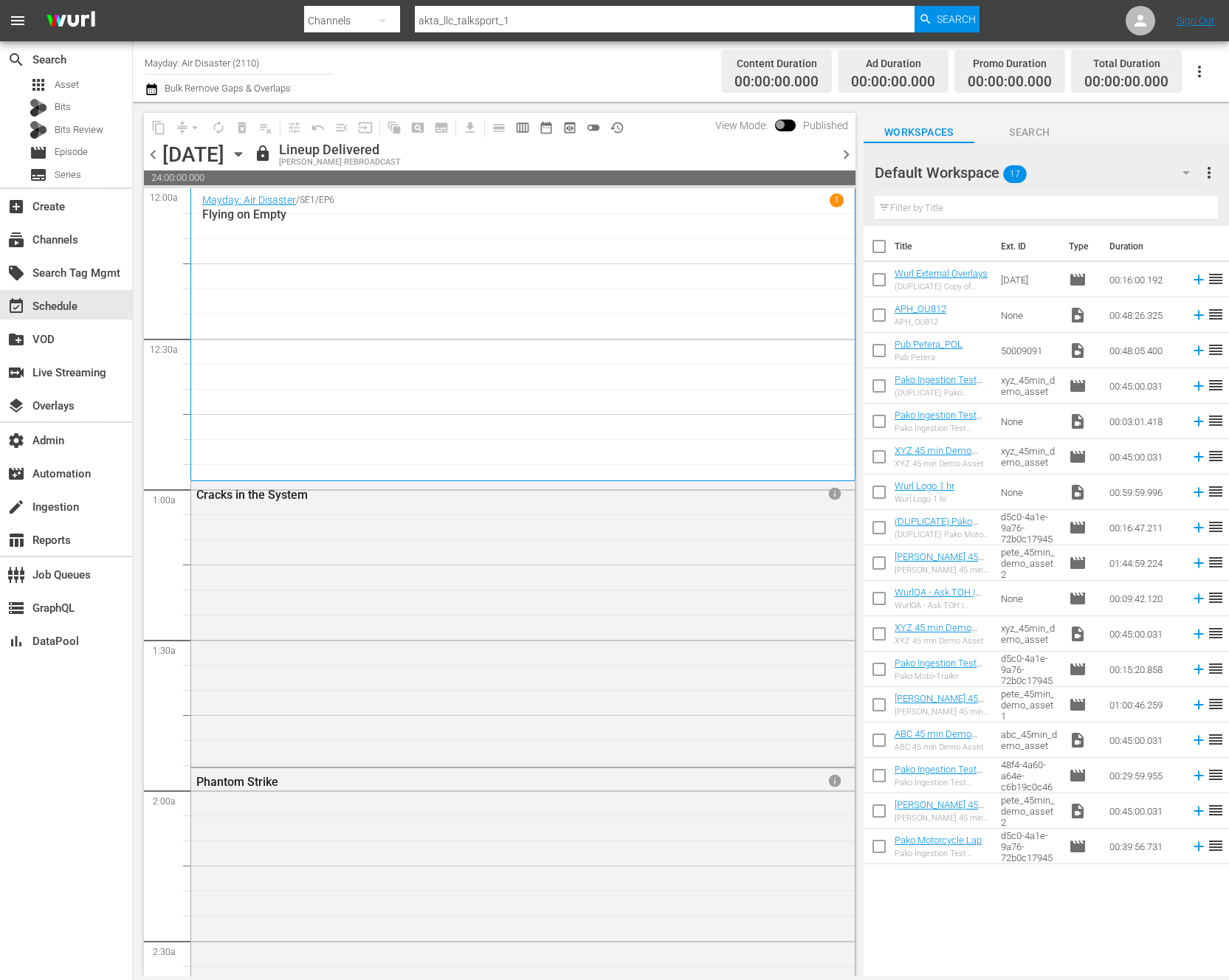
click at [847, 153] on span "chevron_right" at bounding box center [846, 154] width 18 height 18
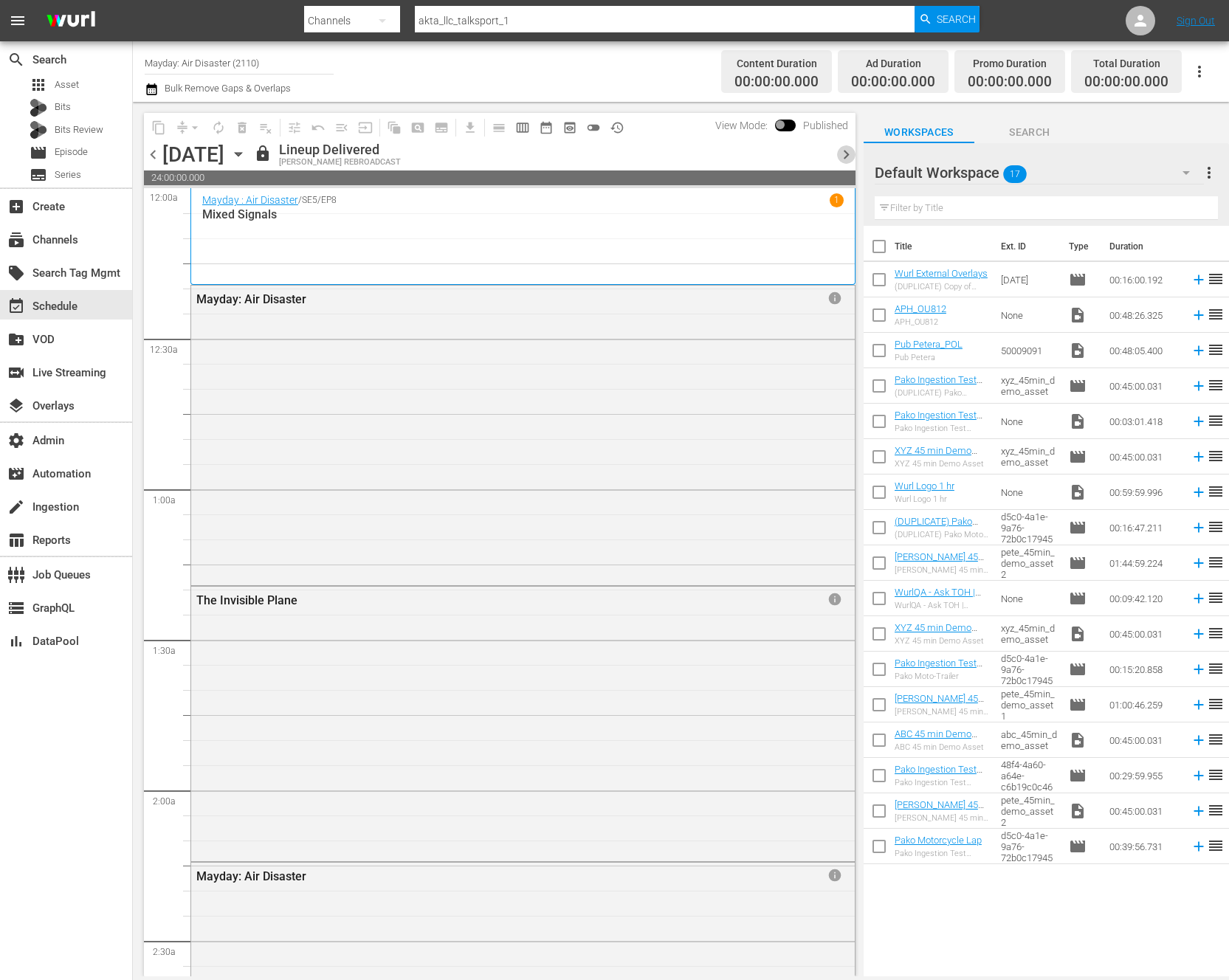
click at [847, 153] on span "chevron_right" at bounding box center [846, 154] width 18 height 18
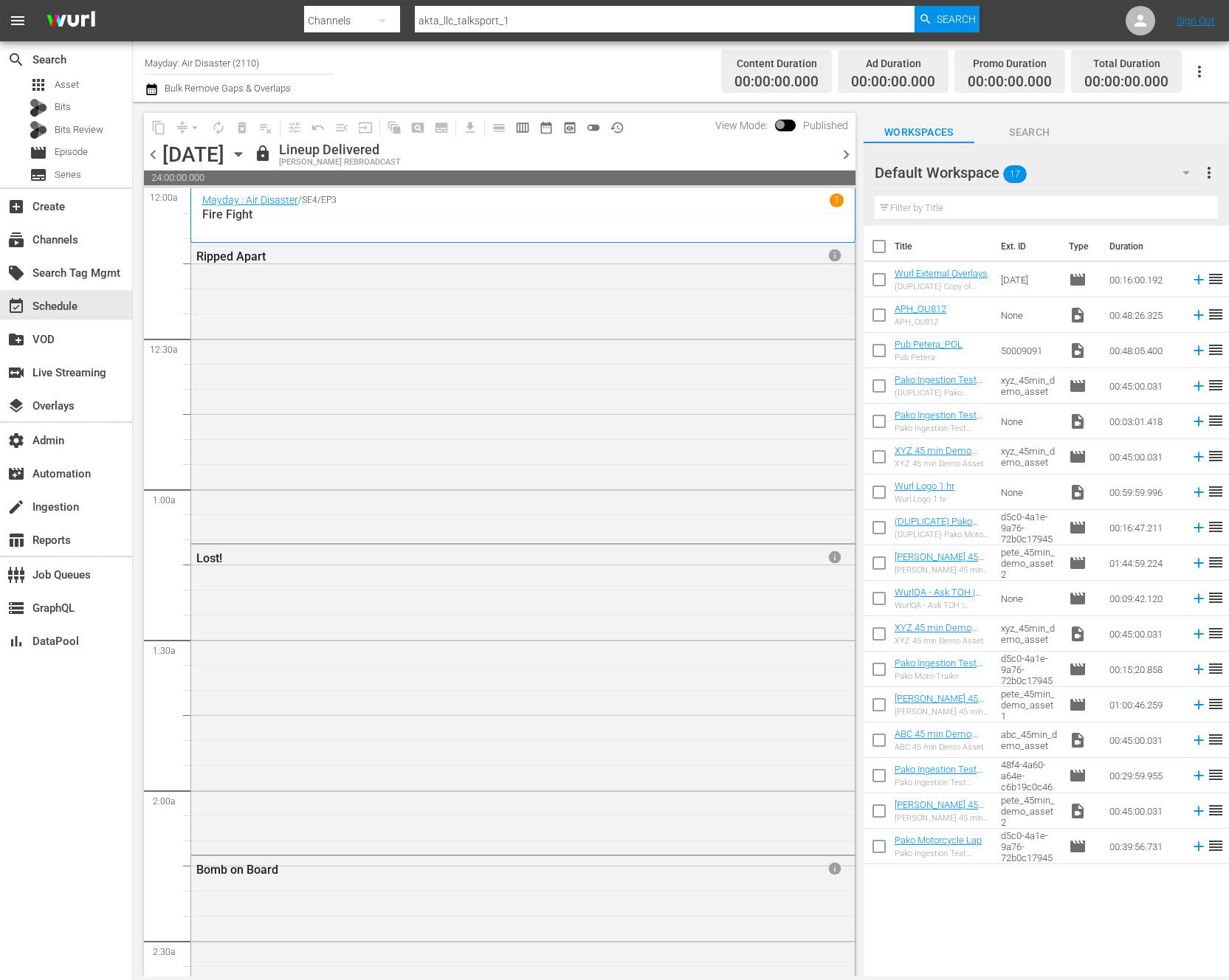
click at [844, 153] on span "chevron_right" at bounding box center [846, 154] width 18 height 18
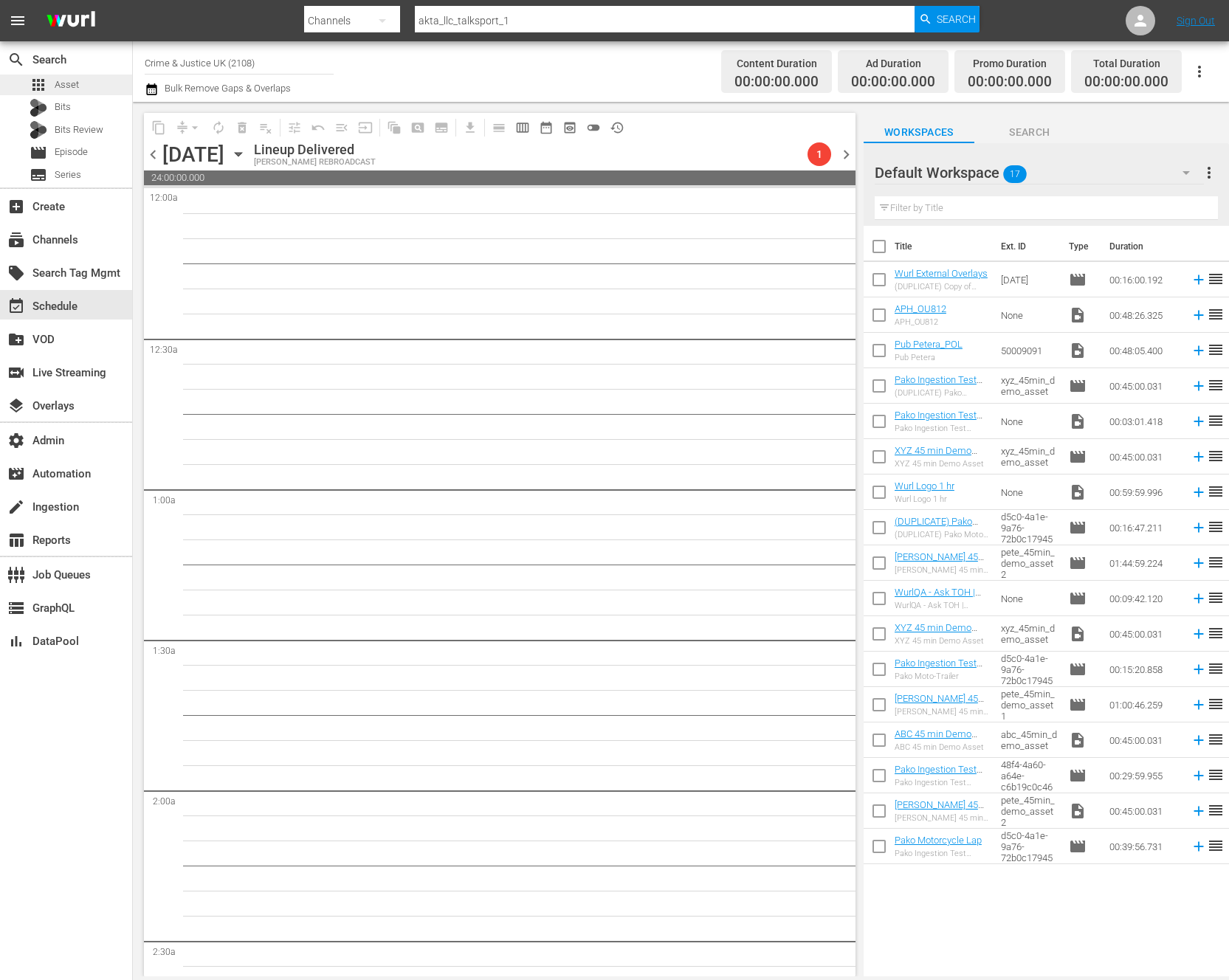
type input "FashionTV (902)"
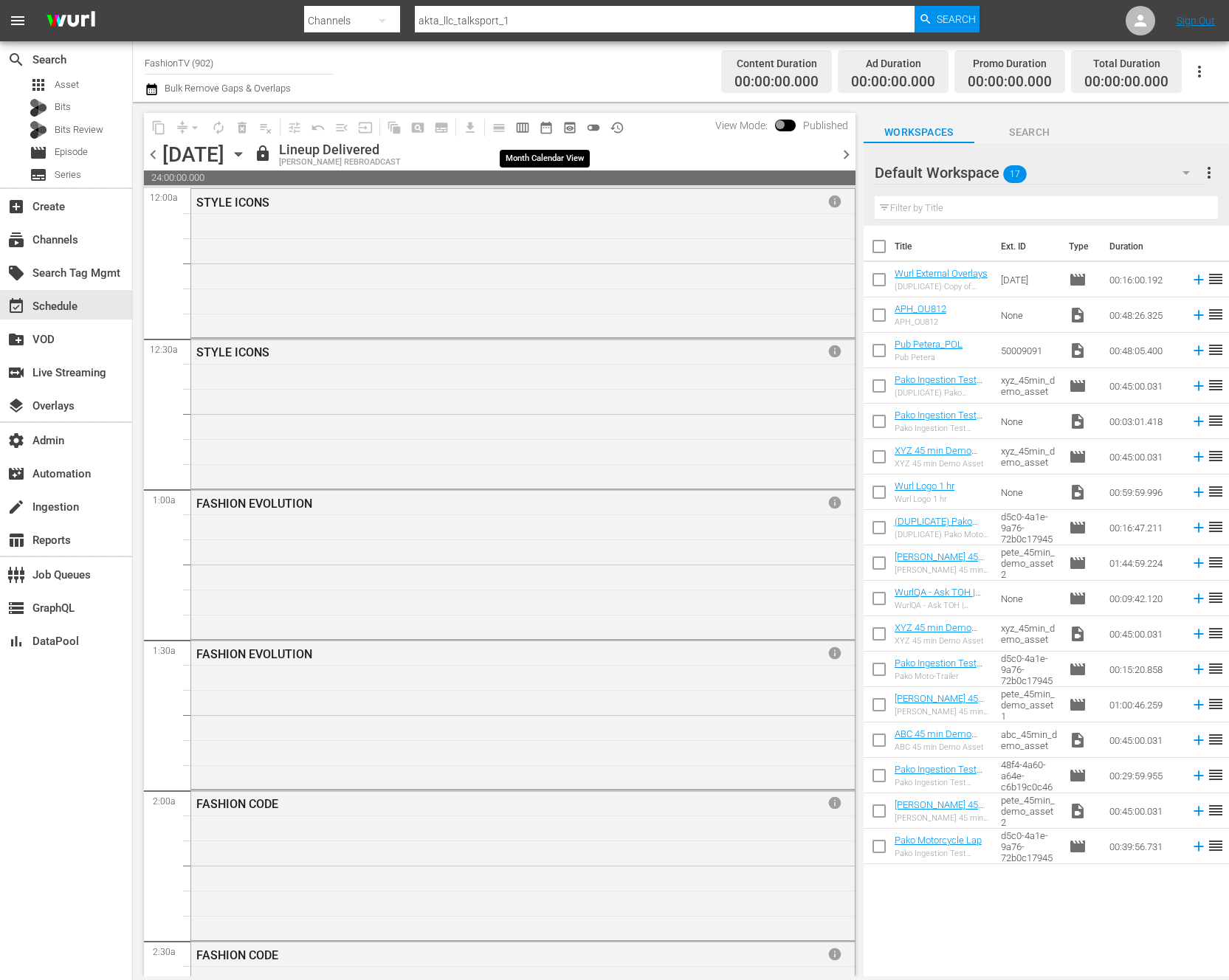
click at [546, 129] on span "date_range_outlined" at bounding box center [546, 127] width 15 height 15
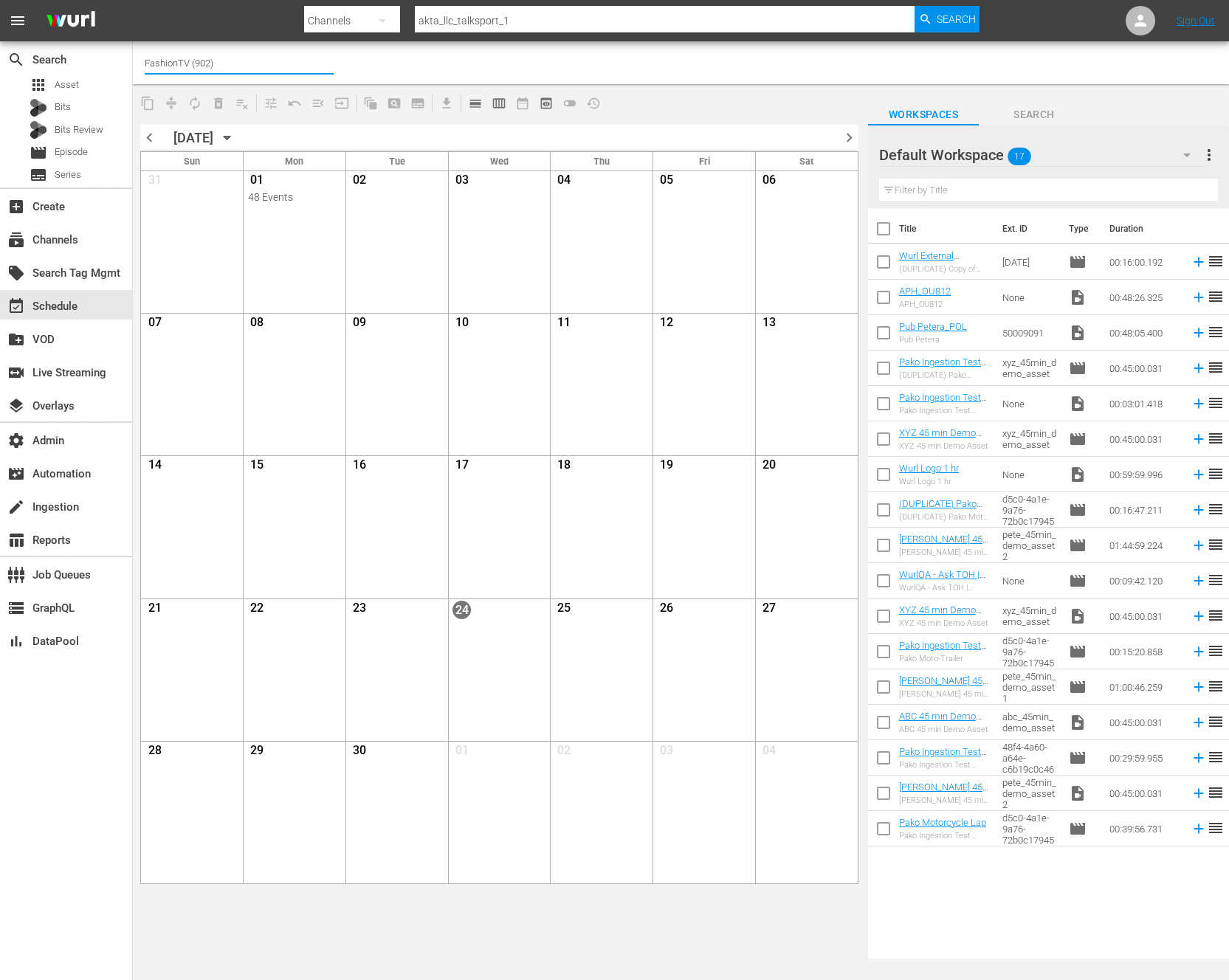
click at [229, 62] on input "FashionTV (902)" at bounding box center [239, 62] width 189 height 35
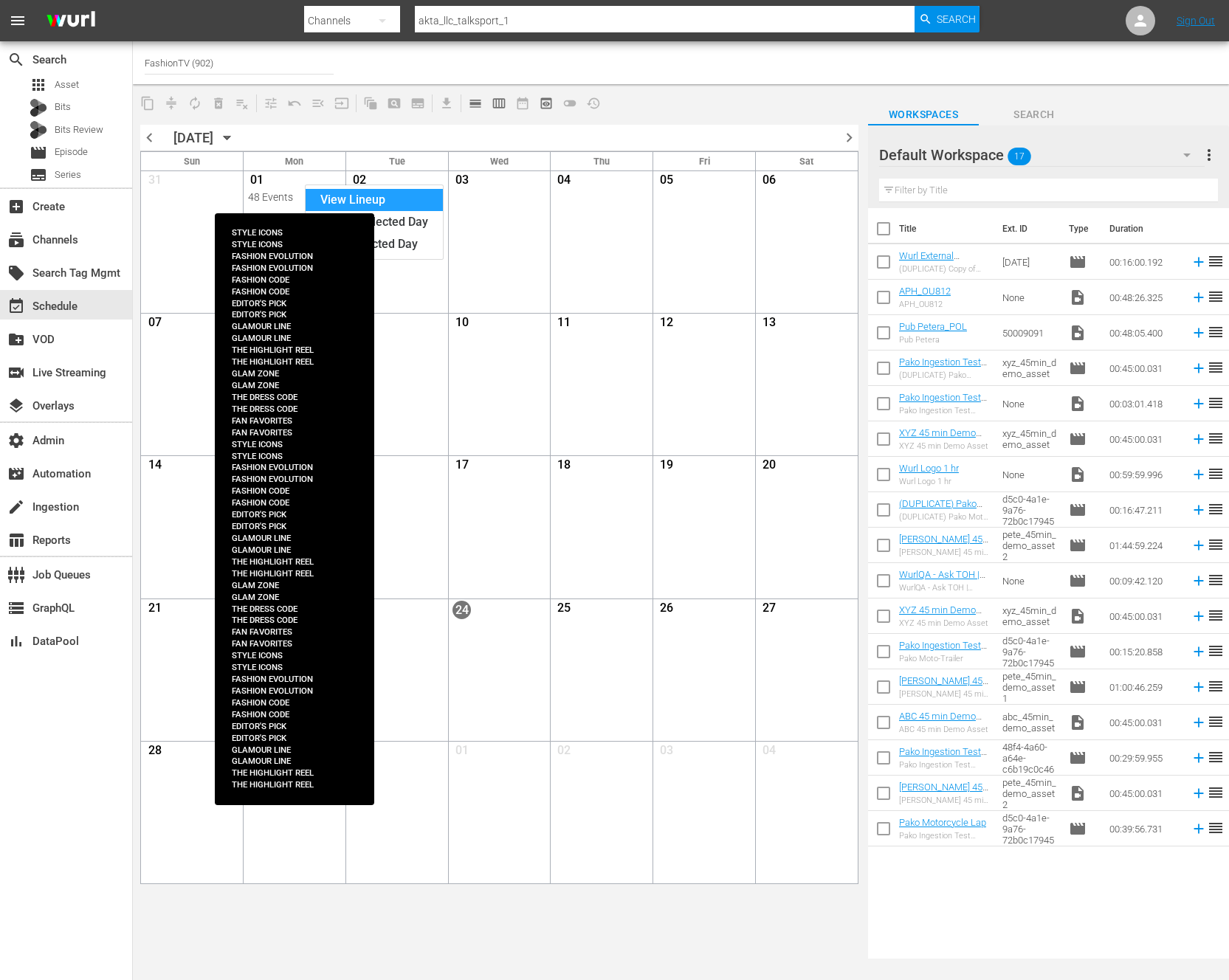
click at [336, 195] on div "View Lineup" at bounding box center [375, 200] width 137 height 22
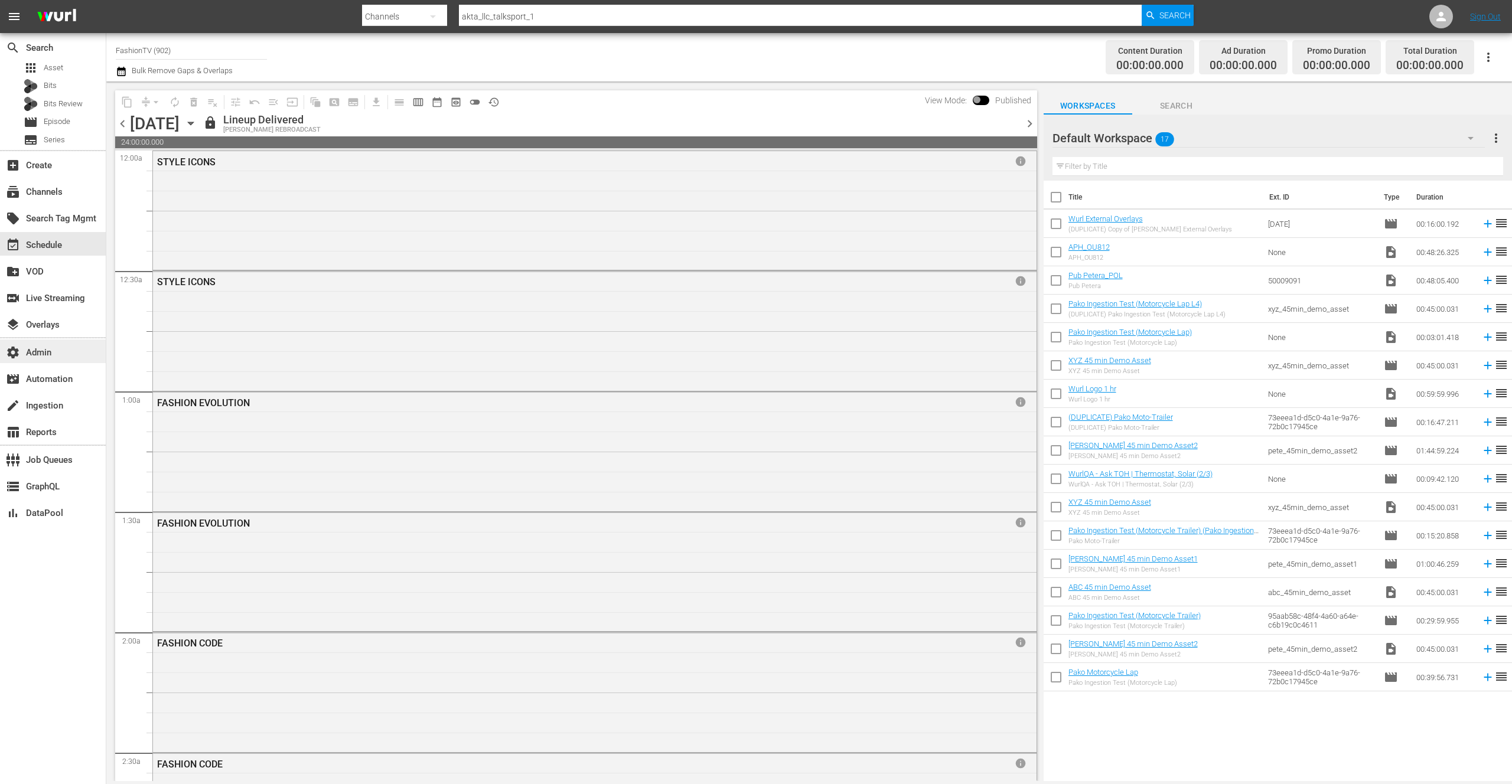
click at [32, 352] on div "settings Admin" at bounding box center [33, 350] width 66 height 11
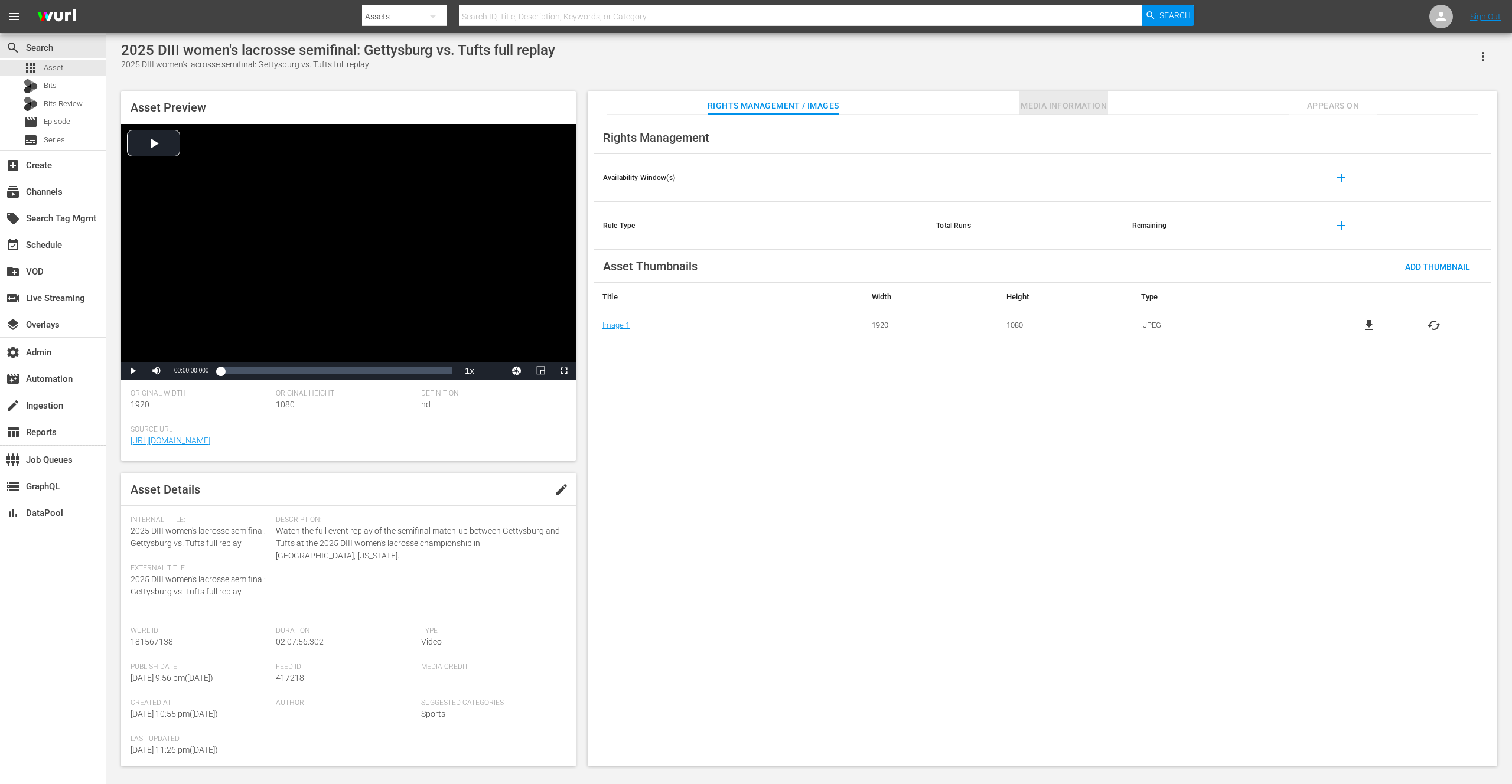
click at [1051, 106] on span "Media Information" at bounding box center [1063, 105] width 89 height 15
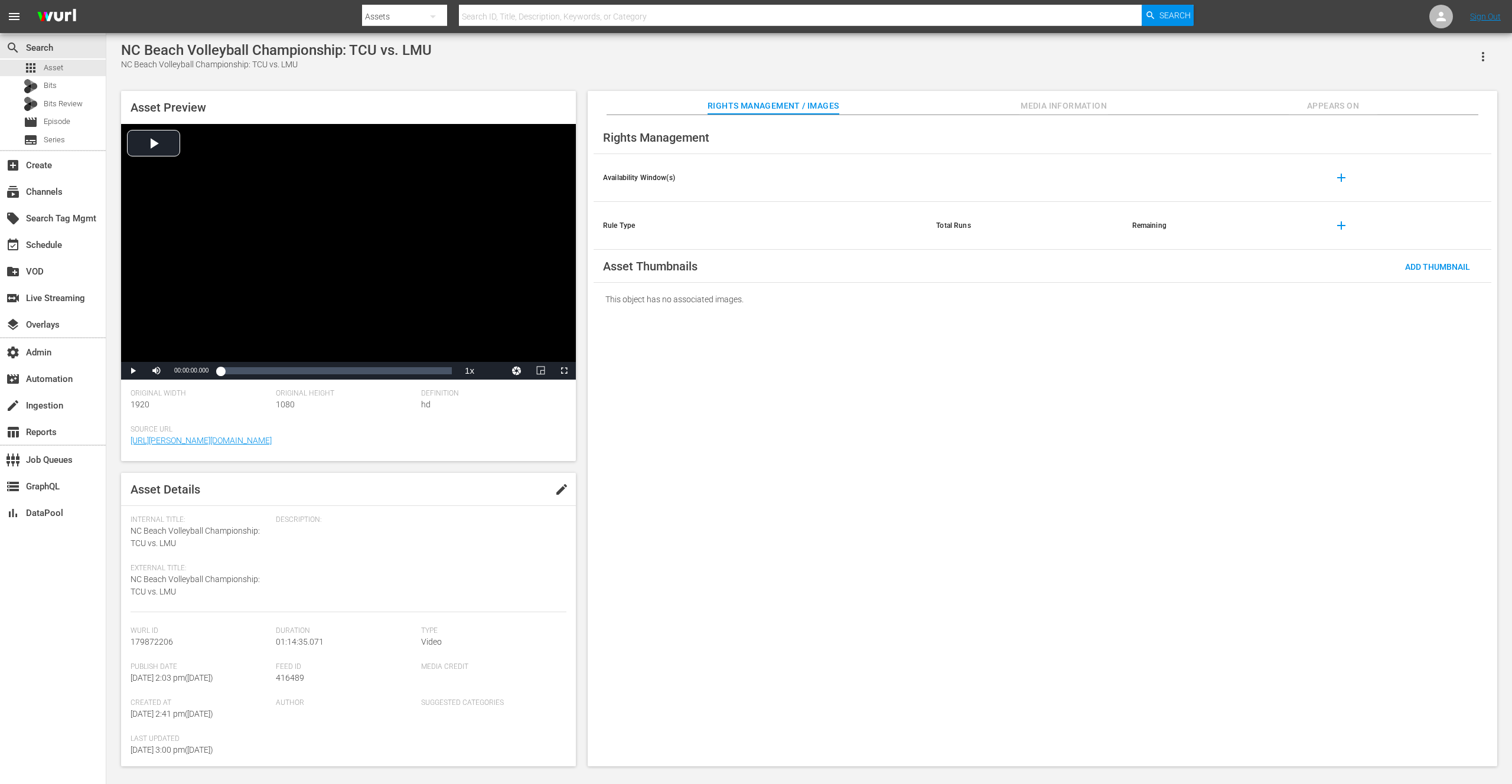
click at [1032, 105] on span "Media Information" at bounding box center [1063, 105] width 89 height 15
